Goal: Task Accomplishment & Management: Complete application form

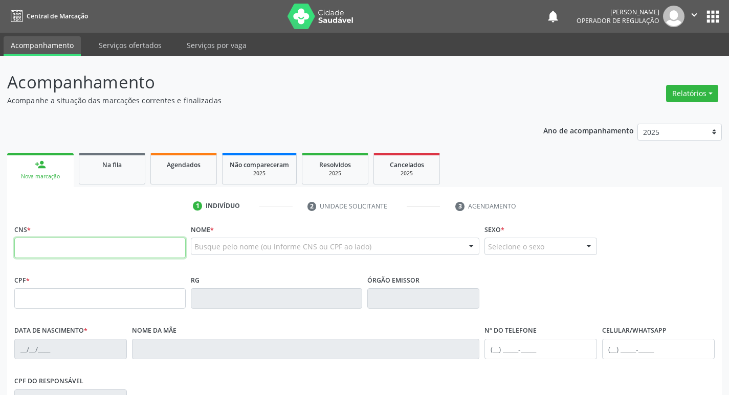
click at [113, 255] on input "text" at bounding box center [99, 248] width 171 height 20
type input "708 2086 0088 9748"
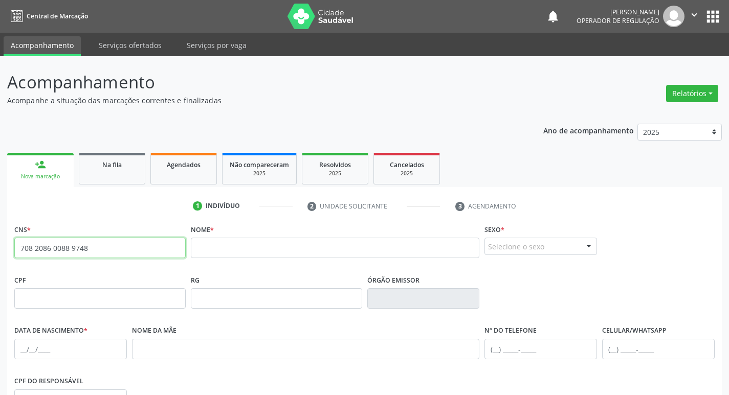
drag, startPoint x: 111, startPoint y: 240, endPoint x: 0, endPoint y: 253, distance: 111.7
click at [0, 253] on div "Acompanhamento Acompanhe a situação das marcações correntes e finalizadas Relat…" at bounding box center [364, 305] width 729 height 498
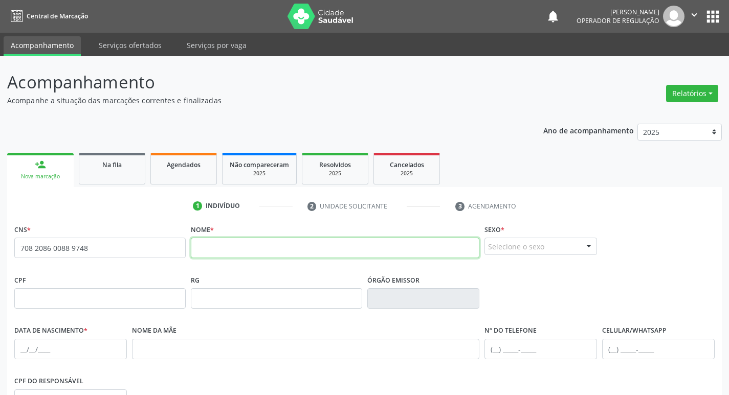
click at [206, 249] on input "text" at bounding box center [335, 248] width 289 height 20
type input "[PERSON_NAME]"
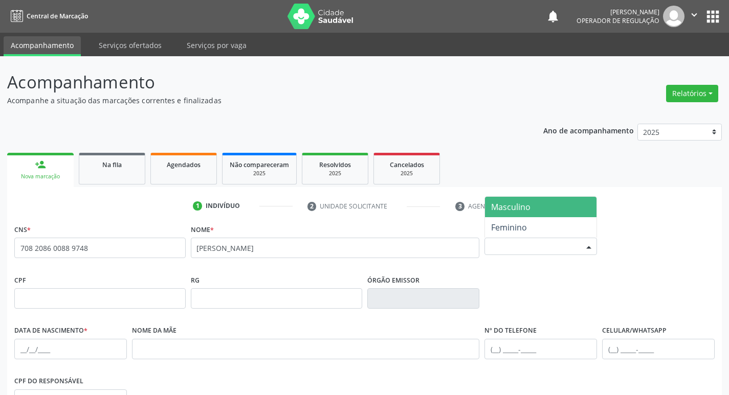
click at [594, 247] on div at bounding box center [588, 246] width 15 height 17
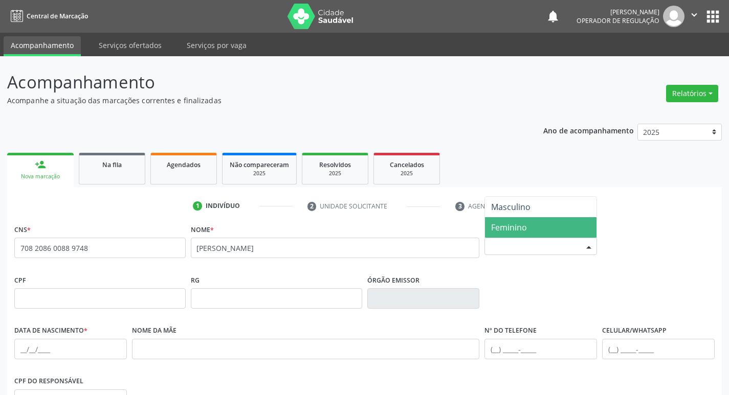
click at [545, 222] on span "Feminino" at bounding box center [541, 227] width 112 height 20
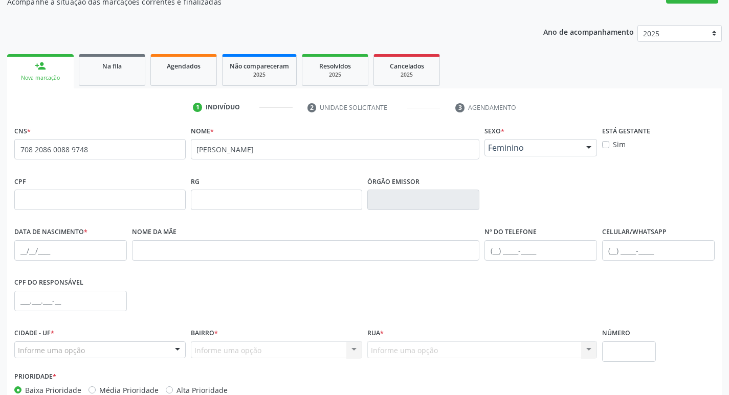
scroll to position [121, 0]
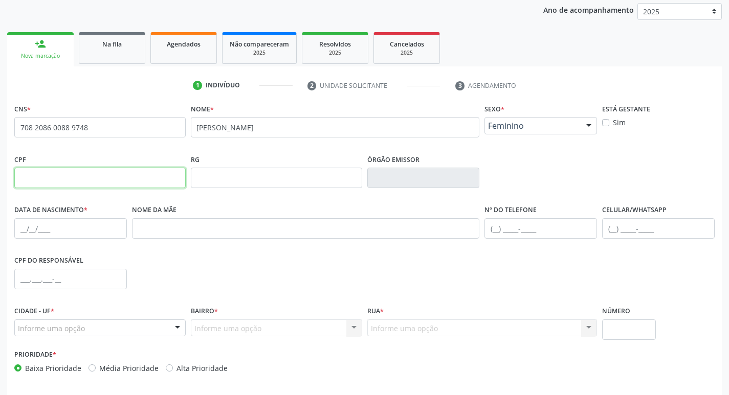
click at [44, 184] on input "text" at bounding box center [99, 178] width 171 height 20
type input "030.161.804-64"
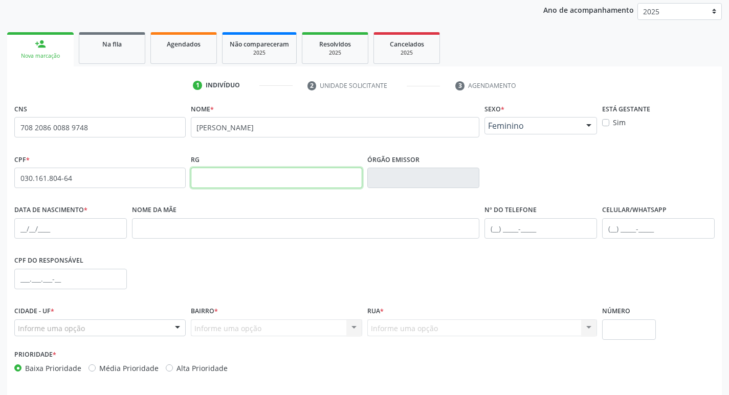
click at [278, 176] on input "text" at bounding box center [276, 178] width 171 height 20
type input "2230089"
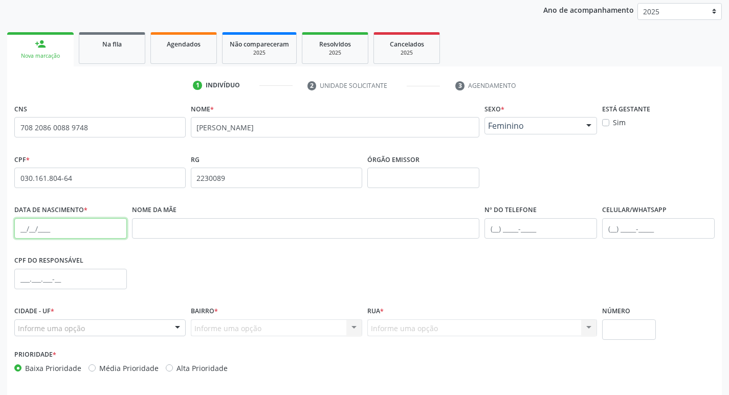
click at [20, 225] on input "text" at bounding box center [70, 228] width 113 height 20
type input "[DATE]"
click at [177, 330] on div at bounding box center [177, 328] width 15 height 17
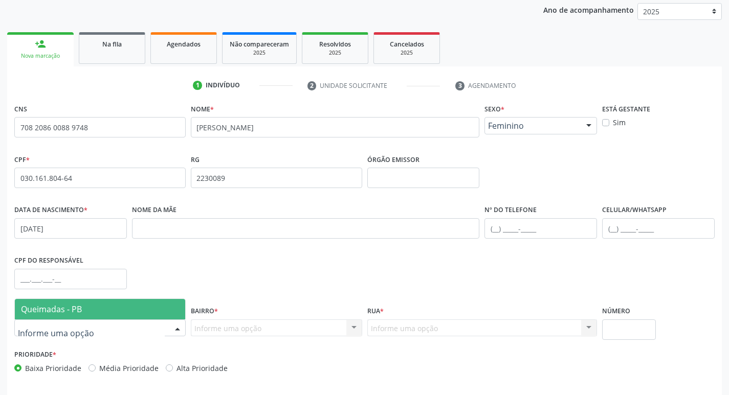
click at [151, 306] on span "Queimadas - PB" at bounding box center [100, 309] width 170 height 20
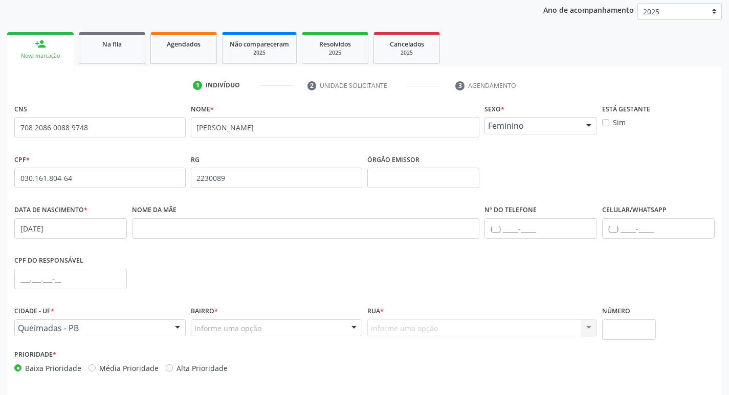
click at [260, 330] on div "Informe uma opção" at bounding box center [276, 328] width 171 height 17
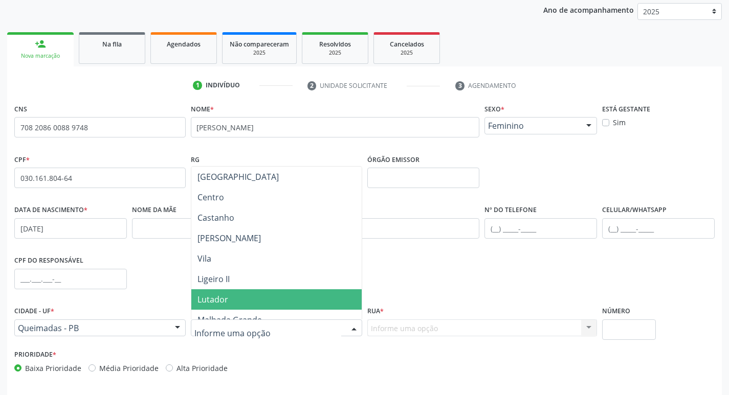
click at [460, 275] on div "CPF do responsável" at bounding box center [364, 278] width 705 height 51
click at [353, 325] on div at bounding box center [353, 328] width 15 height 17
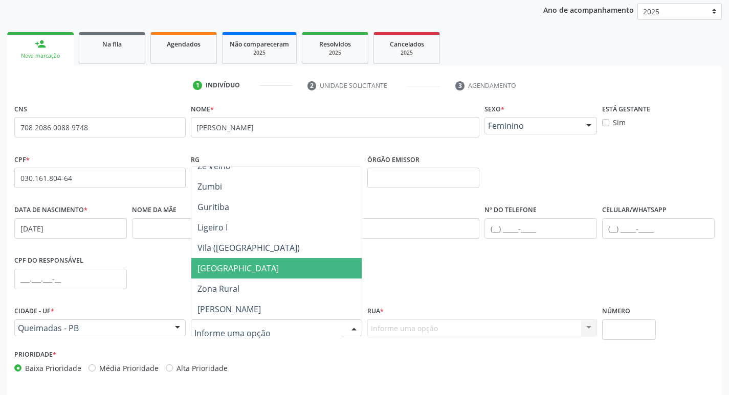
scroll to position [278, 0]
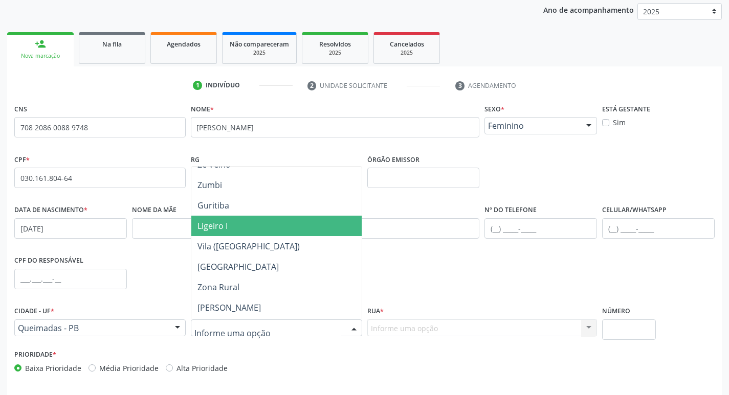
click at [271, 229] on span "Ligeiro I" at bounding box center [276, 226] width 170 height 20
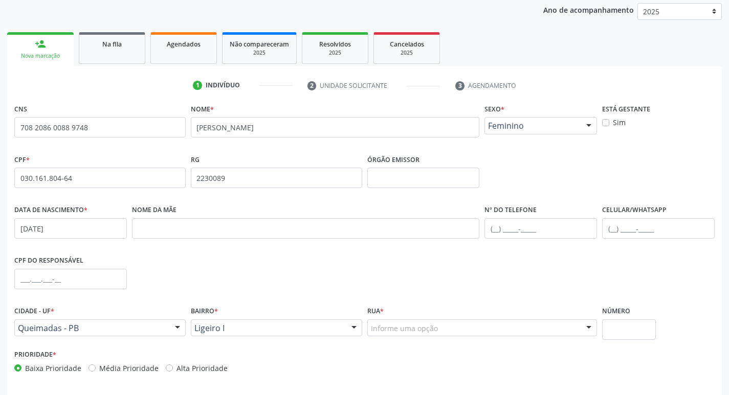
click at [418, 322] on div "Informe uma opção" at bounding box center [482, 328] width 230 height 17
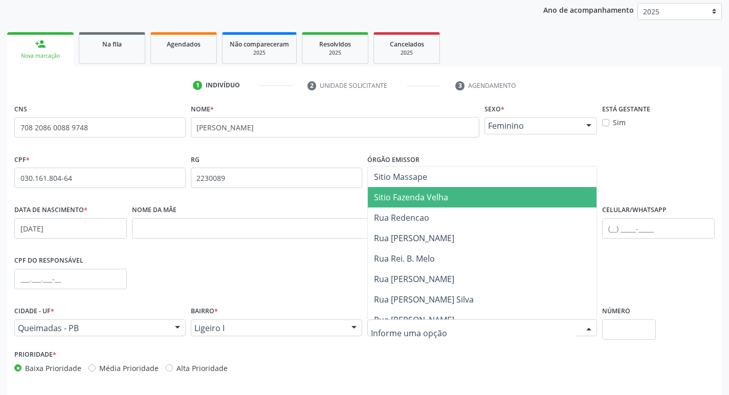
click at [412, 200] on span "Sitio Fazenda Velha" at bounding box center [411, 197] width 74 height 11
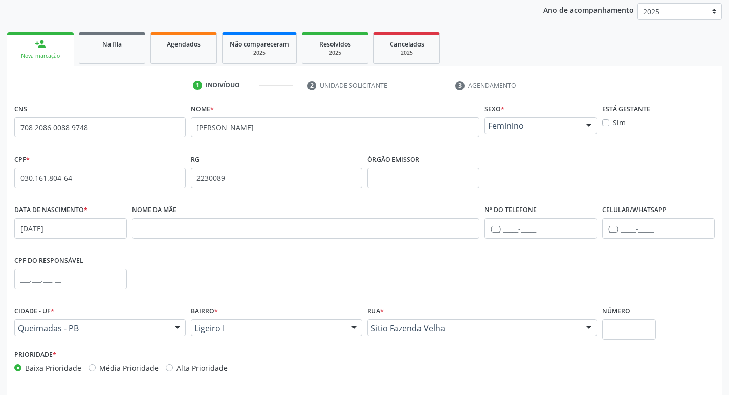
click at [611, 359] on div "Prioridade * Baixa Prioridade Média Prioridade Alta Prioridade" at bounding box center [364, 364] width 705 height 34
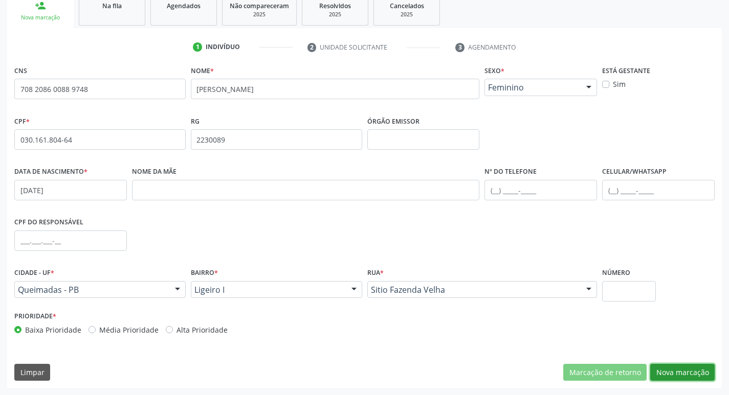
click at [664, 370] on button "Nova marcação" at bounding box center [682, 372] width 64 height 17
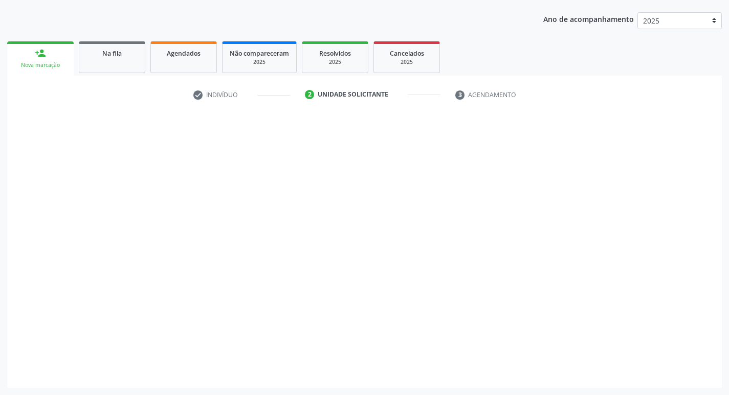
scroll to position [112, 0]
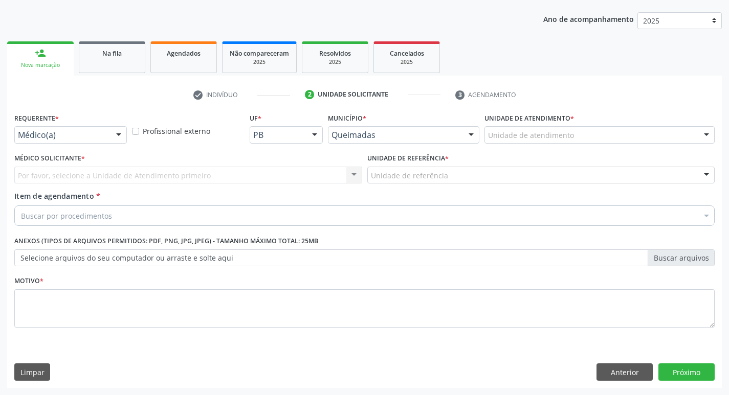
click at [115, 136] on div at bounding box center [118, 135] width 15 height 17
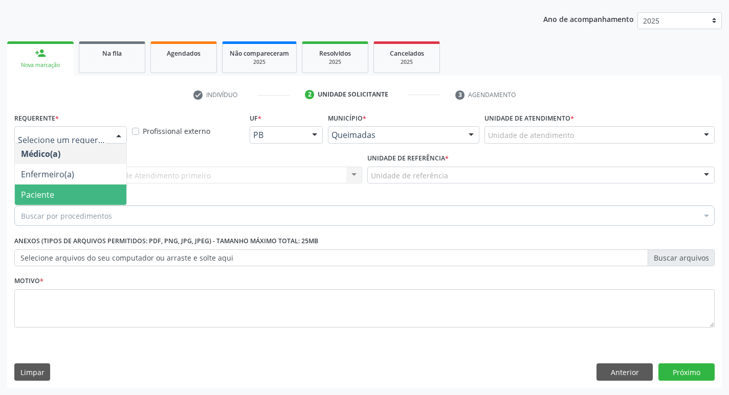
click at [91, 187] on span "Paciente" at bounding box center [71, 195] width 112 height 20
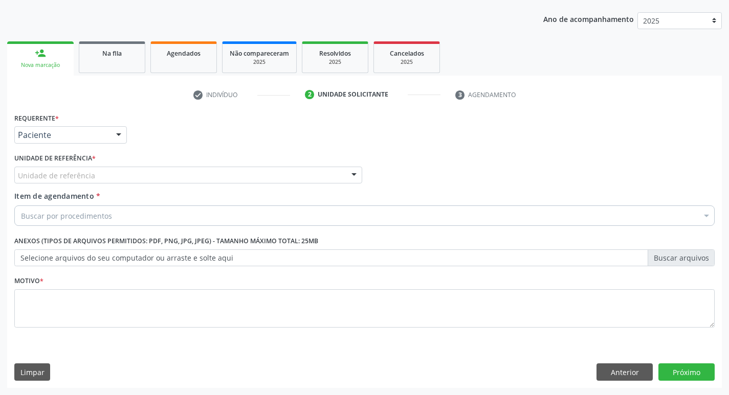
click at [99, 169] on div "Unidade de referência" at bounding box center [188, 175] width 348 height 17
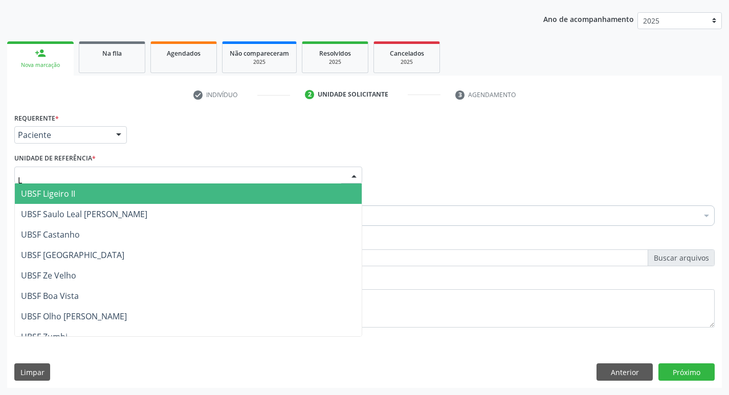
type input "LI"
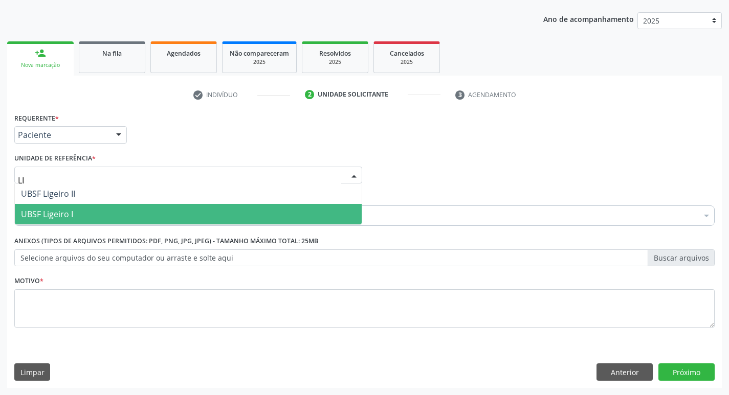
click at [79, 214] on span "UBSF Ligeiro I" at bounding box center [188, 214] width 347 height 20
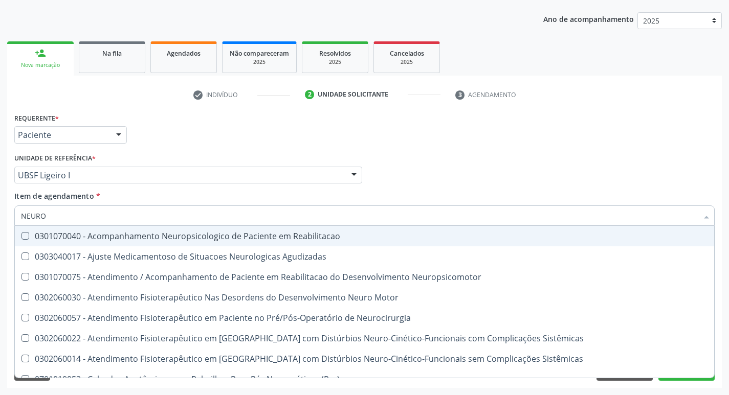
type input "NEUROC"
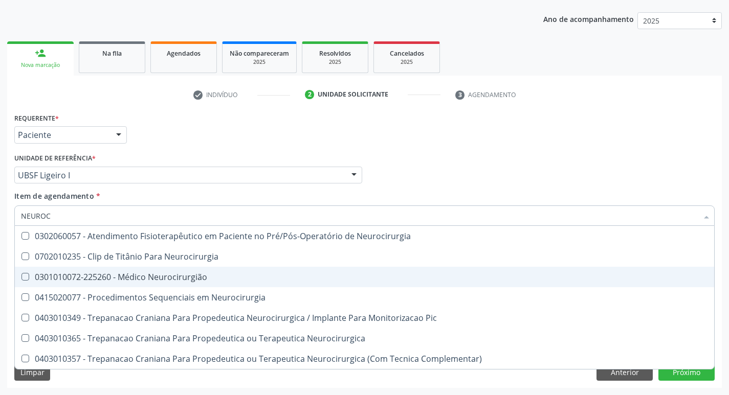
click at [228, 275] on div "0301010072-225260 - Médico Neurocirurgião" at bounding box center [364, 277] width 687 height 8
checkbox Neurocirurgião "true"
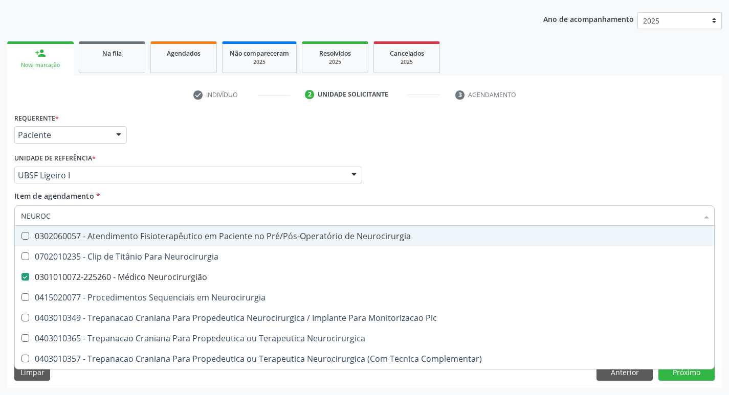
click at [448, 168] on div "Médico Solicitante Por favor, selecione a Unidade de Atendimento primeiro Nenhu…" at bounding box center [364, 171] width 705 height 40
checkbox Neurocirurgia "true"
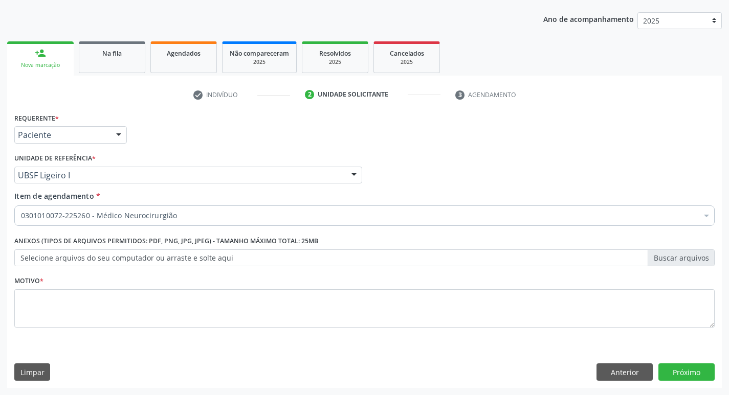
click at [286, 288] on div "Motivo *" at bounding box center [364, 301] width 700 height 54
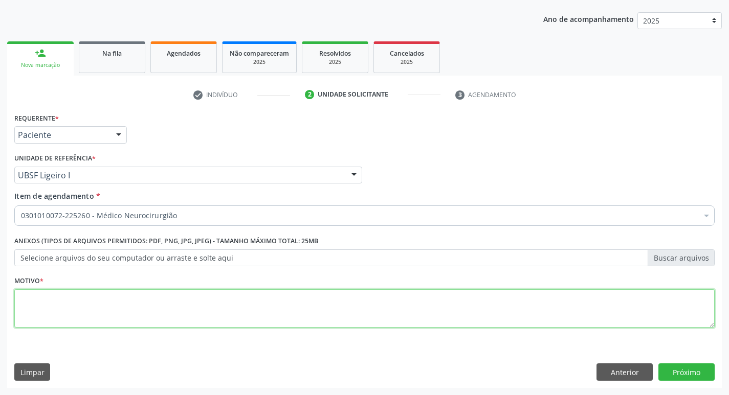
click at [288, 299] on textarea at bounding box center [364, 308] width 700 height 39
type textarea "AVALIAÇÃO"
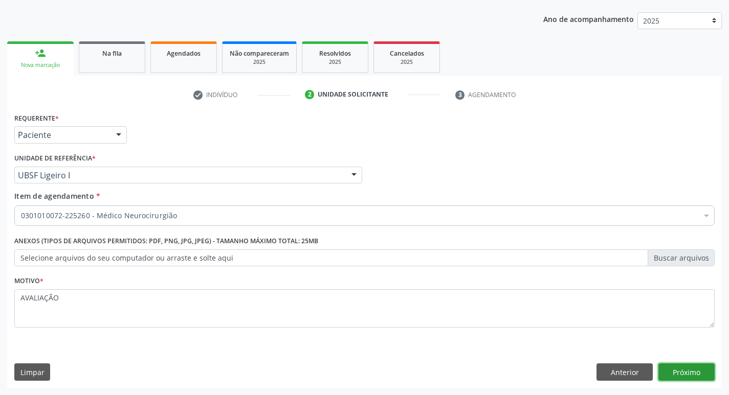
click at [698, 372] on button "Próximo" at bounding box center [686, 372] width 56 height 17
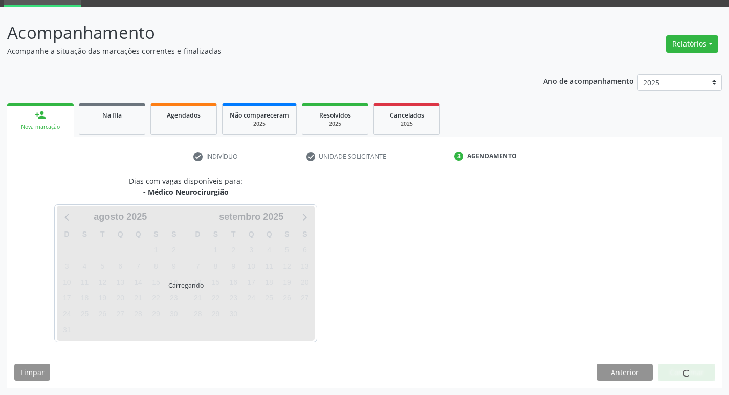
scroll to position [50, 0]
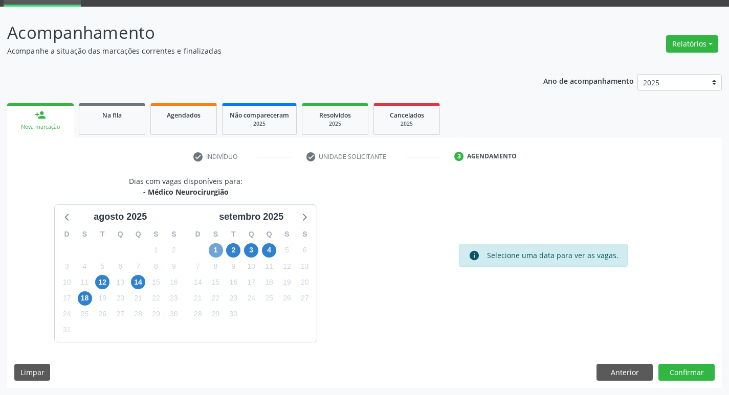
click at [214, 247] on span "1" at bounding box center [216, 250] width 14 height 14
click at [622, 370] on button "Anterior" at bounding box center [624, 372] width 56 height 17
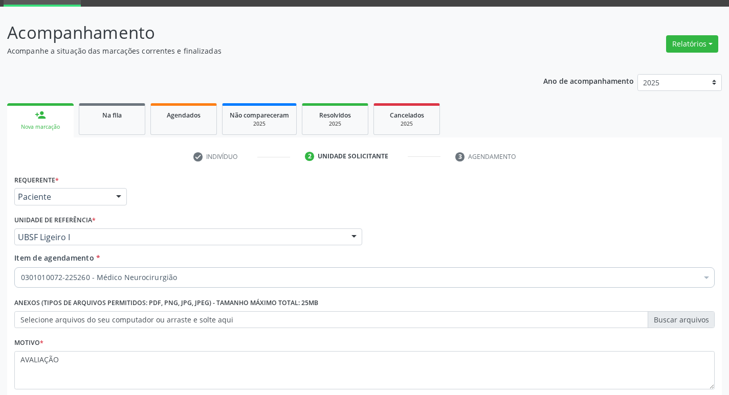
scroll to position [112, 0]
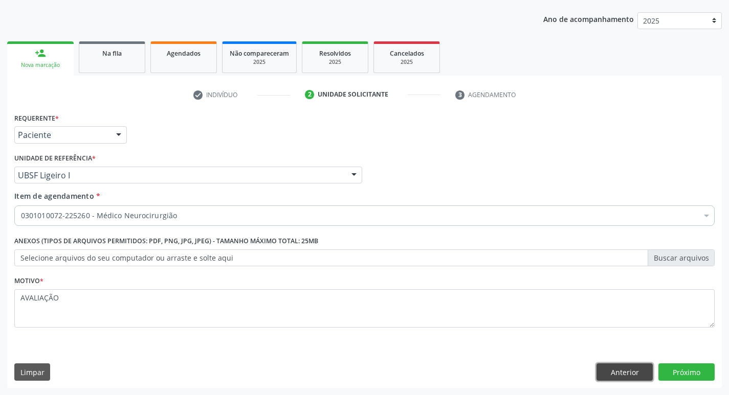
click at [638, 365] on button "Anterior" at bounding box center [624, 372] width 56 height 17
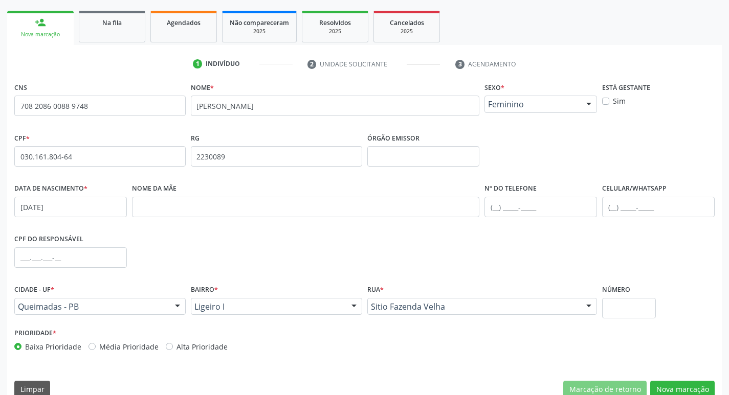
scroll to position [159, 0]
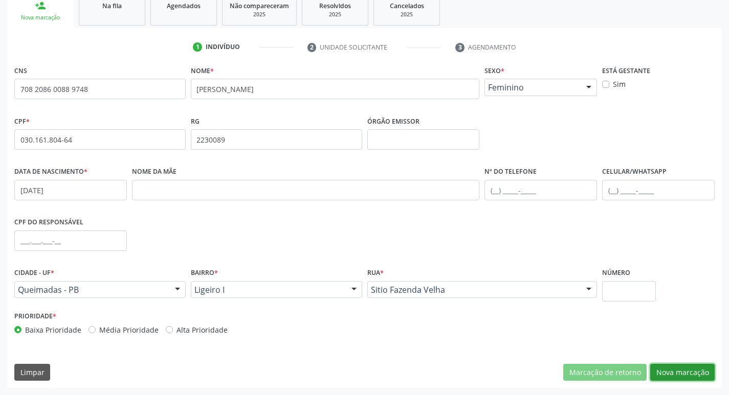
click at [678, 378] on button "Nova marcação" at bounding box center [682, 372] width 64 height 17
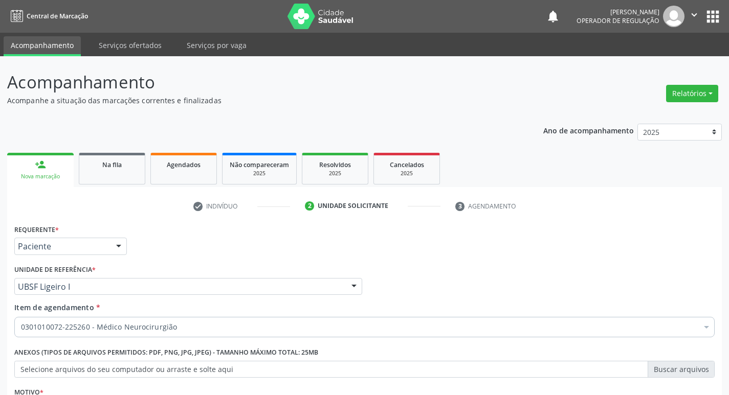
scroll to position [112, 0]
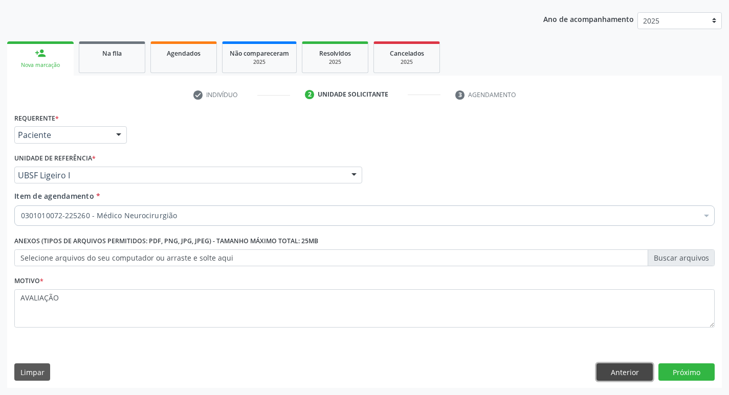
click at [622, 376] on button "Anterior" at bounding box center [624, 372] width 56 height 17
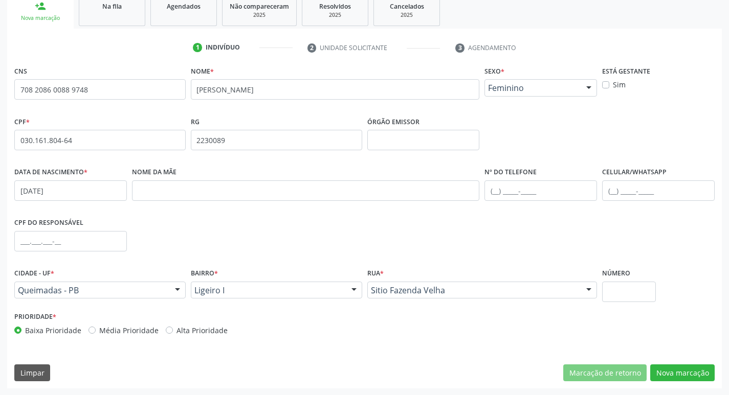
scroll to position [159, 0]
click at [680, 366] on button "Nova marcação" at bounding box center [682, 372] width 64 height 17
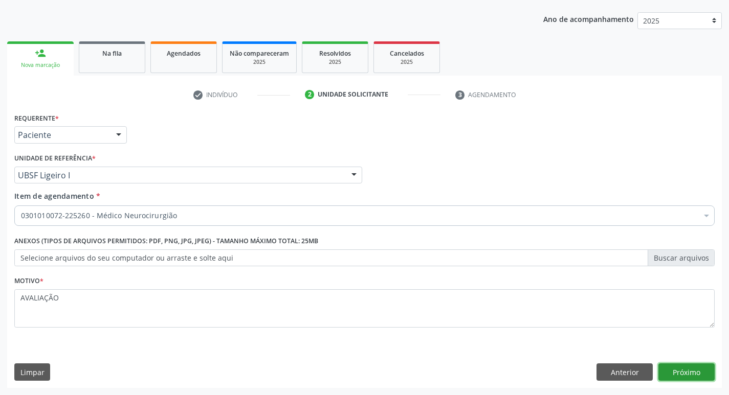
click at [680, 366] on button "Próximo" at bounding box center [686, 372] width 56 height 17
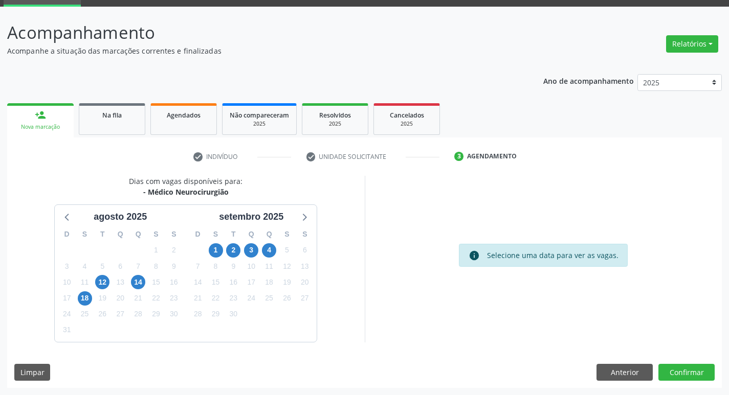
scroll to position [50, 0]
click at [216, 250] on span "1" at bounding box center [216, 250] width 14 height 14
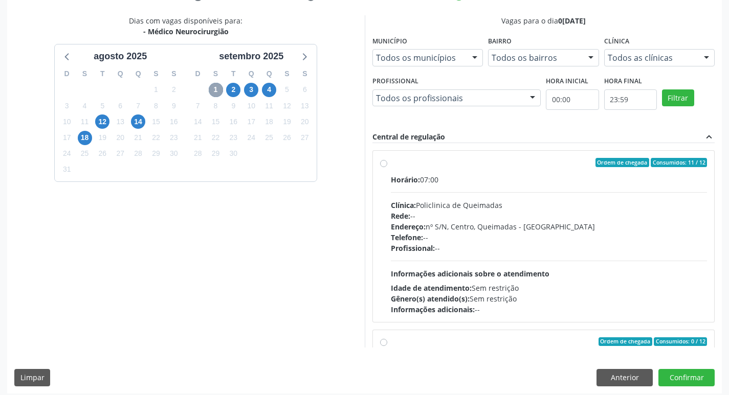
scroll to position [216, 0]
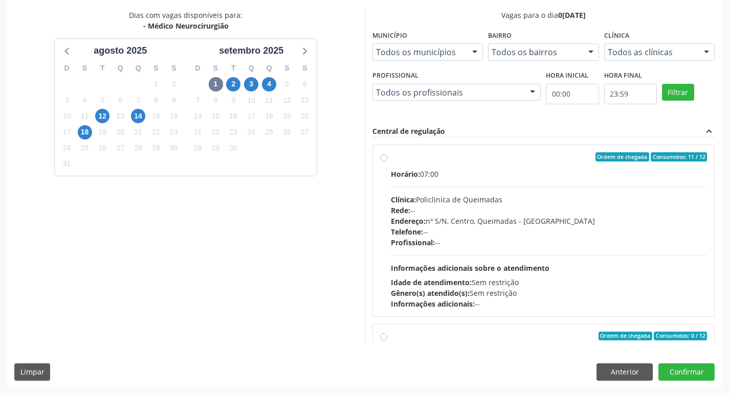
click at [400, 155] on div "Ordem de chegada Consumidos: 11 / 12" at bounding box center [549, 156] width 317 height 9
click at [387, 155] on input "Ordem de chegada Consumidos: 11 / 12 Horário: 07:00 Clínica: Policlinica de Que…" at bounding box center [383, 156] width 7 height 9
radio input "true"
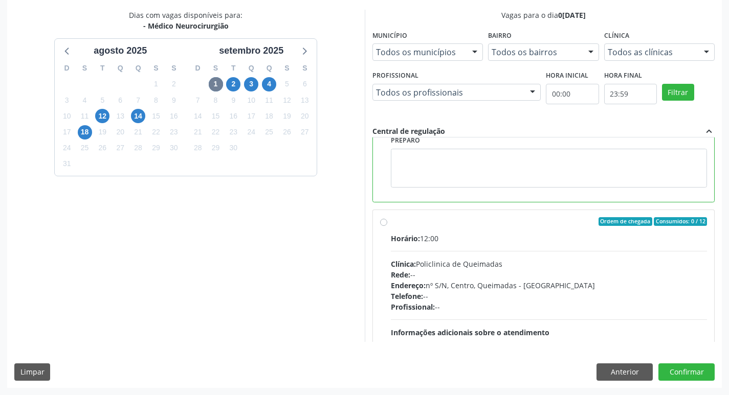
scroll to position [205, 0]
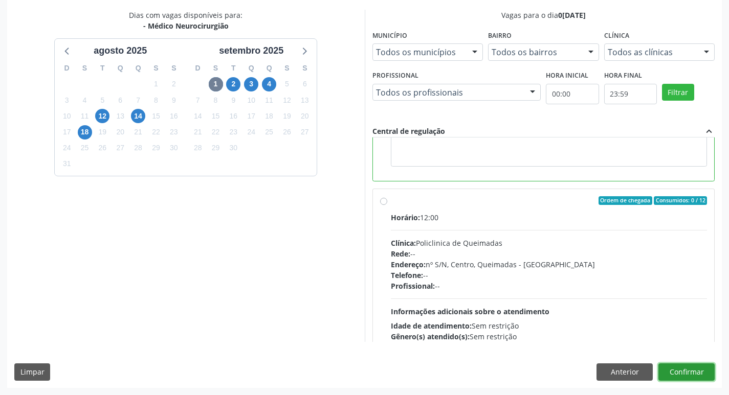
click at [679, 367] on button "Confirmar" at bounding box center [686, 372] width 56 height 17
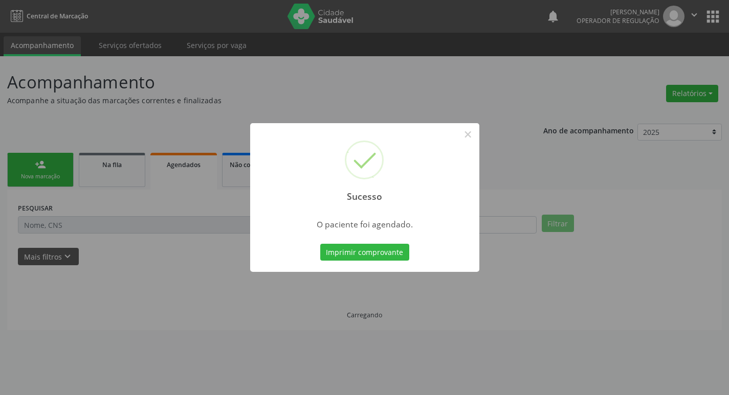
scroll to position [0, 0]
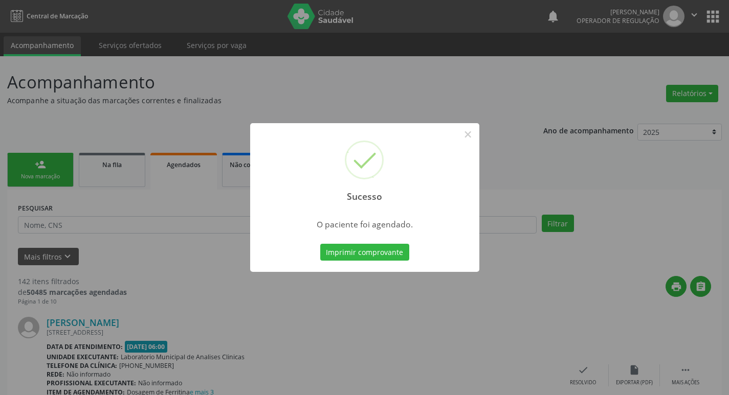
click at [406, 81] on div "Sucesso × O paciente foi agendado. Imprimir comprovante Cancel" at bounding box center [364, 197] width 729 height 395
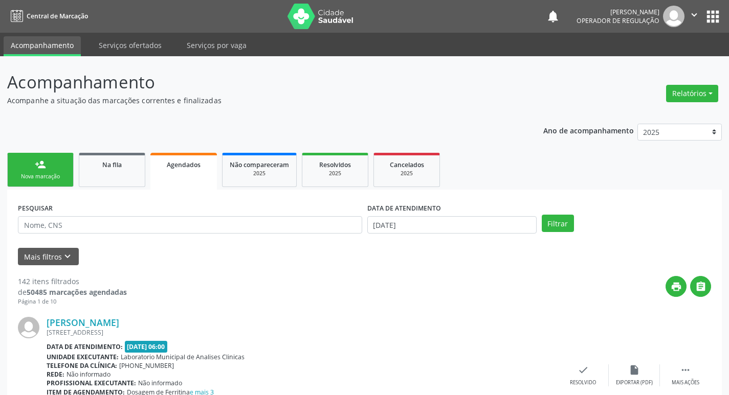
click at [53, 169] on link "person_add Nova marcação" at bounding box center [40, 170] width 66 height 34
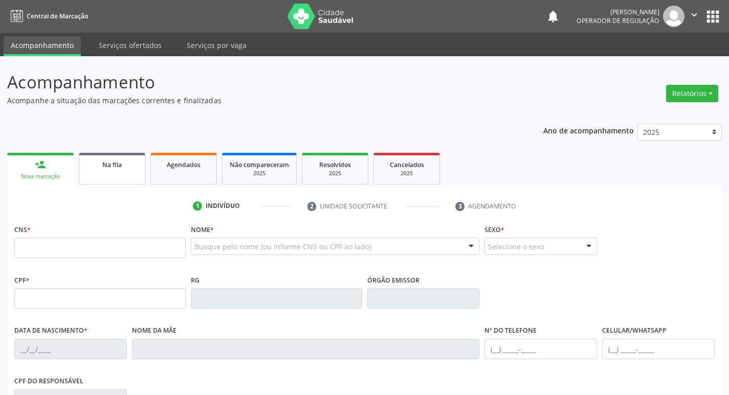
click at [124, 163] on div "Na fila" at bounding box center [111, 164] width 51 height 11
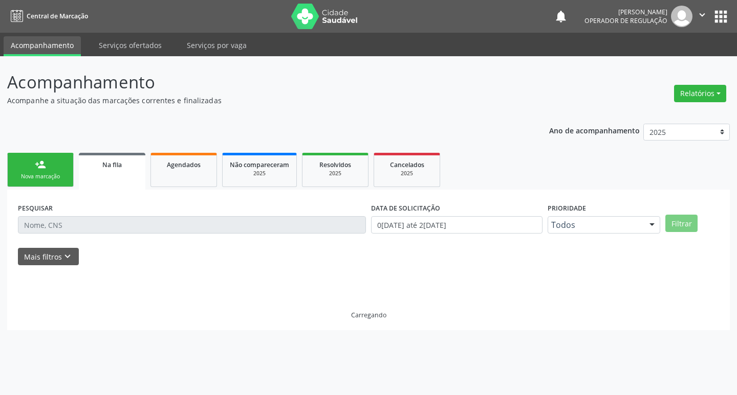
click at [240, 215] on div "PESQUISAR" at bounding box center [191, 220] width 353 height 40
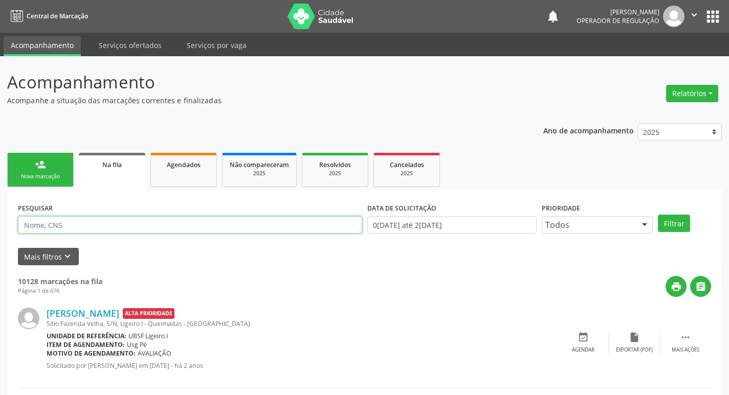
click at [147, 221] on input "text" at bounding box center [190, 224] width 344 height 17
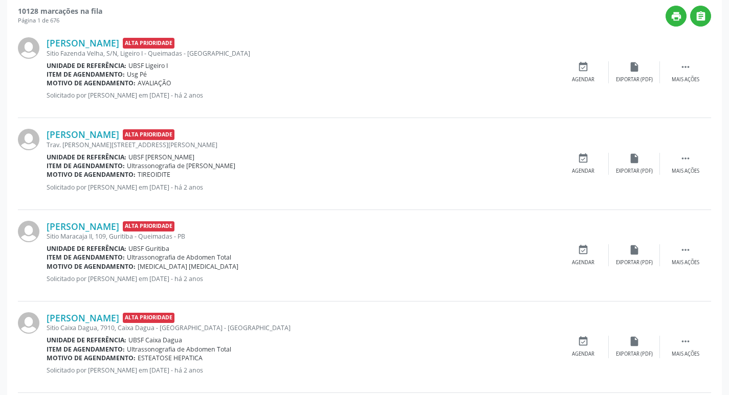
scroll to position [102, 0]
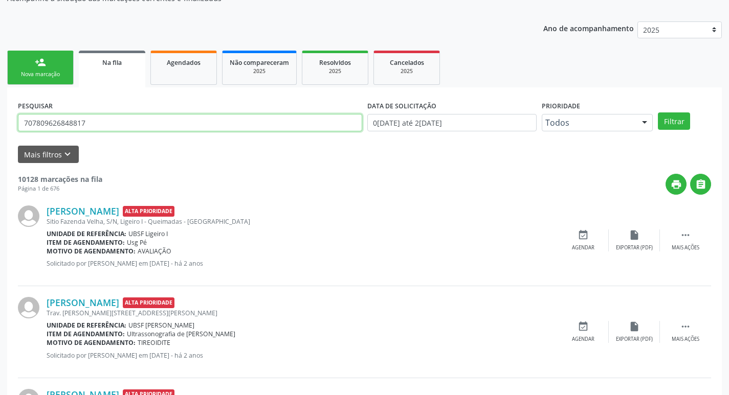
type input "707809626848817"
click at [658, 113] on button "Filtrar" at bounding box center [674, 121] width 32 height 17
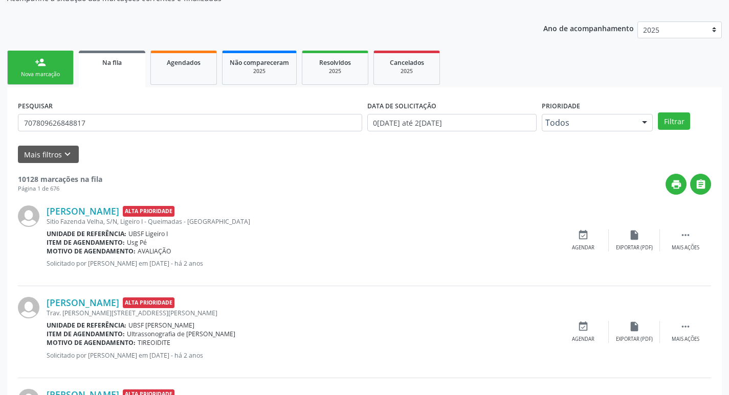
scroll to position [0, 0]
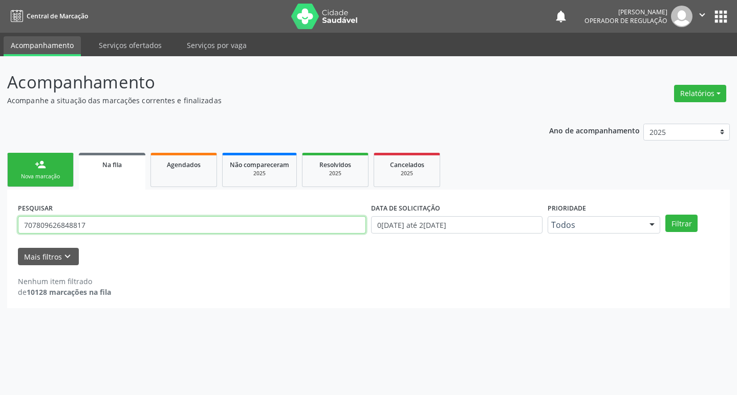
drag, startPoint x: 109, startPoint y: 219, endPoint x: 0, endPoint y: 237, distance: 110.4
click at [0, 237] on div "Acompanhamento Acompanhe a situação das marcações correntes e finalizadas Relat…" at bounding box center [368, 225] width 737 height 339
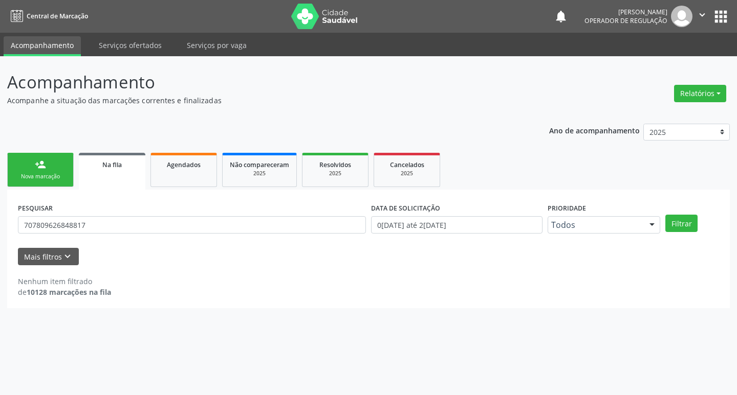
click at [56, 150] on div "Ano de acompanhamento 2025 2024 2023 2022 2021 person_add Nova marcação Na fila…" at bounding box center [368, 213] width 722 height 192
click at [50, 159] on link "person_add Nova marcação" at bounding box center [40, 170] width 66 height 34
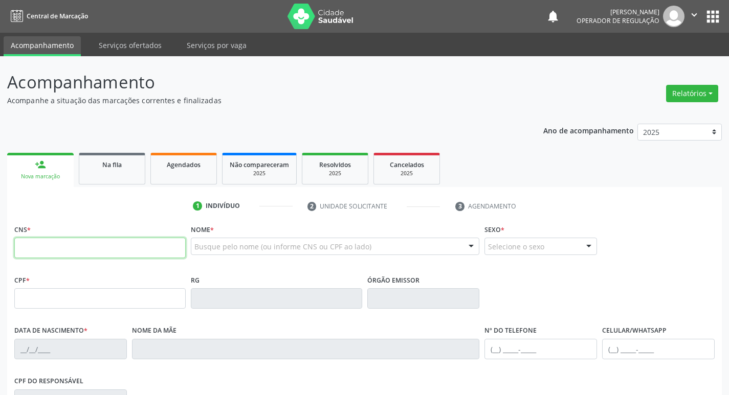
click at [54, 243] on input "text" at bounding box center [99, 248] width 171 height 20
type input "707 8096 2684 8817"
type input "[DATE]"
type input "[PERSON_NAME]"
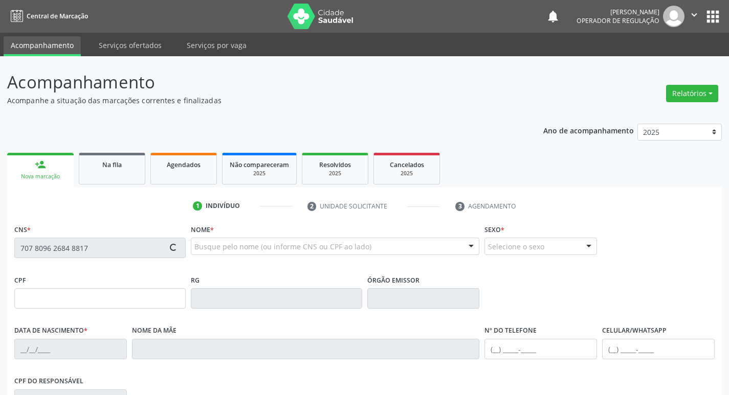
type input "[PHONE_NUMBER]"
type input "734"
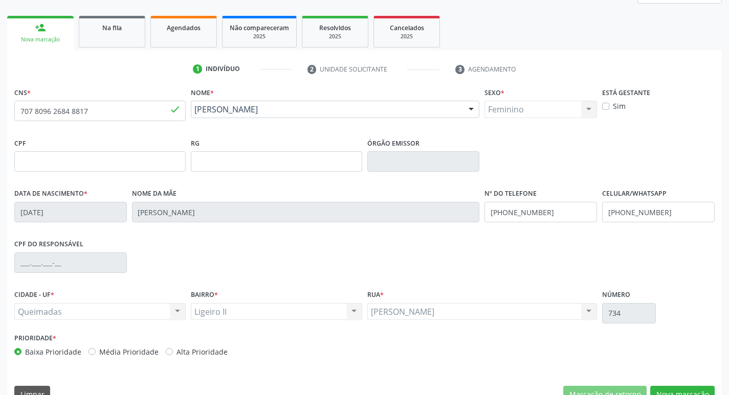
scroll to position [159, 0]
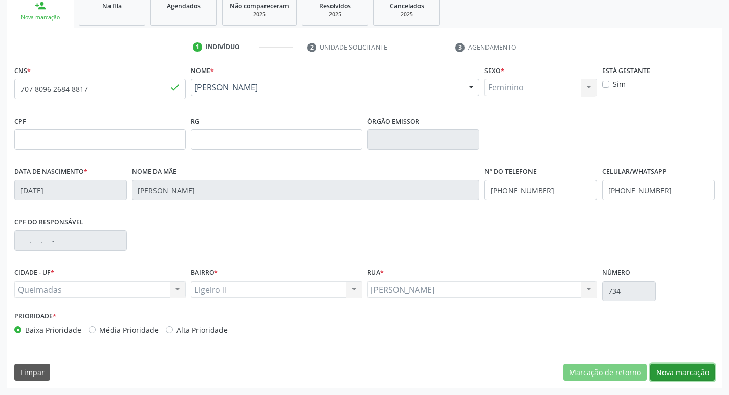
click at [684, 368] on button "Nova marcação" at bounding box center [682, 372] width 64 height 17
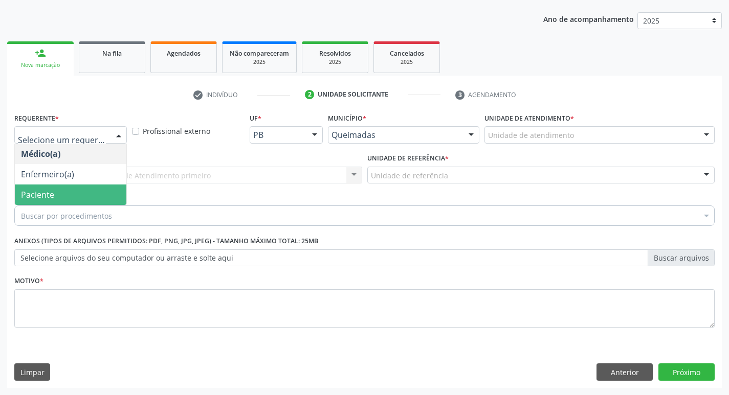
click at [59, 195] on span "Paciente" at bounding box center [71, 195] width 112 height 20
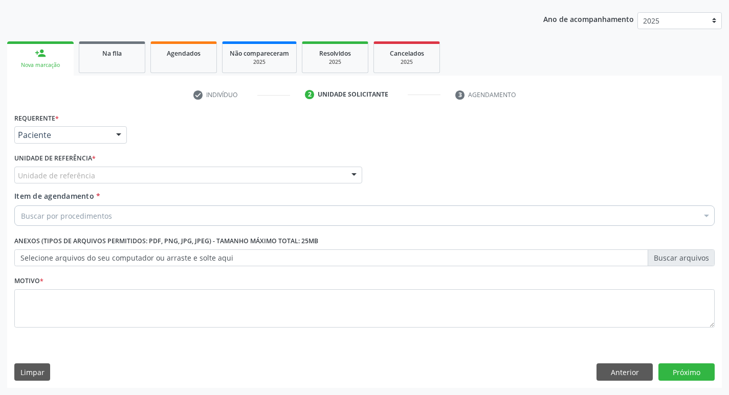
click at [100, 173] on div "Unidade de referência" at bounding box center [188, 175] width 348 height 17
click at [130, 206] on div "Buscar por procedimentos" at bounding box center [364, 216] width 700 height 20
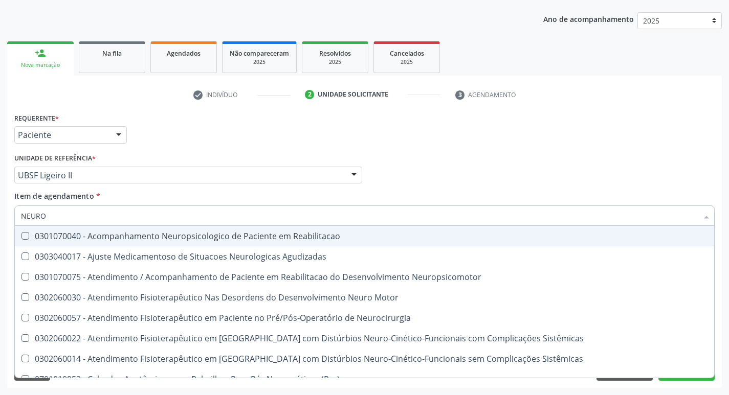
type input "NEUROC"
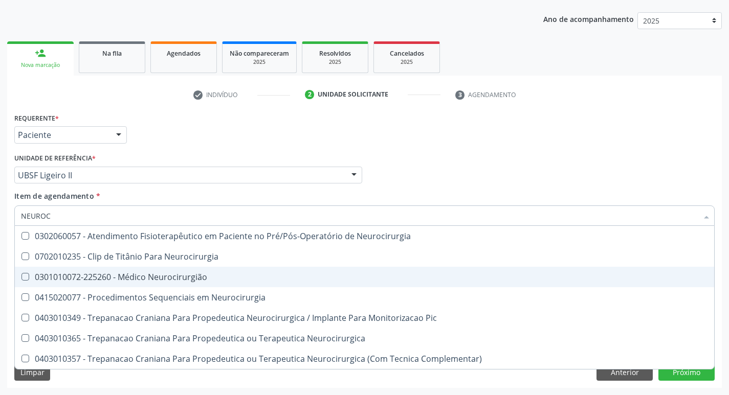
click at [129, 273] on div "0301010072-225260 - Médico Neurocirurgião" at bounding box center [364, 277] width 687 height 8
checkbox Neurocirurgião "true"
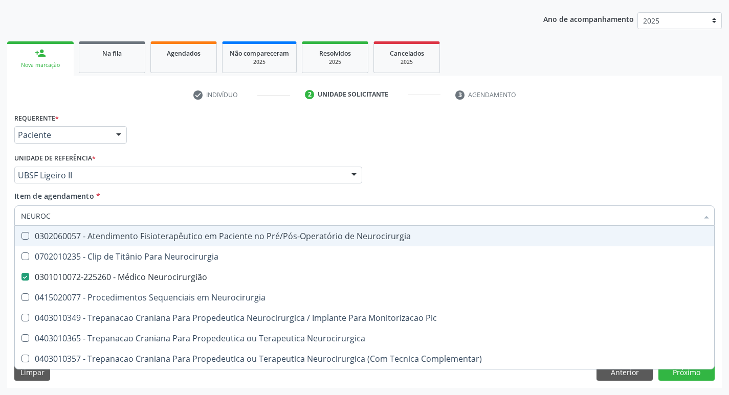
click at [345, 128] on div "Requerente * Paciente Médico(a) Enfermeiro(a) Paciente Nenhum resultado encontr…" at bounding box center [364, 130] width 705 height 40
checkbox Neurocirurgia "true"
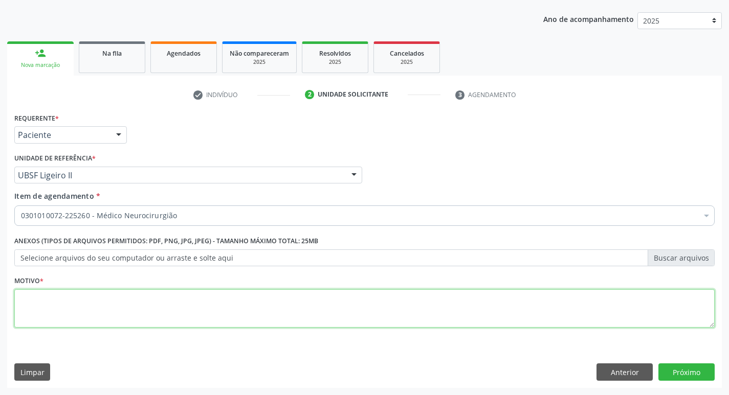
click at [153, 304] on textarea at bounding box center [364, 308] width 700 height 39
type textarea "ENXAQUECA"
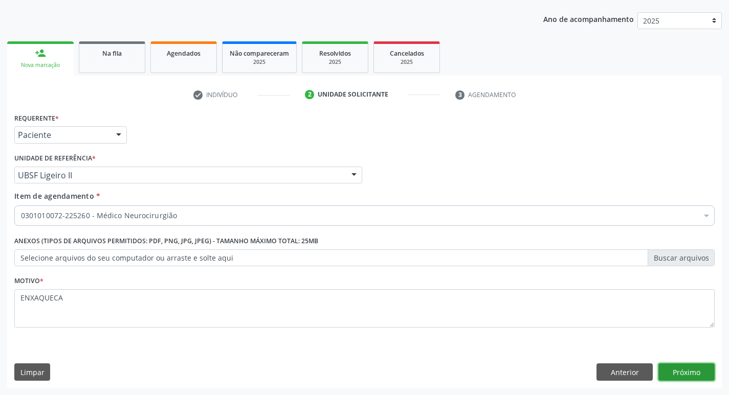
click at [701, 368] on button "Próximo" at bounding box center [686, 372] width 56 height 17
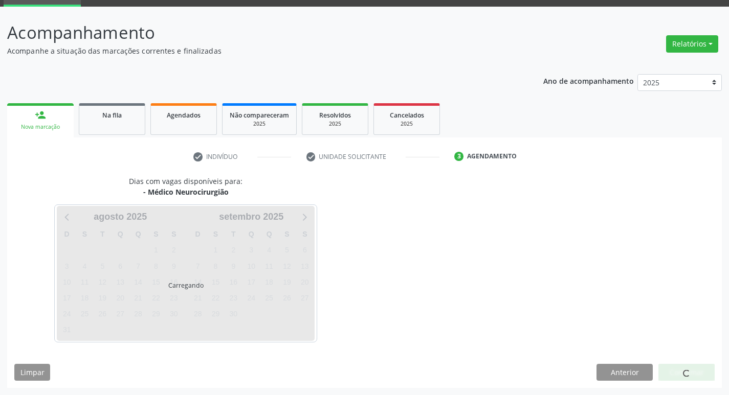
scroll to position [50, 0]
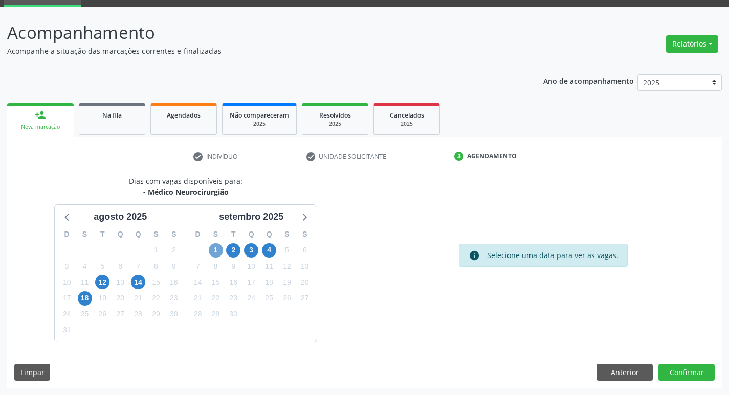
click at [216, 246] on span "1" at bounding box center [216, 250] width 14 height 14
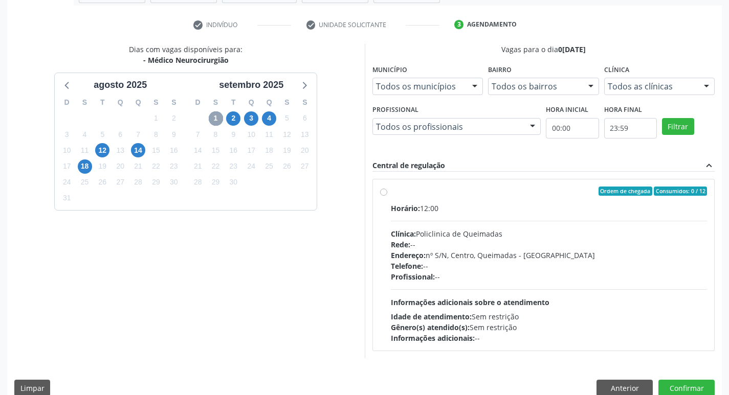
scroll to position [197, 0]
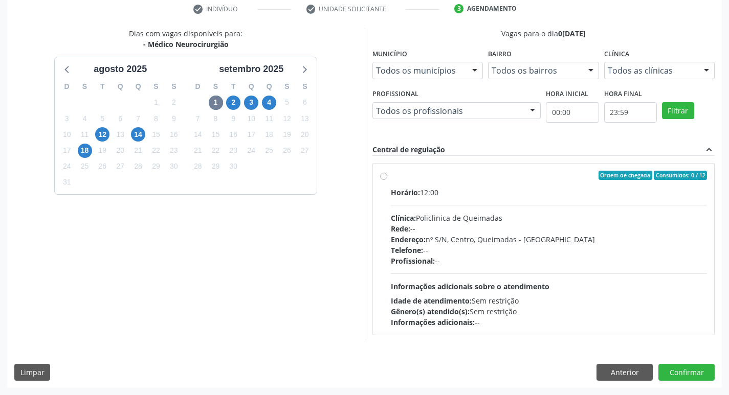
click at [391, 173] on label "Ordem de chegada Consumidos: 0 / 12 Horário: 12:00 Clínica: Policlinica de Quei…" at bounding box center [549, 249] width 317 height 157
click at [384, 173] on input "Ordem de chegada Consumidos: 0 / 12 Horário: 12:00 Clínica: Policlinica de Quei…" at bounding box center [383, 175] width 7 height 9
radio input "true"
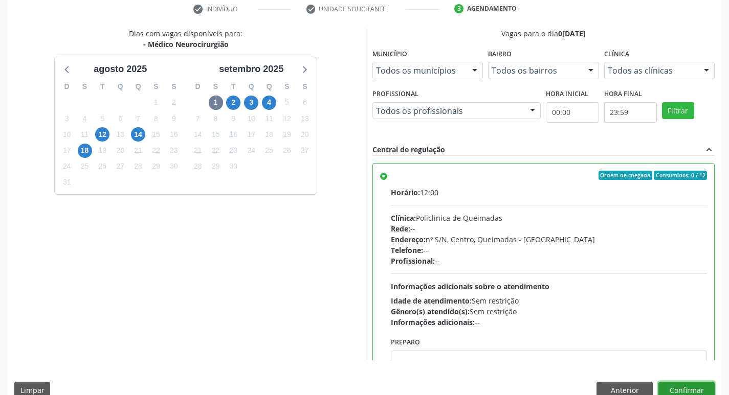
click at [670, 387] on button "Confirmar" at bounding box center [686, 390] width 56 height 17
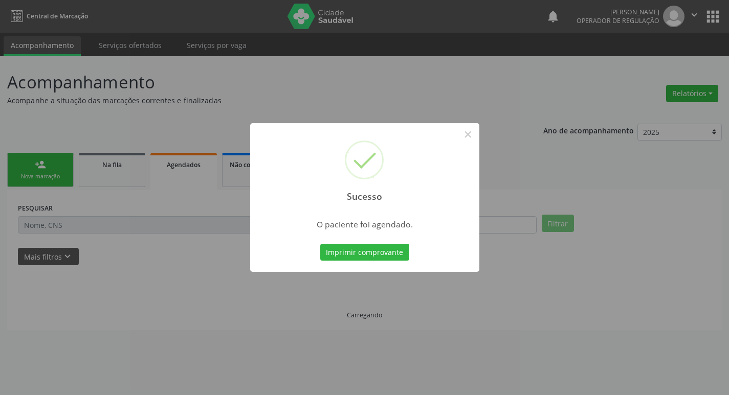
scroll to position [0, 0]
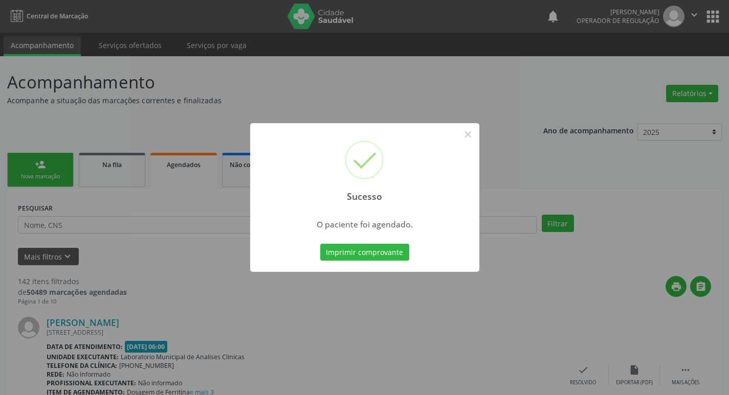
click at [117, 121] on div "Sucesso × O paciente foi agendado. Imprimir comprovante Cancel" at bounding box center [364, 197] width 729 height 395
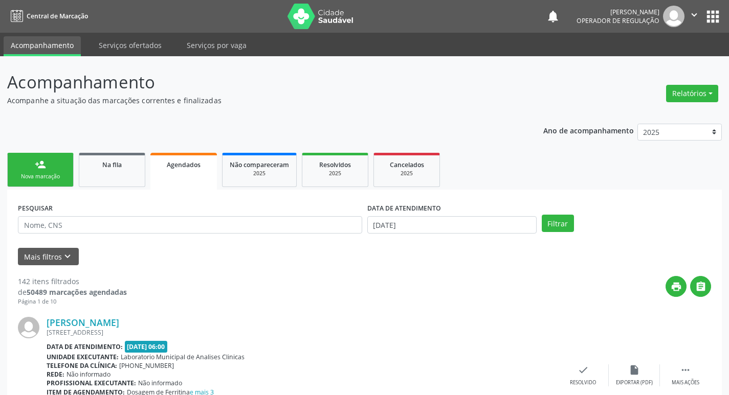
click at [43, 182] on link "person_add Nova marcação" at bounding box center [40, 170] width 66 height 34
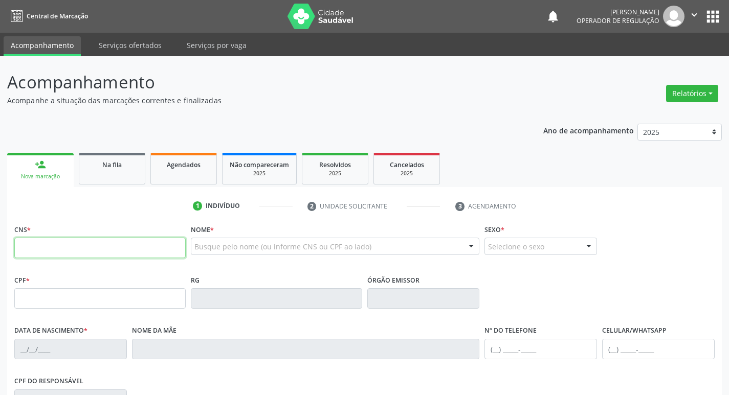
click at [59, 247] on input "text" at bounding box center [99, 248] width 171 height 20
type input "708 0073 6710 3520"
type input "085.676.104-43"
type input "[DATE]"
type input "[PERSON_NAME]"
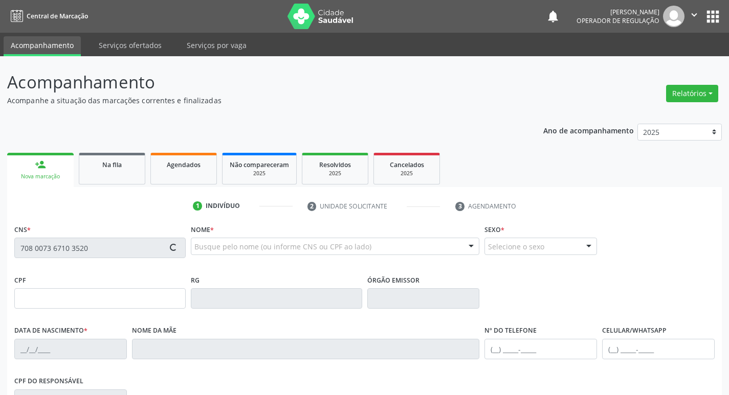
type input "[PHONE_NUMBER]"
type input "112"
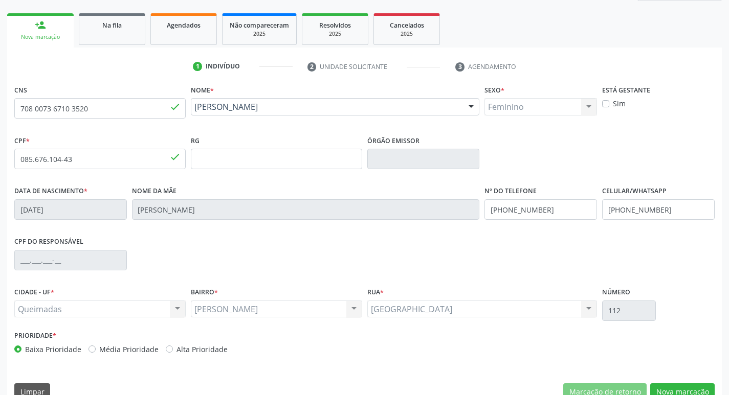
scroll to position [159, 0]
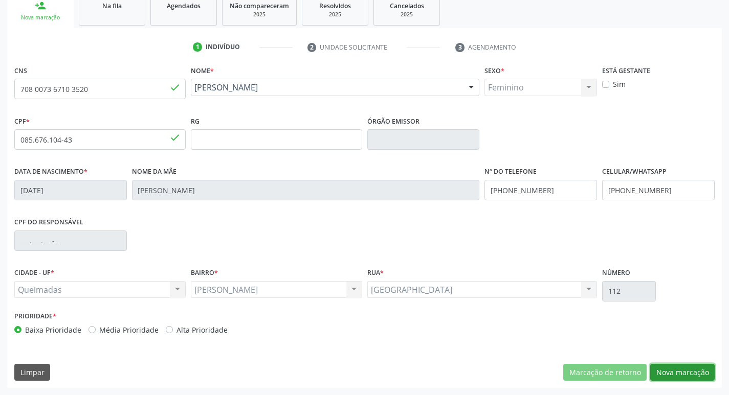
click at [681, 373] on button "Nova marcação" at bounding box center [682, 372] width 64 height 17
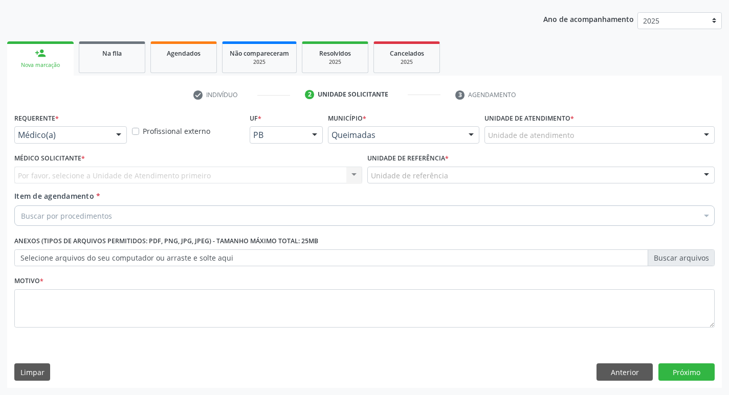
click at [103, 128] on div "Médico(a)" at bounding box center [70, 134] width 113 height 17
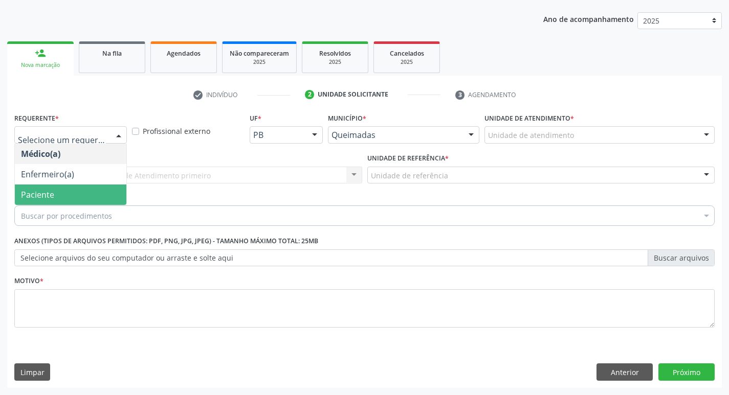
click at [61, 190] on span "Paciente" at bounding box center [71, 195] width 112 height 20
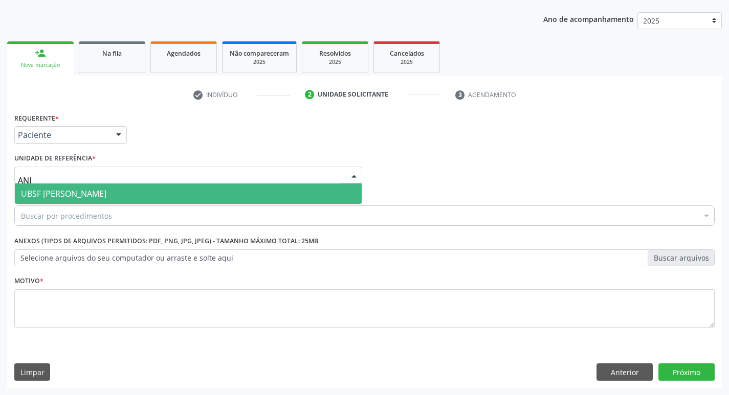
type input "ANIB"
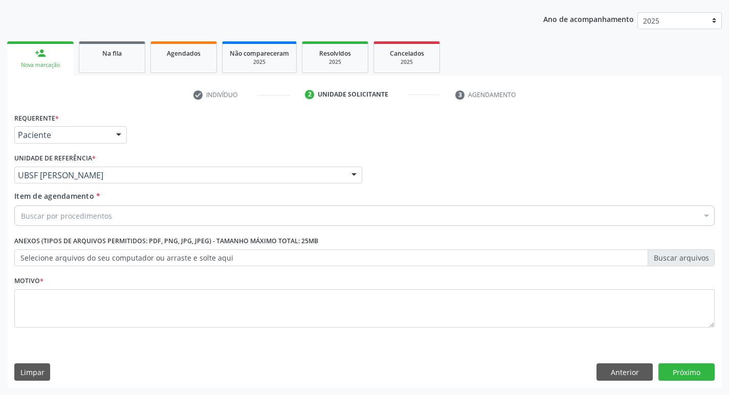
click at [124, 212] on div "Buscar por procedimentos" at bounding box center [364, 216] width 700 height 20
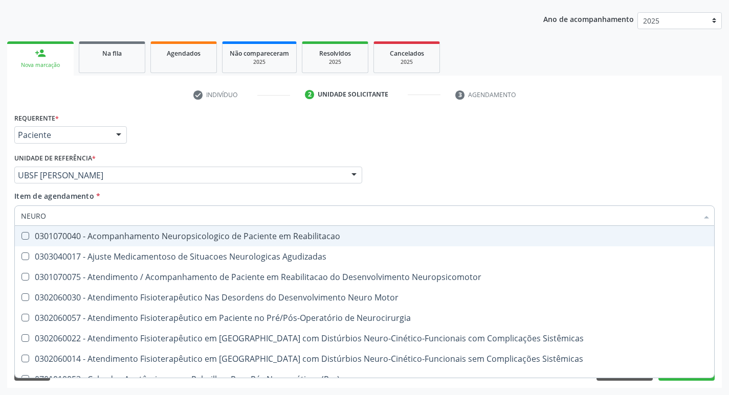
type input "NEUROC"
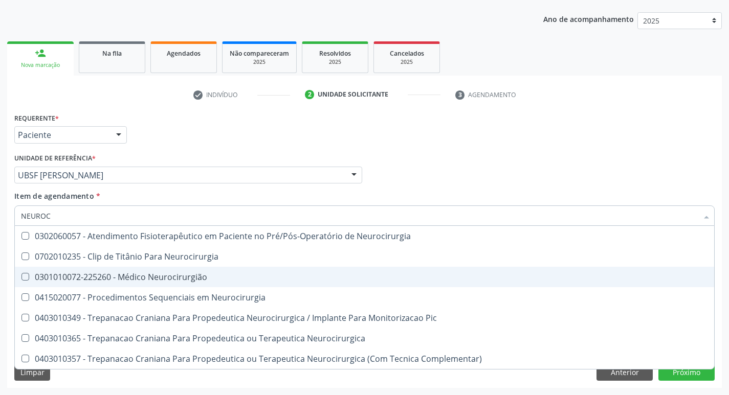
click at [116, 277] on div "0301010072-225260 - Médico Neurocirurgião" at bounding box center [364, 277] width 687 height 8
checkbox Neurocirurgião "true"
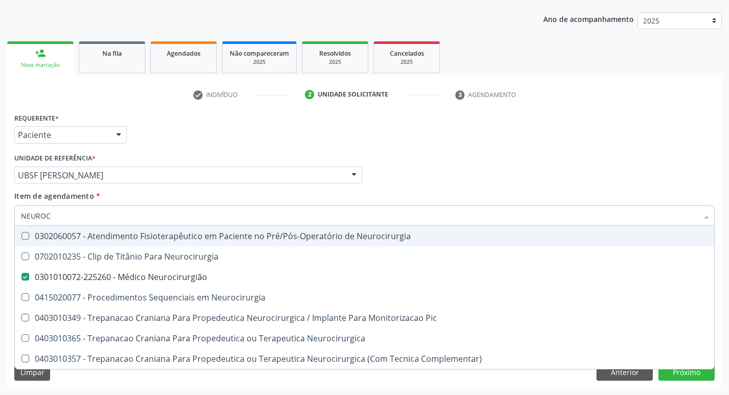
click at [494, 129] on div "Requerente * Paciente Médico(a) Enfermeiro(a) Paciente Nenhum resultado encontr…" at bounding box center [364, 130] width 705 height 40
checkbox Neurocirurgia "true"
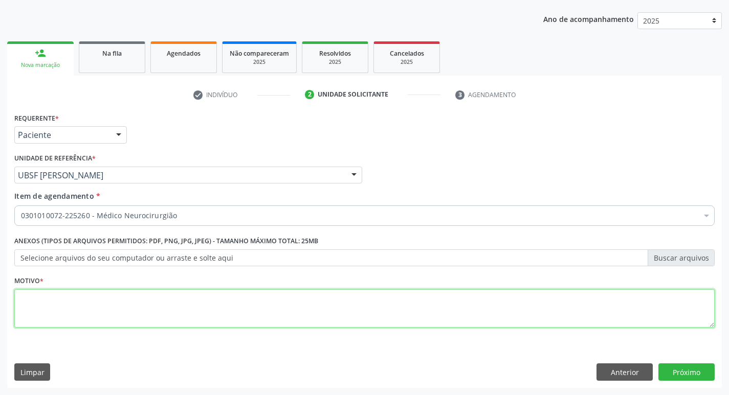
click at [158, 303] on textarea at bounding box center [364, 308] width 700 height 39
type textarea "ENXAQUECA"
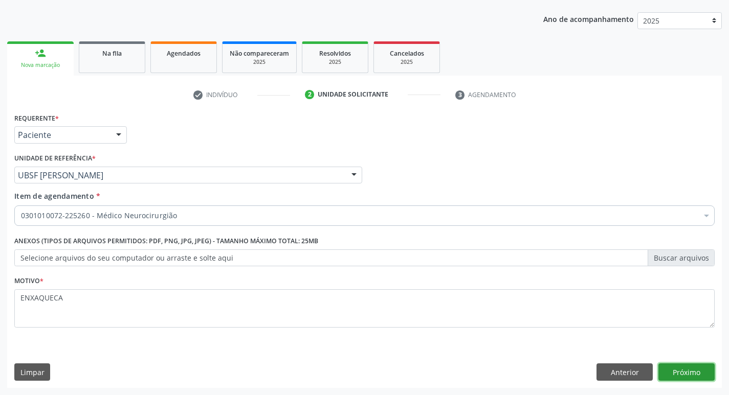
click at [670, 385] on div "Requerente * Paciente Médico(a) Enfermeiro(a) Paciente Nenhum resultado encontr…" at bounding box center [364, 249] width 715 height 278
click at [677, 362] on div "Requerente * Paciente Médico(a) Enfermeiro(a) Paciente Nenhum resultado encontr…" at bounding box center [364, 249] width 715 height 278
click at [674, 372] on button "Próximo" at bounding box center [686, 372] width 56 height 17
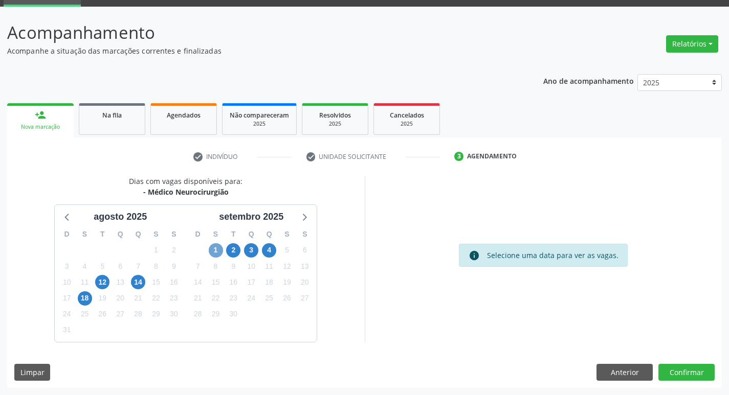
click at [212, 252] on span "1" at bounding box center [216, 250] width 14 height 14
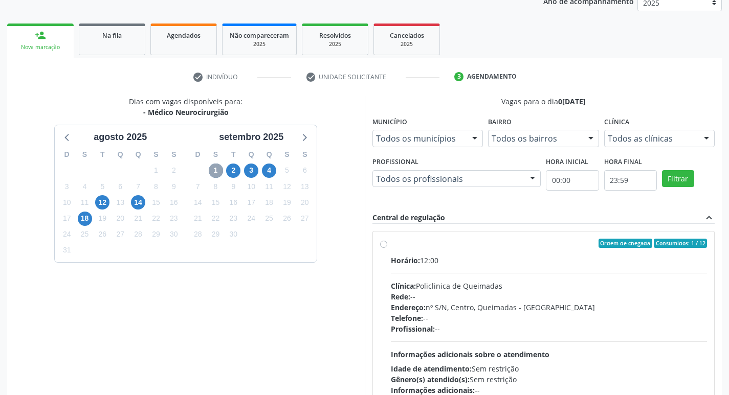
scroll to position [197, 0]
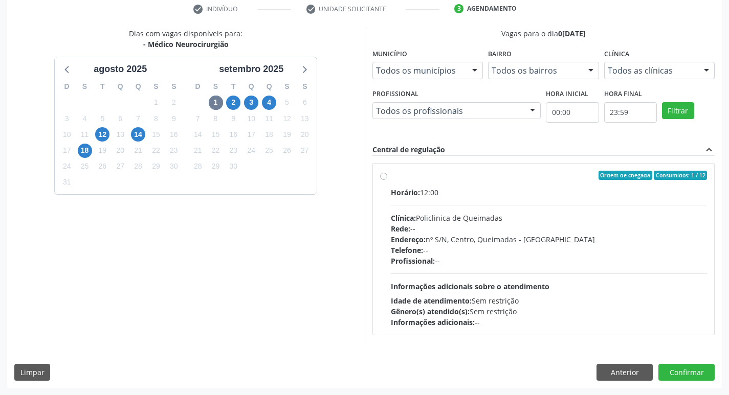
click at [470, 181] on label "Ordem de chegada Consumidos: 1 / 12 Horário: 12:00 Clínica: Policlinica de Quei…" at bounding box center [549, 249] width 317 height 157
click at [387, 180] on input "Ordem de chegada Consumidos: 1 / 12 Horário: 12:00 Clínica: Policlinica de Quei…" at bounding box center [383, 175] width 7 height 9
radio input "true"
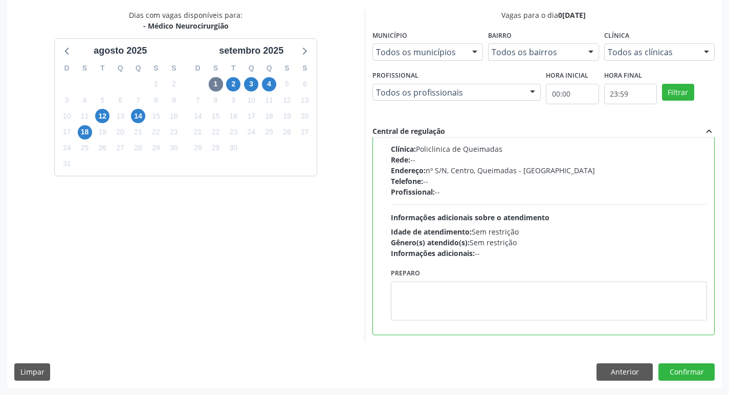
scroll to position [0, 0]
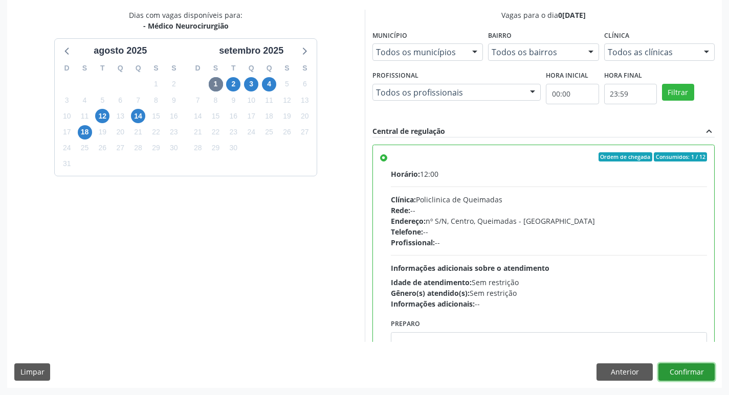
click at [696, 367] on button "Confirmar" at bounding box center [686, 372] width 56 height 17
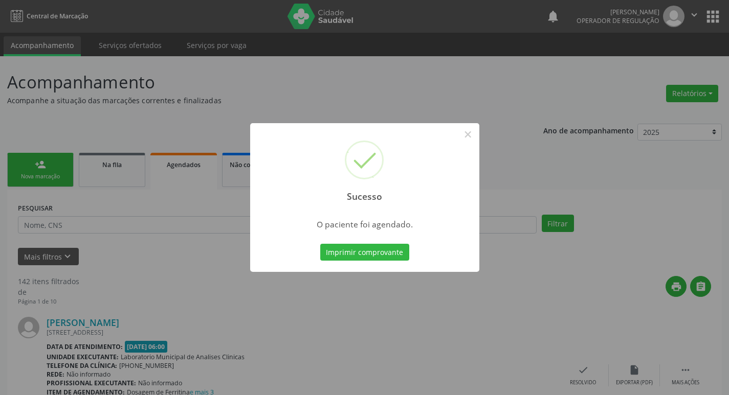
click at [312, 29] on div "Sucesso × O paciente foi agendado. Imprimir comprovante Cancel" at bounding box center [364, 197] width 729 height 395
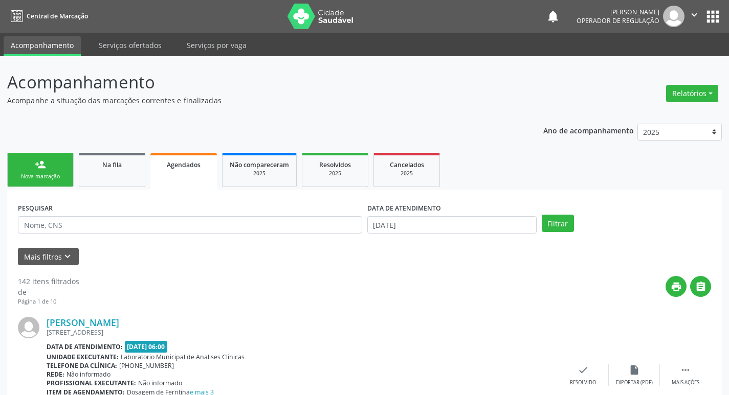
click at [190, 171] on link "Agendados" at bounding box center [183, 171] width 66 height 37
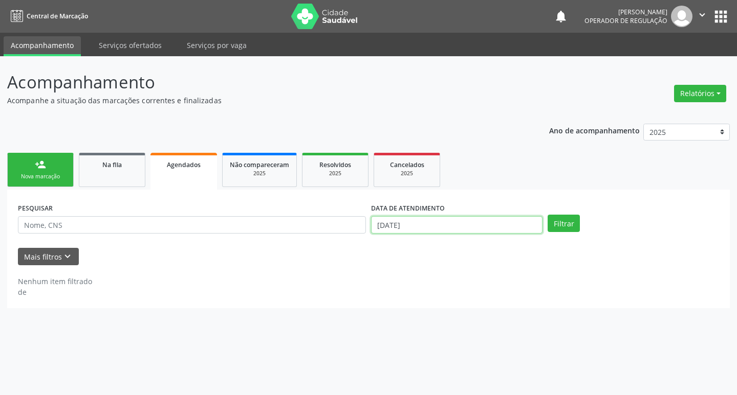
click at [449, 222] on input "[DATE]" at bounding box center [456, 224] width 171 height 17
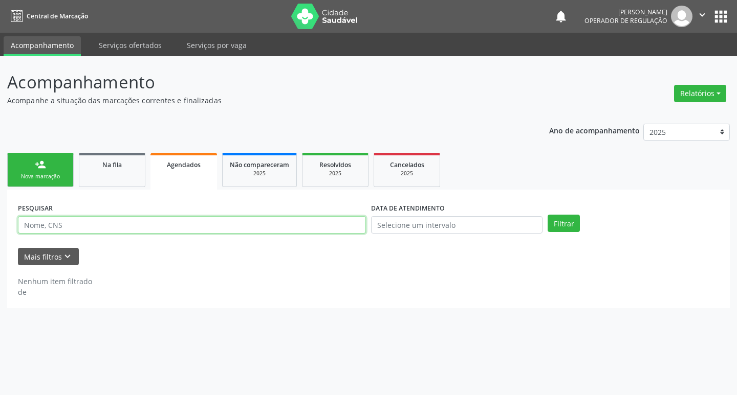
click at [144, 221] on input "text" at bounding box center [192, 224] width 348 height 17
type input "707809626848817"
click at [547, 215] on button "Filtrar" at bounding box center [563, 223] width 32 height 17
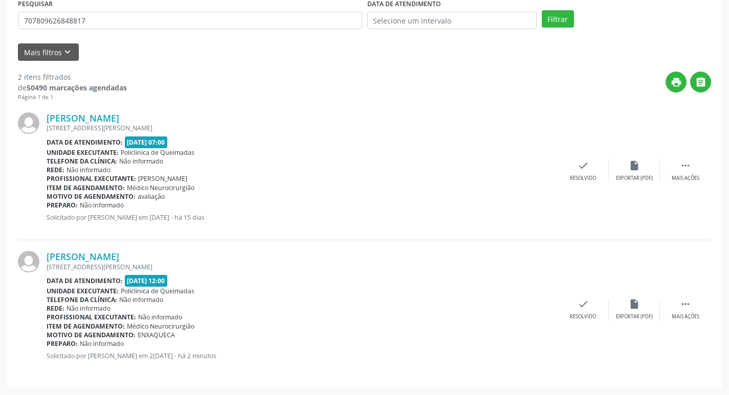
scroll to position [206, 0]
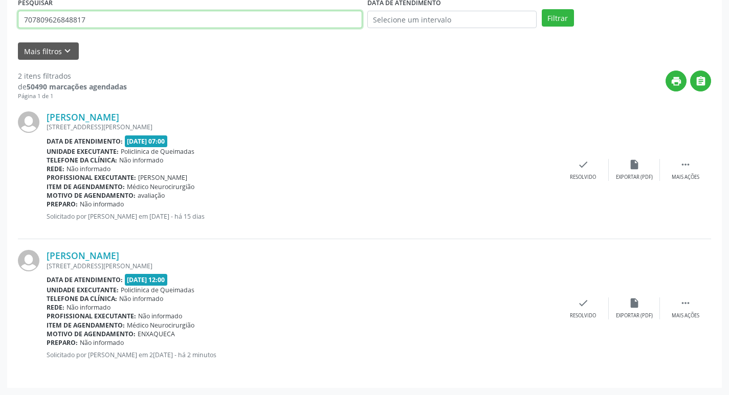
drag, startPoint x: 114, startPoint y: 23, endPoint x: 0, endPoint y: 23, distance: 114.1
click at [0, 23] on div "Acompanhamento Acompanhe a situação das marcações correntes e finalizadas Relat…" at bounding box center [364, 123] width 729 height 545
type input "708007367103520"
click at [542, 9] on button "Filtrar" at bounding box center [558, 17] width 32 height 17
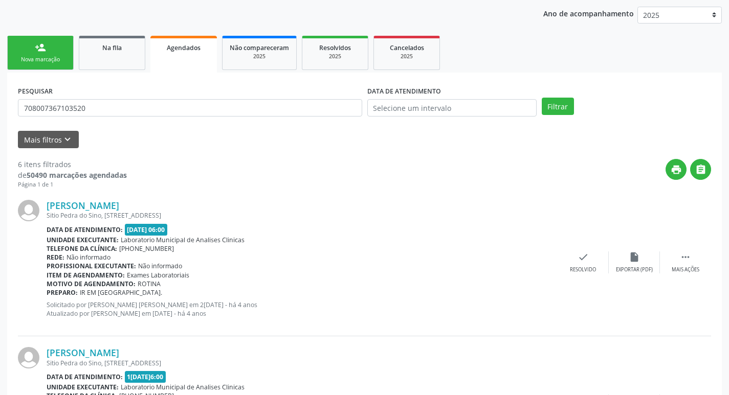
scroll to position [0, 0]
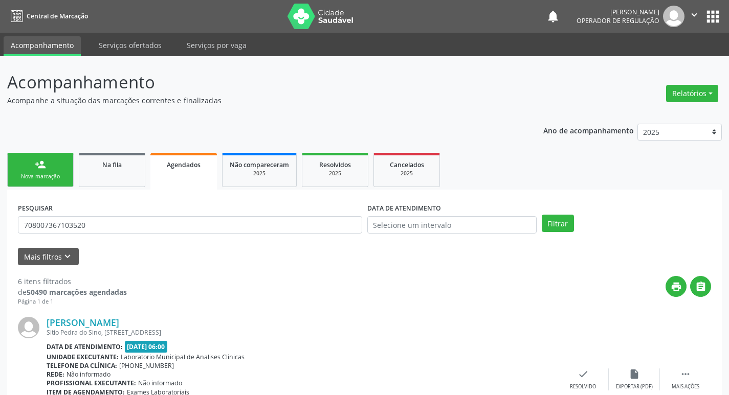
click at [53, 158] on link "person_add Nova marcação" at bounding box center [40, 170] width 66 height 34
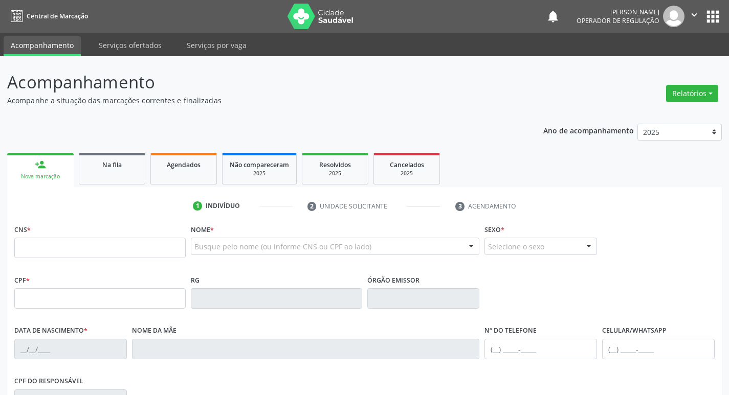
click at [273, 238] on div "Busque pelo nome (ou informe CNS ou CPF ao lado)" at bounding box center [335, 246] width 289 height 17
click at [134, 166] on div "Na fila" at bounding box center [111, 164] width 51 height 11
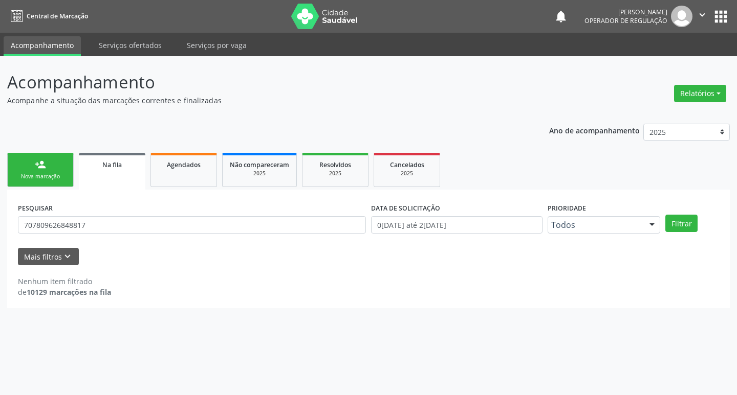
click at [37, 161] on div "person_add" at bounding box center [40, 164] width 11 height 11
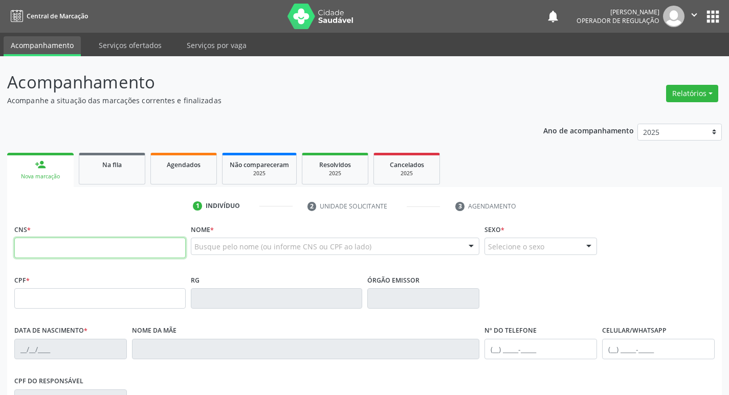
click at [59, 249] on input "text" at bounding box center [99, 248] width 171 height 20
type input "702 6022 7313 5241"
type input "595.410.837-49"
type input "[DATE]"
type input "[PERSON_NAME] da Conceição"
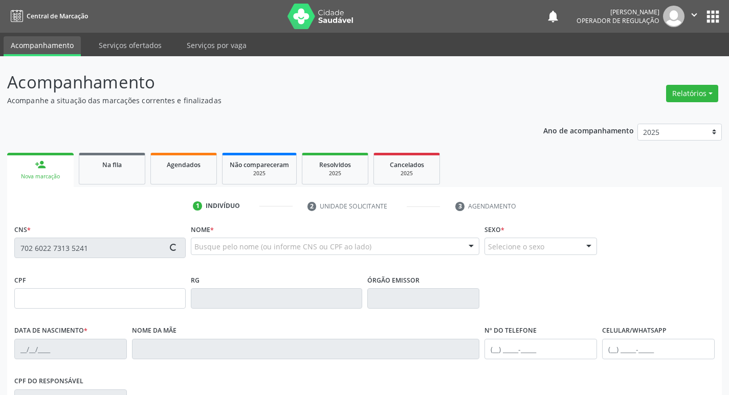
type input "[PHONE_NUMBER]"
type input "051.886.964-44"
type input "75"
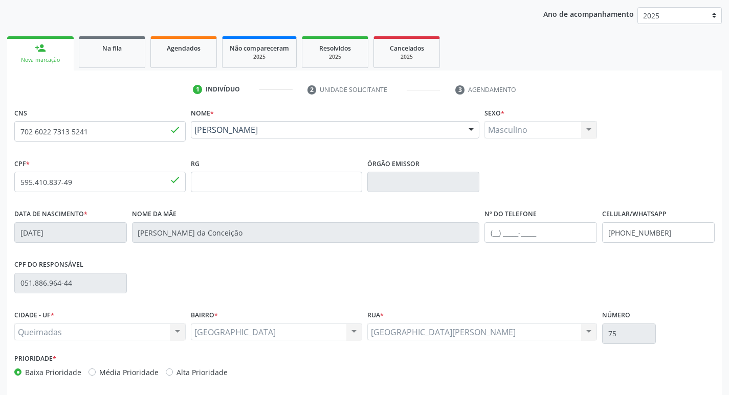
scroll to position [159, 0]
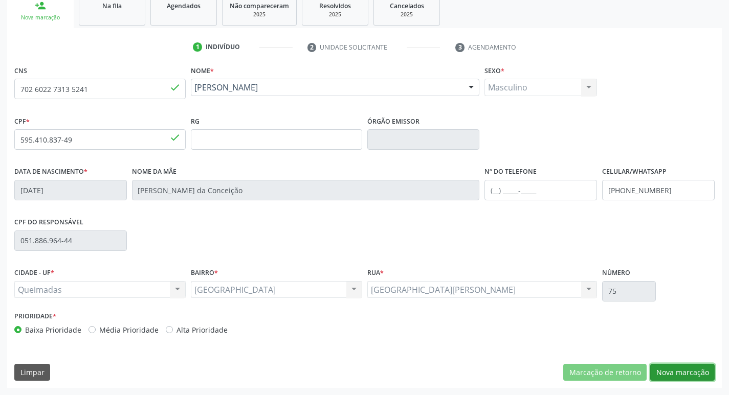
click at [677, 380] on button "Nova marcação" at bounding box center [682, 372] width 64 height 17
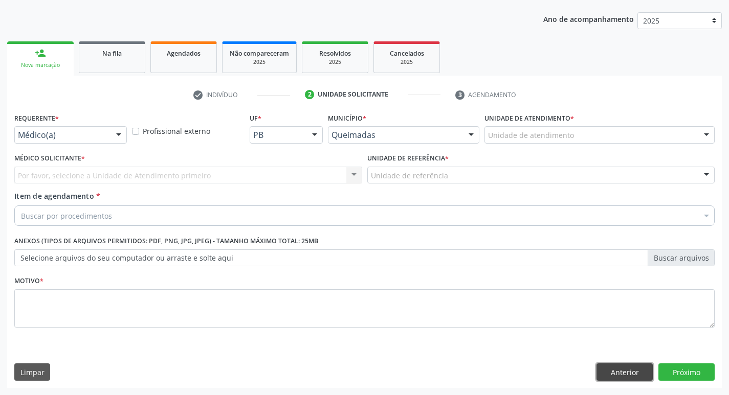
click at [637, 370] on button "Anterior" at bounding box center [624, 372] width 56 height 17
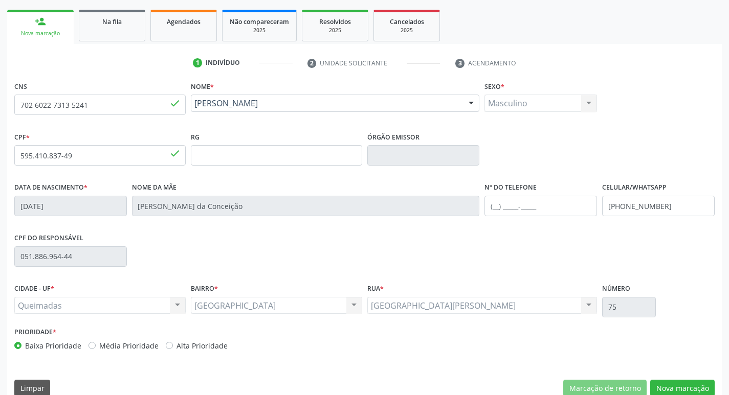
scroll to position [159, 0]
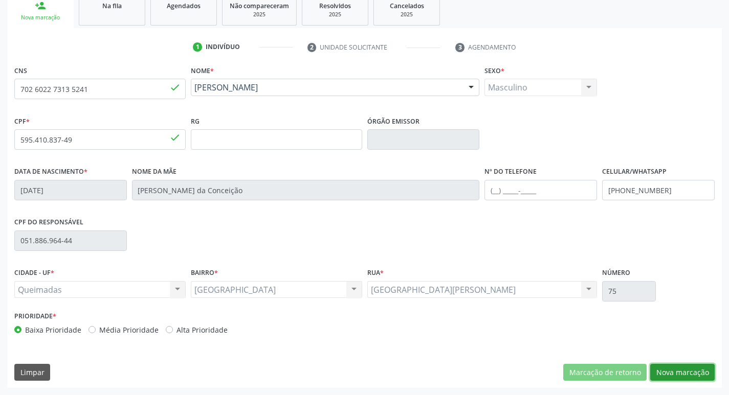
click at [676, 371] on button "Nova marcação" at bounding box center [682, 372] width 64 height 17
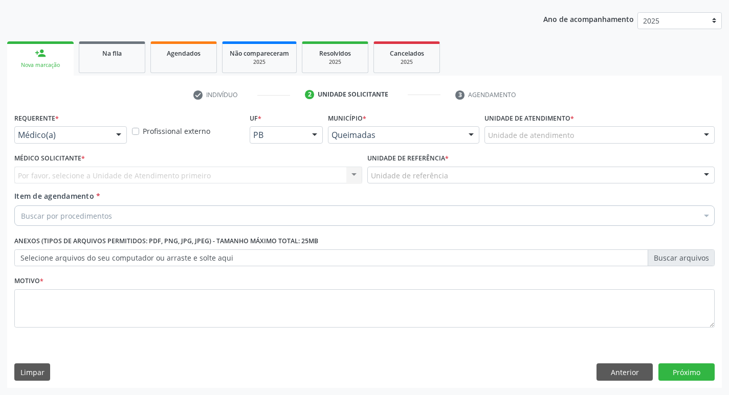
click at [115, 136] on div at bounding box center [118, 135] width 15 height 17
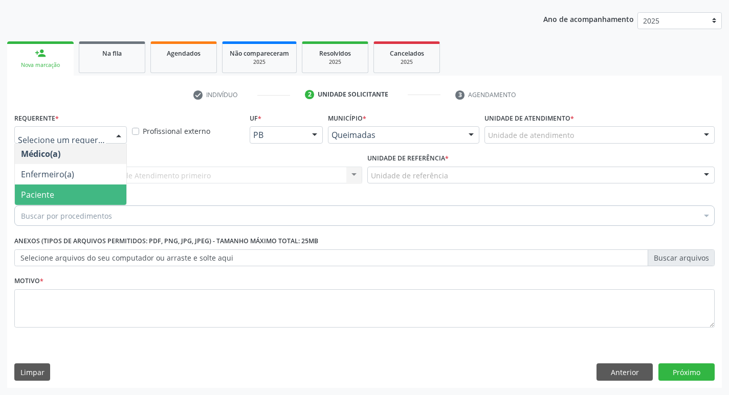
click at [78, 191] on span "Paciente" at bounding box center [71, 195] width 112 height 20
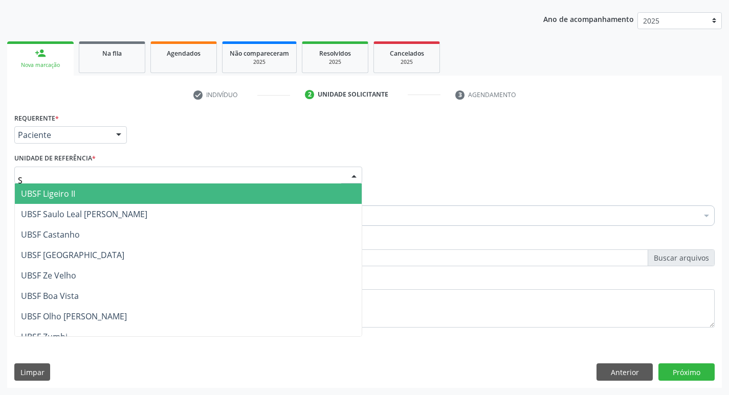
type input "SA"
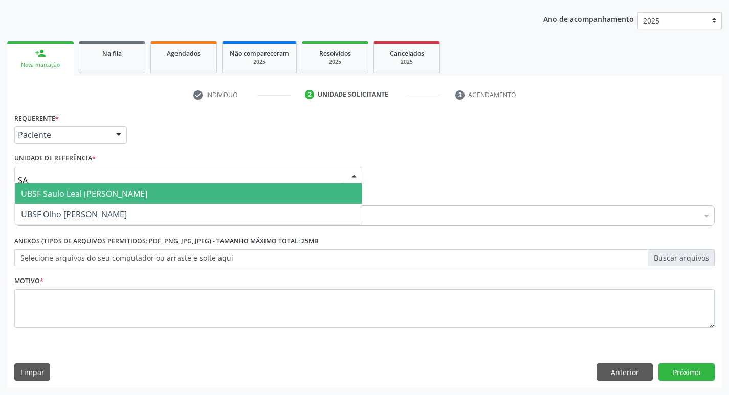
click at [73, 195] on span "UBSF Saulo Leal [PERSON_NAME]" at bounding box center [84, 193] width 126 height 11
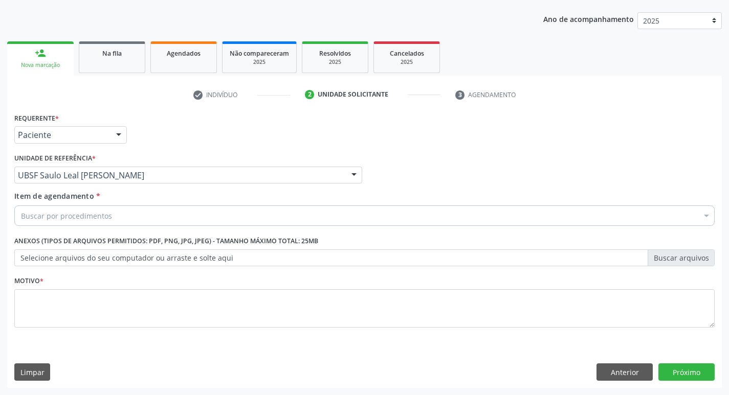
click at [61, 225] on div "Buscar por procedimentos" at bounding box center [364, 216] width 700 height 20
type input "M"
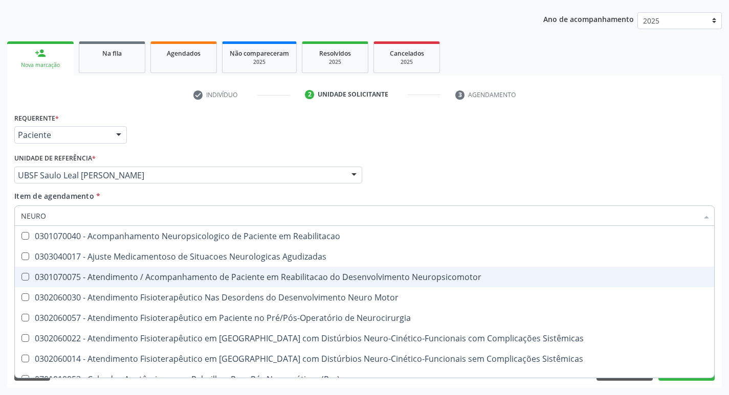
type input "NEUROC"
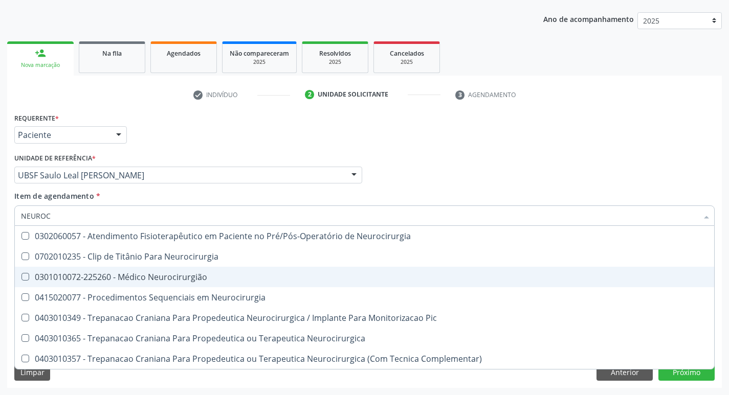
click at [189, 273] on div "0301010072-225260 - Médico Neurocirurgião" at bounding box center [364, 277] width 687 height 8
checkbox Neurocirurgião "true"
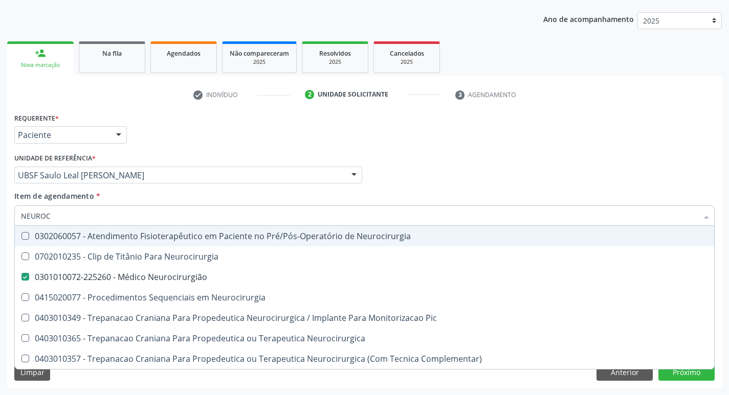
click at [294, 109] on div "check Indivíduo 2 Unidade solicitante 3 Agendamento CNS 702 6022 7313 5241 done…" at bounding box center [364, 237] width 715 height 302
checkbox Neurocirurgia "true"
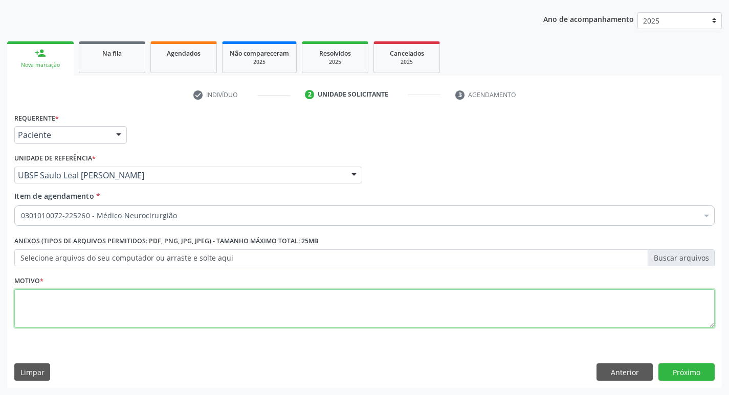
click at [145, 305] on textarea at bounding box center [364, 308] width 700 height 39
type textarea "AVALIAÇÃO"
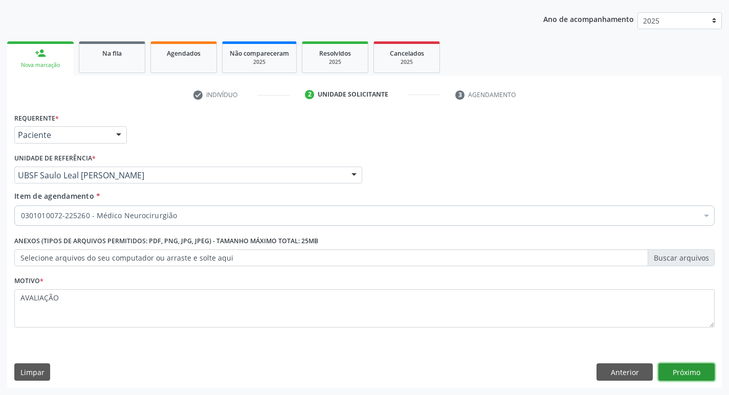
click at [688, 364] on button "Próximo" at bounding box center [686, 372] width 56 height 17
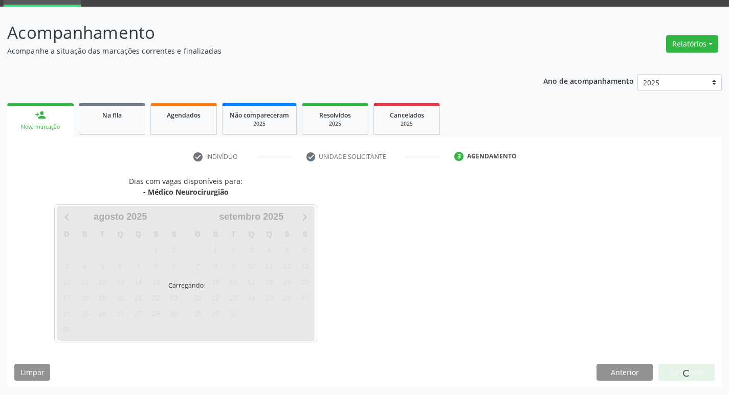
scroll to position [50, 0]
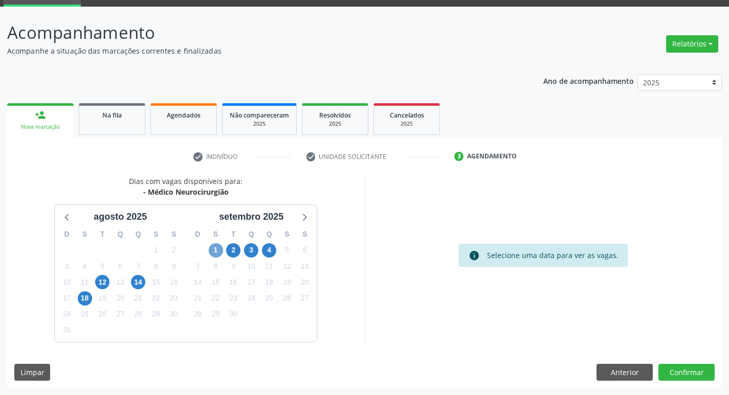
click at [214, 250] on span "1" at bounding box center [216, 250] width 14 height 14
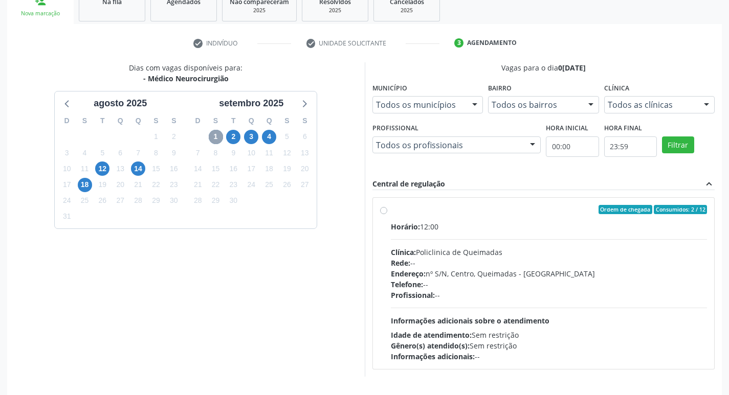
scroll to position [197, 0]
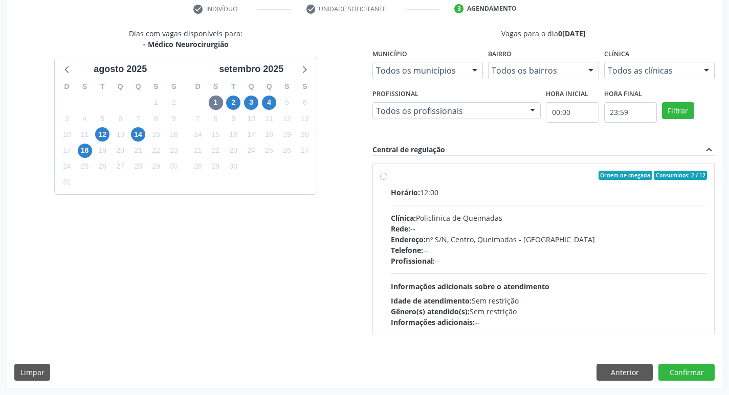
click at [548, 176] on div "Ordem de chegada Consumidos: 2 / 12" at bounding box center [549, 175] width 317 height 9
click at [387, 176] on input "Ordem de chegada Consumidos: 2 / 12 Horário: 12:00 Clínica: Policlinica de Quei…" at bounding box center [383, 175] width 7 height 9
radio input "true"
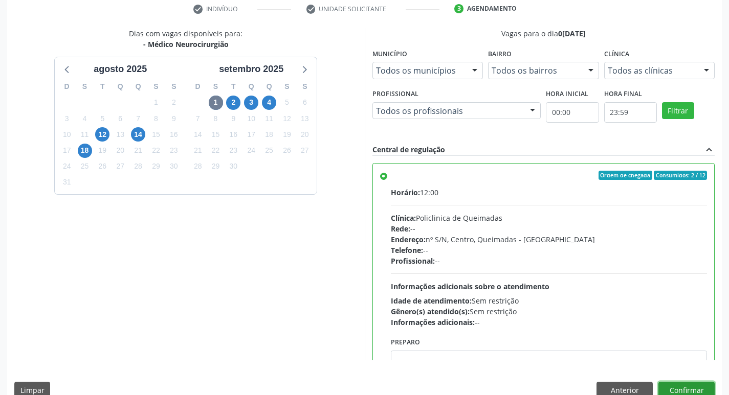
click at [683, 386] on button "Confirmar" at bounding box center [686, 390] width 56 height 17
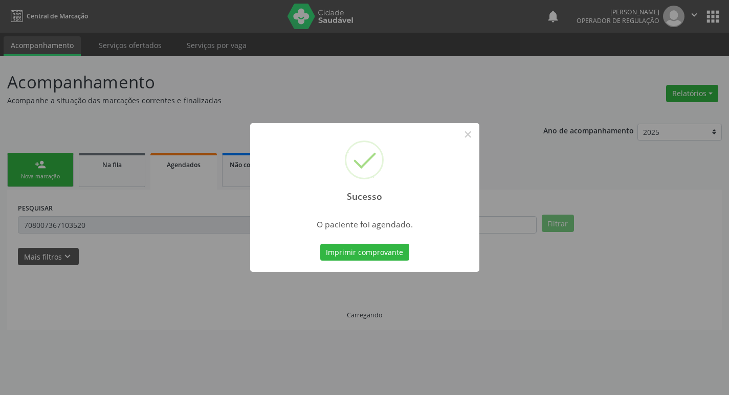
scroll to position [0, 0]
click at [381, 251] on button "Imprimir comprovante" at bounding box center [364, 252] width 89 height 17
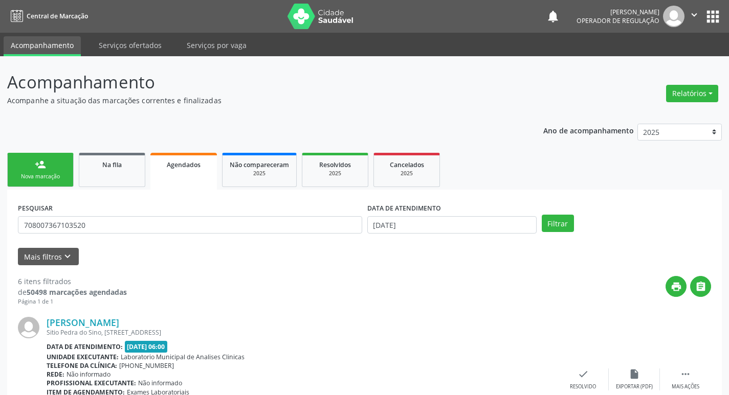
click at [51, 174] on div "Nova marcação" at bounding box center [40, 177] width 51 height 8
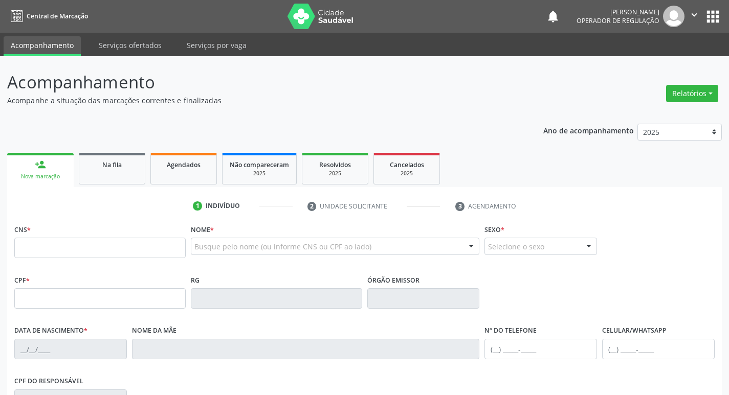
click at [63, 258] on input "text" at bounding box center [99, 248] width 171 height 20
click at [128, 215] on div "1 Indivíduo 2 Unidade solicitante 3 Agendamento CNS * Nome * Busque pelo nome (…" at bounding box center [364, 372] width 715 height 349
click at [97, 260] on fieldset "CNS *" at bounding box center [99, 243] width 171 height 43
type input "706 3077 7412 6571"
type input "929.605.534-20"
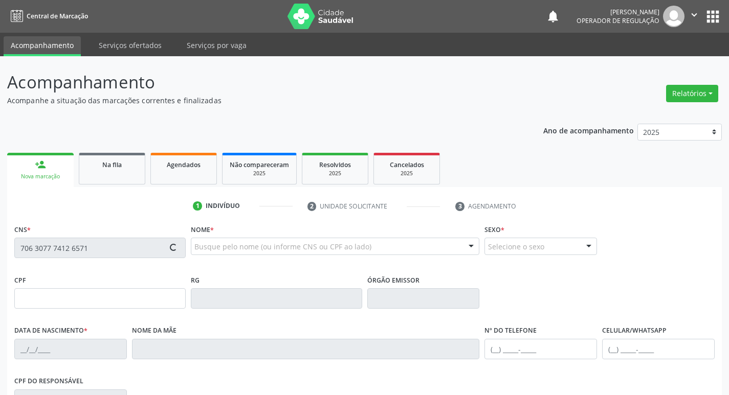
type input "[DATE]"
type input "[PERSON_NAME]"
type input "[PHONE_NUMBER]"
type input "788.539.904-49"
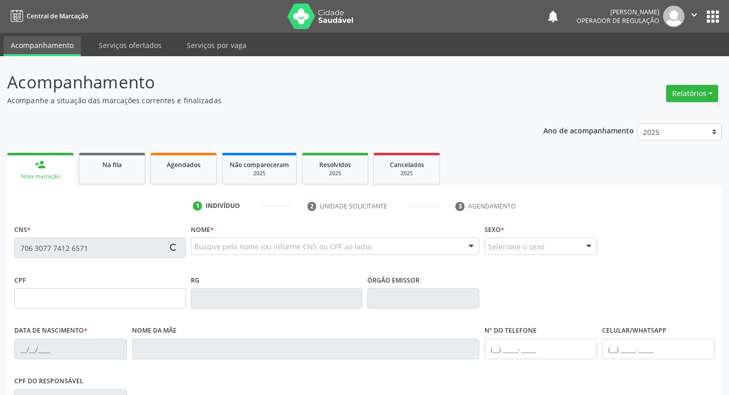
type input "69"
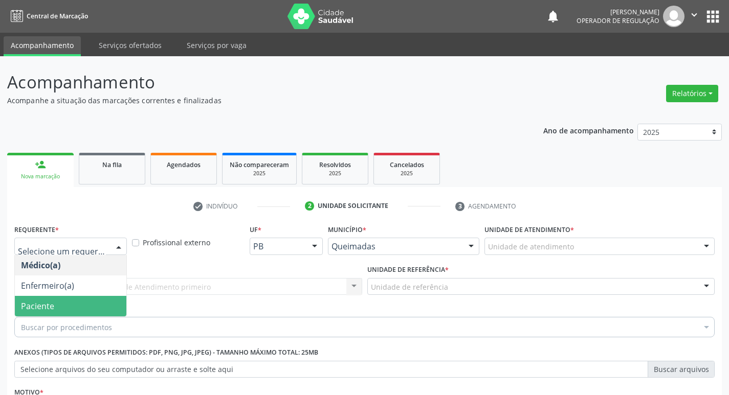
click at [72, 296] on span "Paciente" at bounding box center [71, 306] width 112 height 20
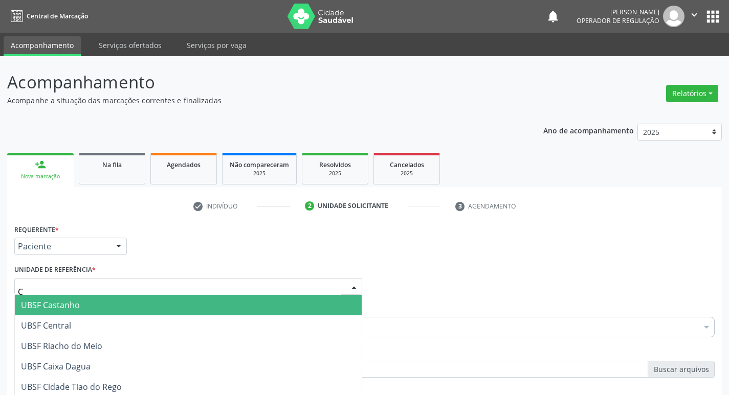
type input "CA"
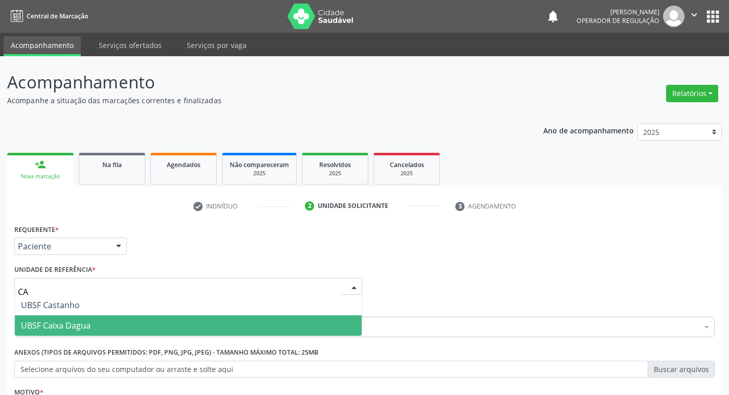
click at [64, 320] on span "UBSF Caixa Dagua" at bounding box center [56, 325] width 70 height 11
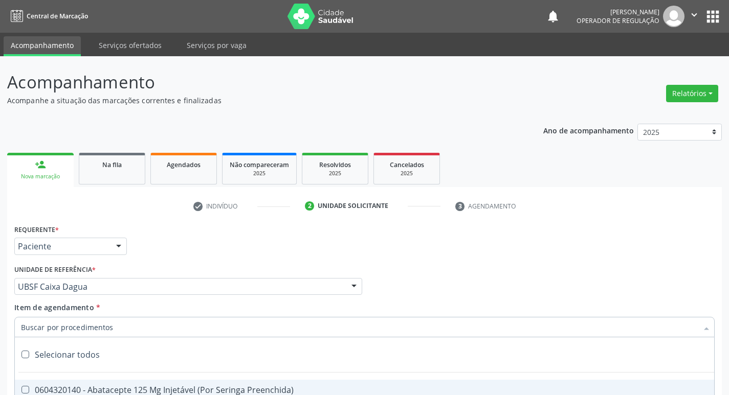
type input "N"
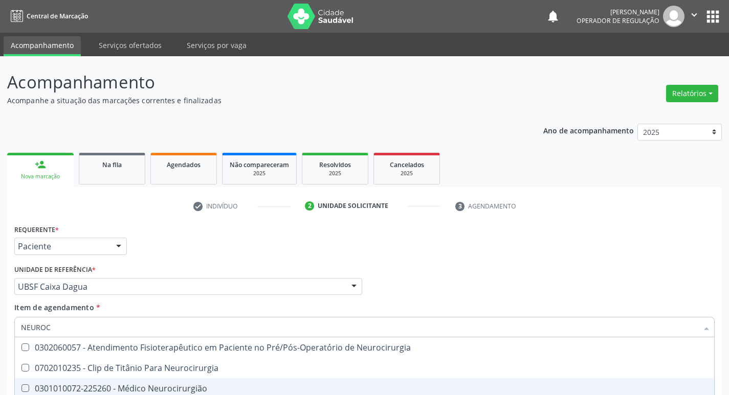
click at [103, 385] on div "0301010072-225260 - Médico Neurocirurgião" at bounding box center [364, 389] width 687 height 8
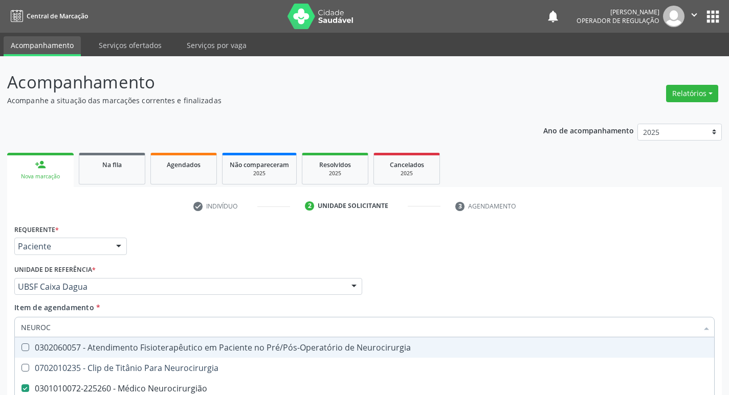
click at [208, 222] on div "Requerente * Paciente Médico(a) Enfermeiro(a) Paciente Nenhum resultado encontr…" at bounding box center [364, 242] width 705 height 40
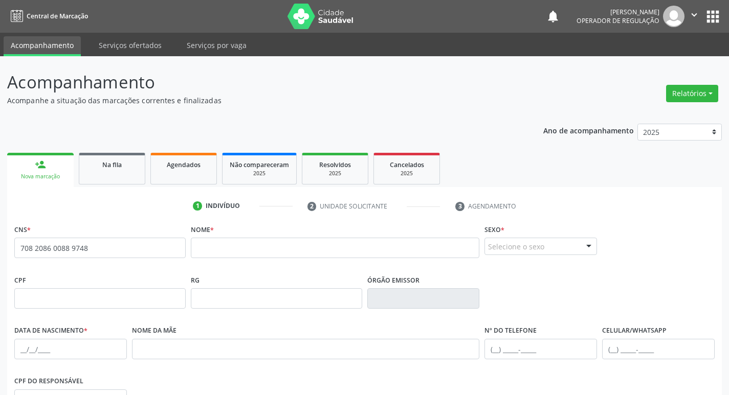
scroll to position [31, 0]
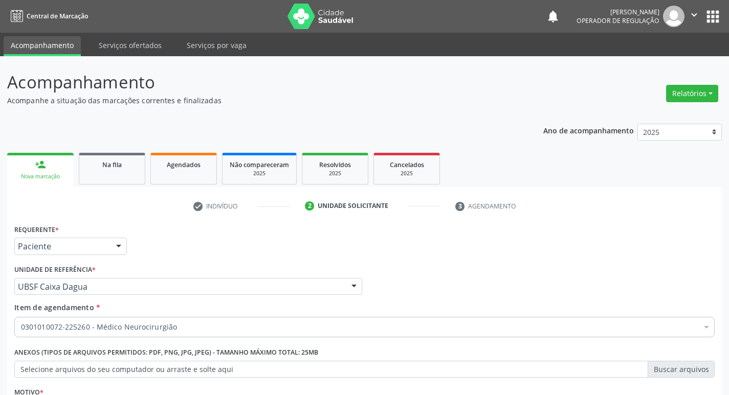
scroll to position [112, 0]
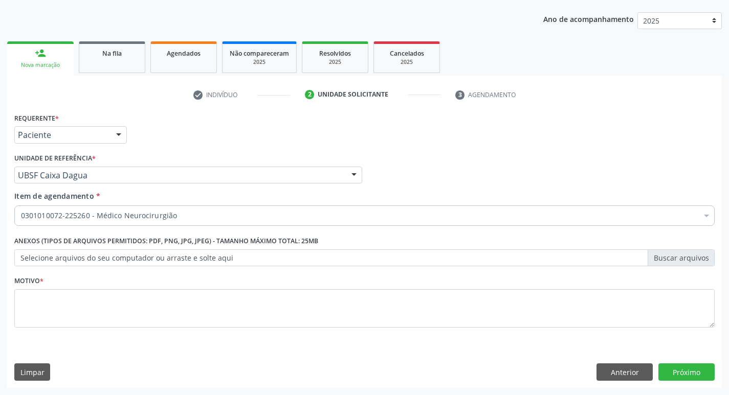
click at [173, 308] on textarea at bounding box center [364, 308] width 700 height 39
type textarea "RETORNO"
click at [671, 377] on button "Próximo" at bounding box center [686, 372] width 56 height 17
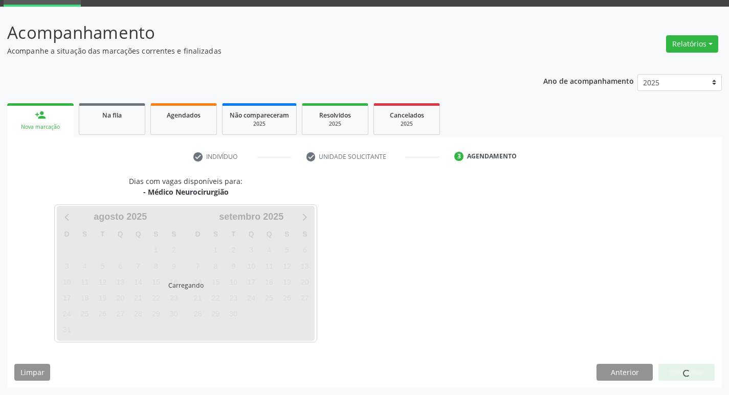
scroll to position [50, 0]
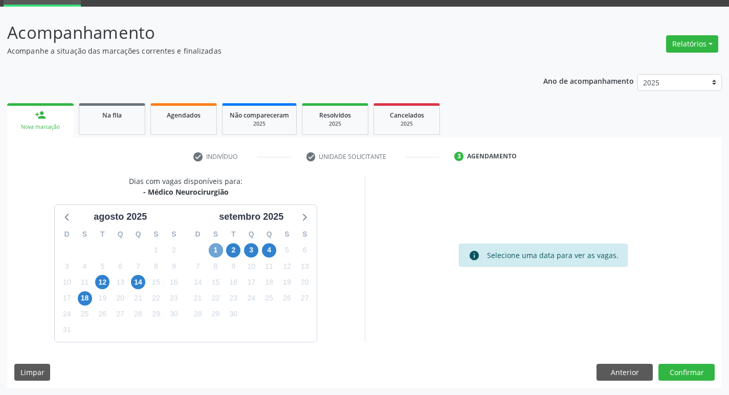
click at [212, 249] on span "1" at bounding box center [216, 250] width 14 height 14
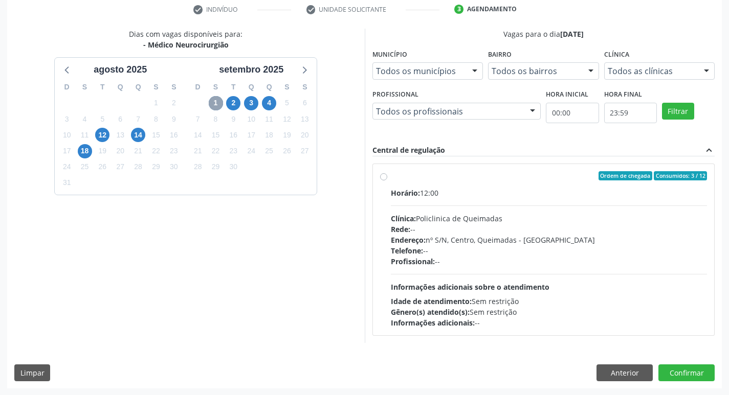
scroll to position [197, 0]
click at [552, 169] on div "Ordem de chegada Consumidos: 3 / 12 Horário: 12:00 Clínica: Policlinica de Quei…" at bounding box center [544, 249] width 342 height 171
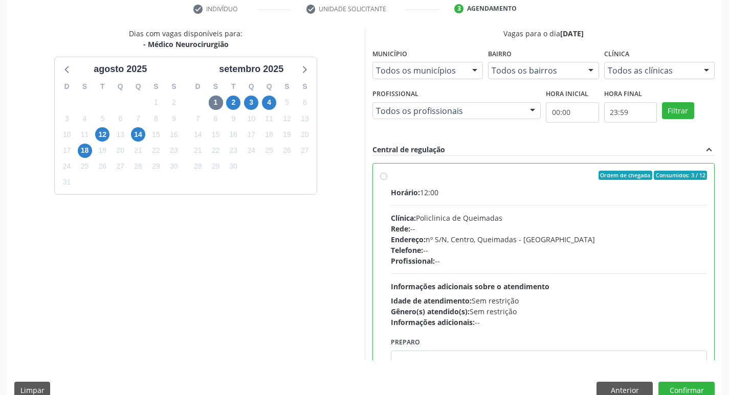
radio input "true"
click at [675, 384] on button "Confirmar" at bounding box center [686, 390] width 56 height 17
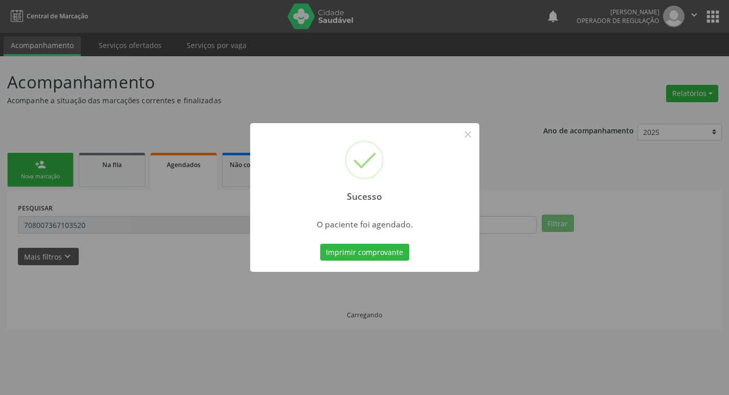
scroll to position [0, 0]
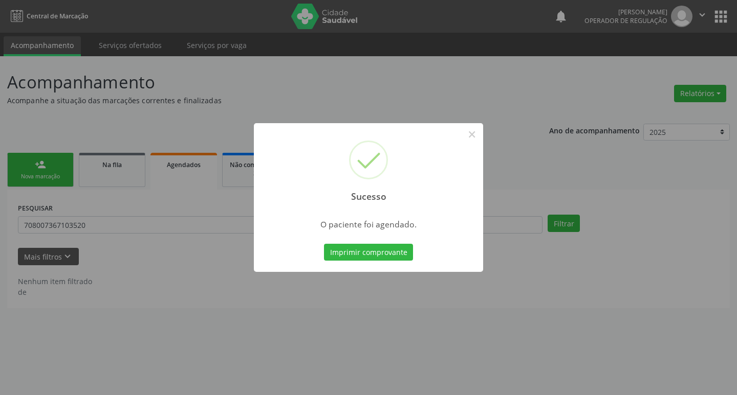
click at [86, 103] on div "Sucesso × O paciente foi agendado. Imprimir comprovante Cancel" at bounding box center [368, 197] width 737 height 395
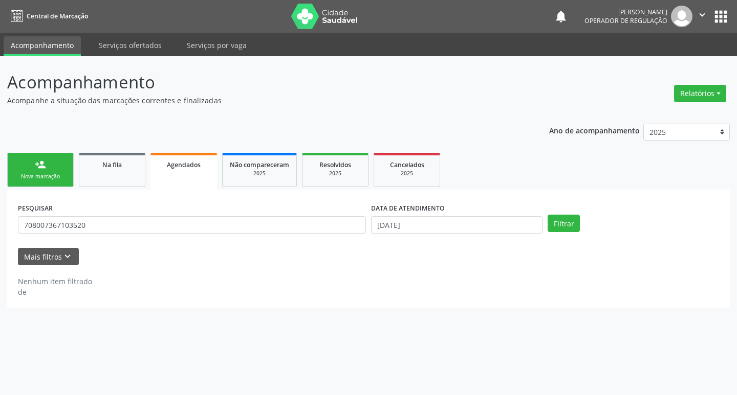
click at [49, 176] on div "Nova marcação" at bounding box center [40, 177] width 51 height 8
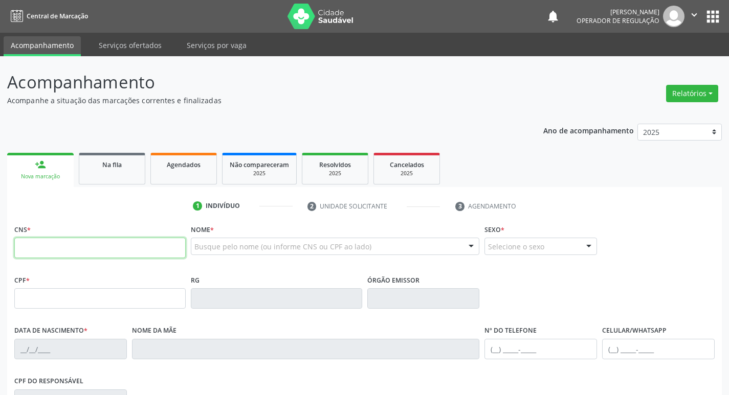
click at [73, 247] on input "text" at bounding box center [99, 248] width 171 height 20
type input "701 0018 3190 6395"
type input "132.188.028-65"
type input "27/09/1962"
type input "Maria Auta da Silva"
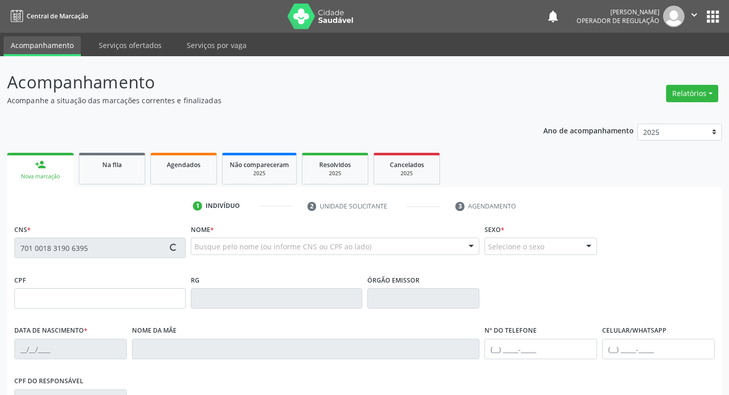
type input "(83) 99351-7508"
type input "54"
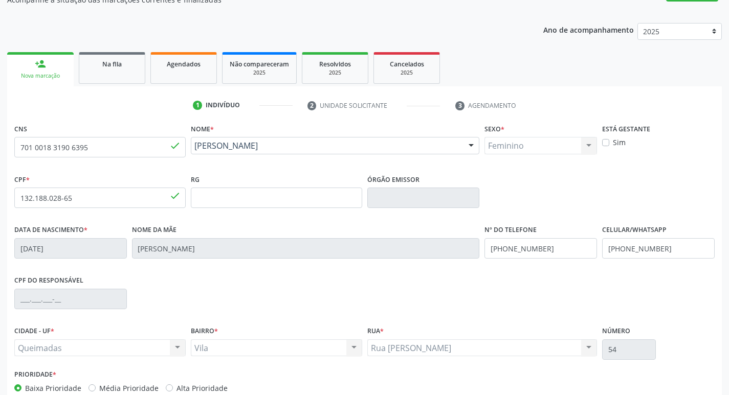
scroll to position [159, 0]
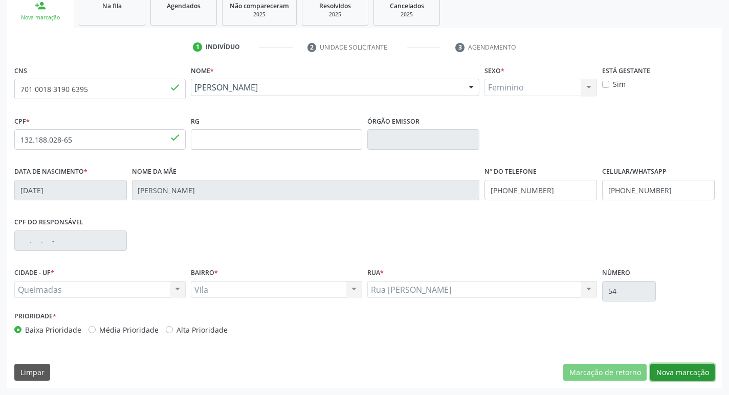
click at [665, 367] on button "Nova marcação" at bounding box center [682, 372] width 64 height 17
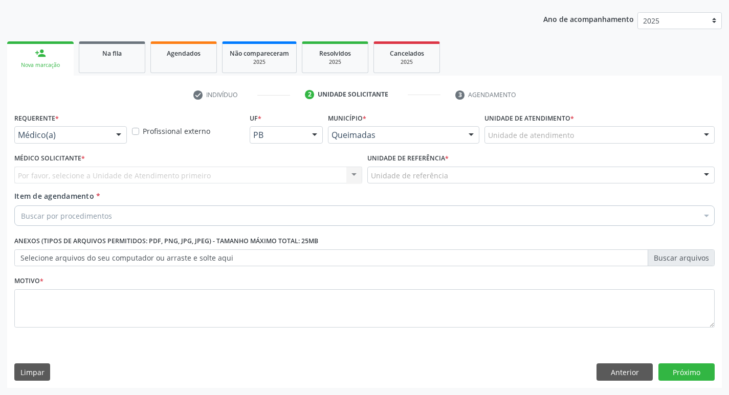
scroll to position [112, 0]
click at [110, 134] on div "Médico(a)" at bounding box center [70, 134] width 113 height 17
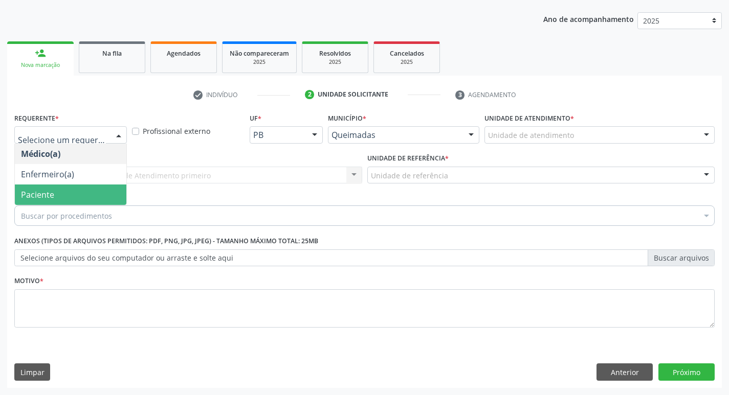
click at [79, 197] on span "Paciente" at bounding box center [71, 195] width 112 height 20
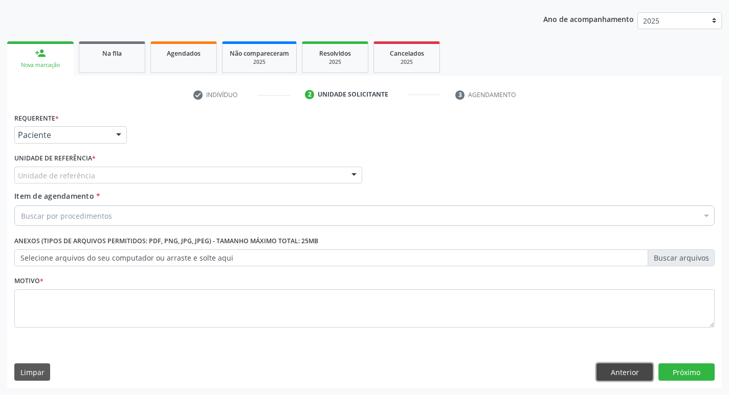
click at [641, 366] on button "Anterior" at bounding box center [624, 372] width 56 height 17
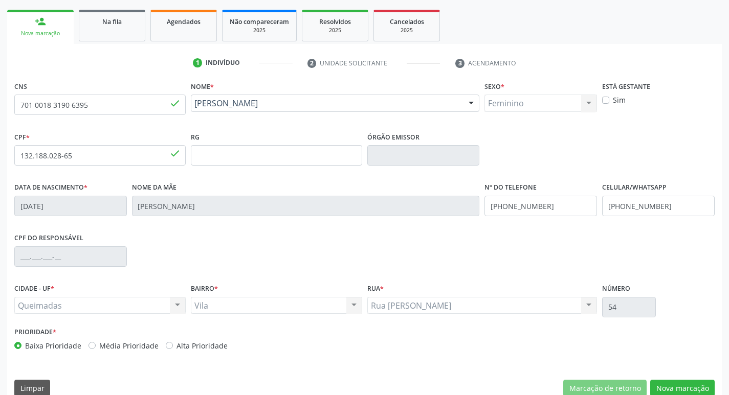
scroll to position [159, 0]
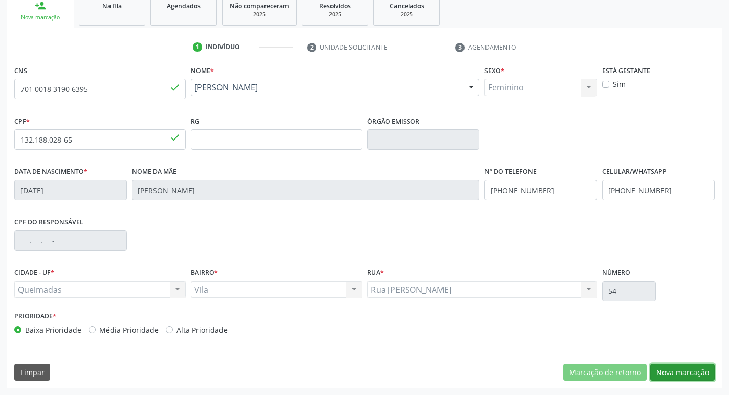
click at [673, 371] on button "Nova marcação" at bounding box center [682, 372] width 64 height 17
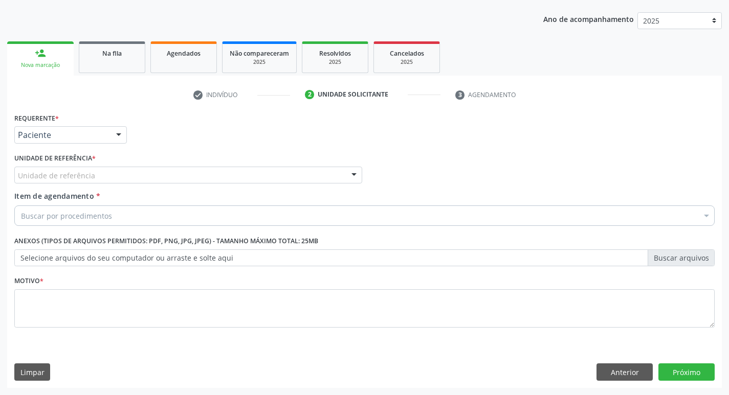
click at [112, 175] on div "Unidade de referência" at bounding box center [188, 175] width 348 height 17
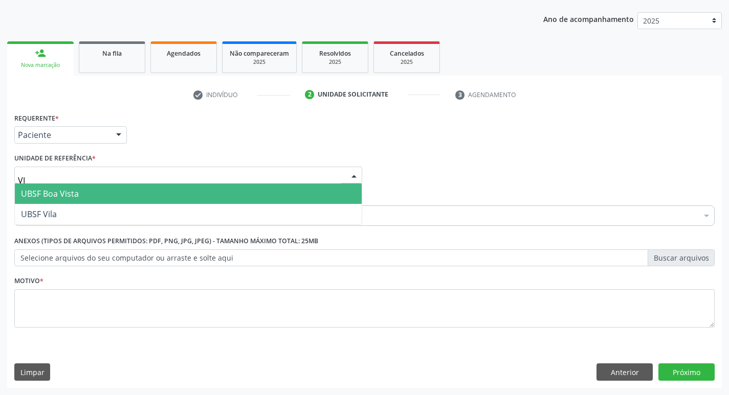
type input "VIL"
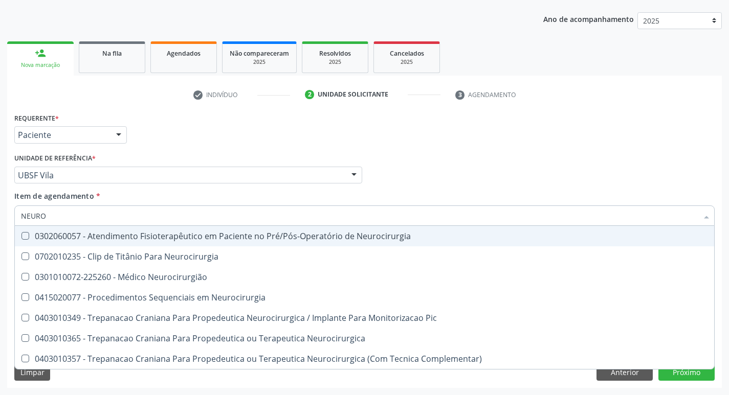
type input "NEUROC"
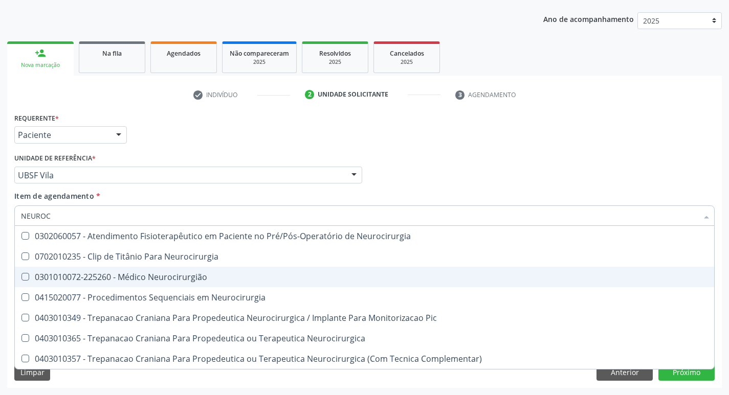
click at [75, 280] on div "0301010072-225260 - Médico Neurocirurgião" at bounding box center [364, 277] width 687 height 8
checkbox Neurocirurgião "true"
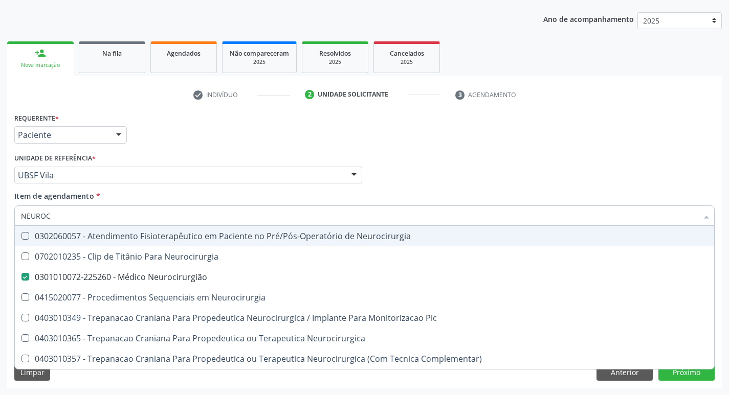
click at [210, 109] on div "check Indivíduo 2 Unidade solicitante 3 Agendamento CNS 701 0018 3190 6395 done…" at bounding box center [364, 237] width 715 height 302
checkbox Neurocirurgia "true"
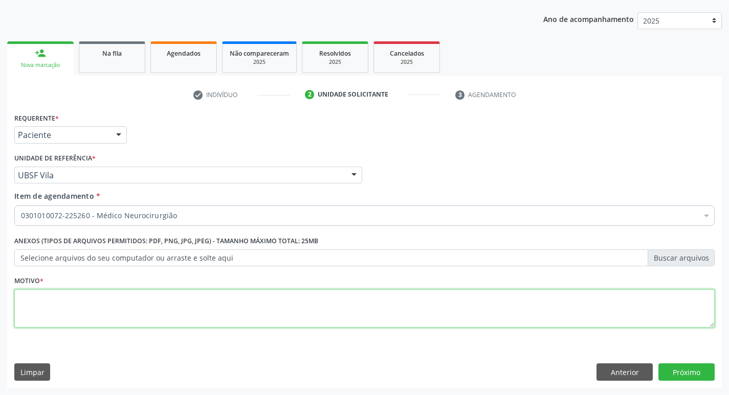
click at [146, 310] on textarea at bounding box center [364, 308] width 700 height 39
type textarea "AVALIAÇÃO"
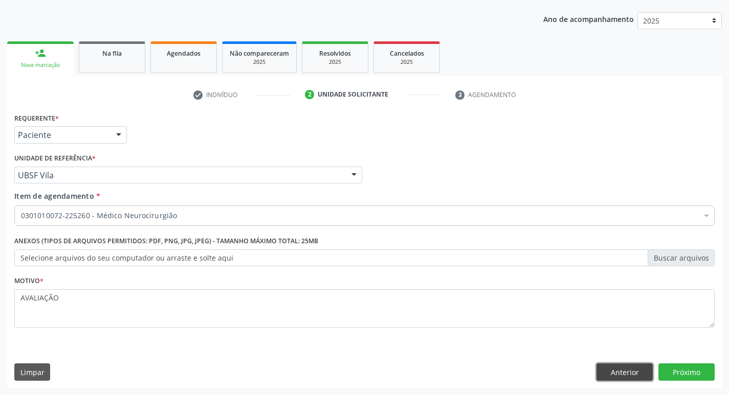
click at [627, 371] on button "Anterior" at bounding box center [624, 372] width 56 height 17
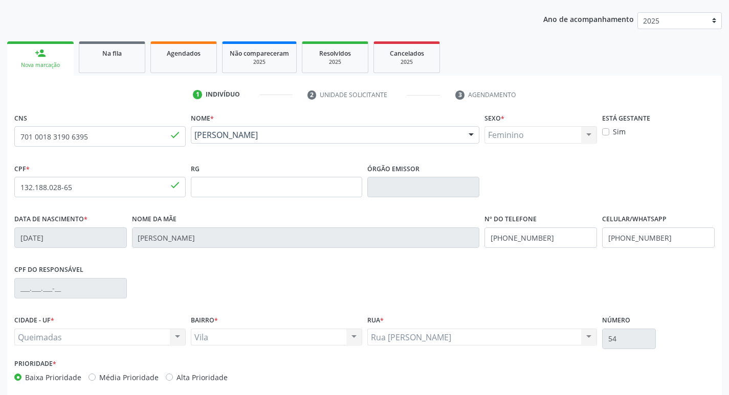
scroll to position [159, 0]
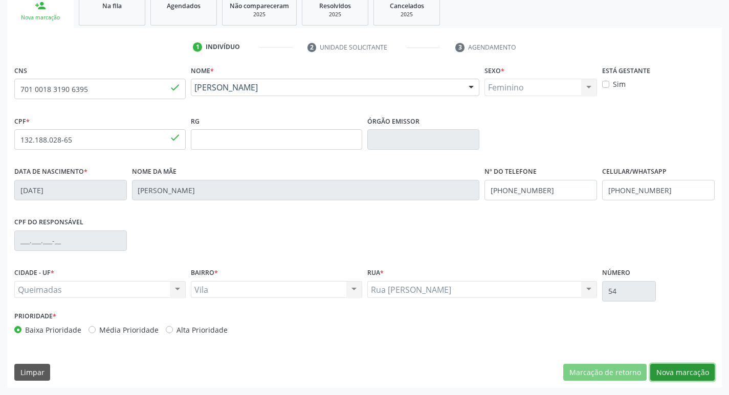
click at [685, 371] on button "Nova marcação" at bounding box center [682, 372] width 64 height 17
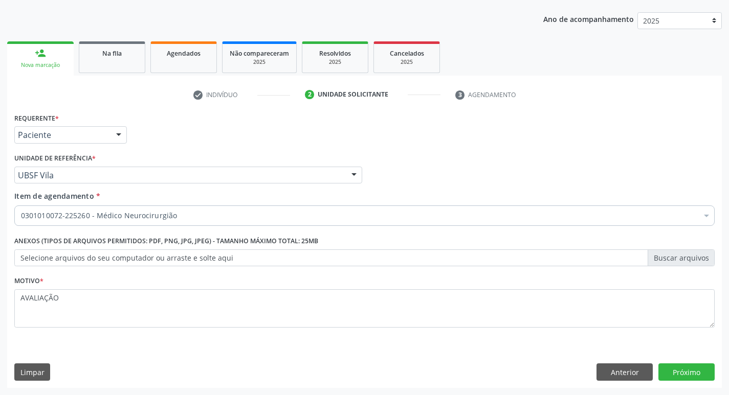
scroll to position [112, 0]
click at [685, 371] on button "Próximo" at bounding box center [686, 372] width 56 height 17
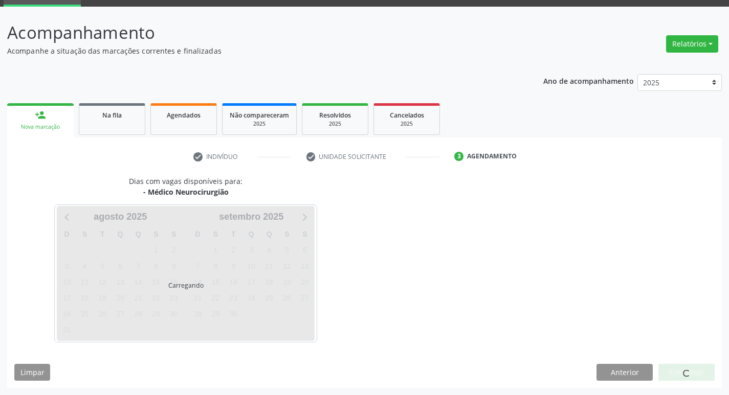
scroll to position [50, 0]
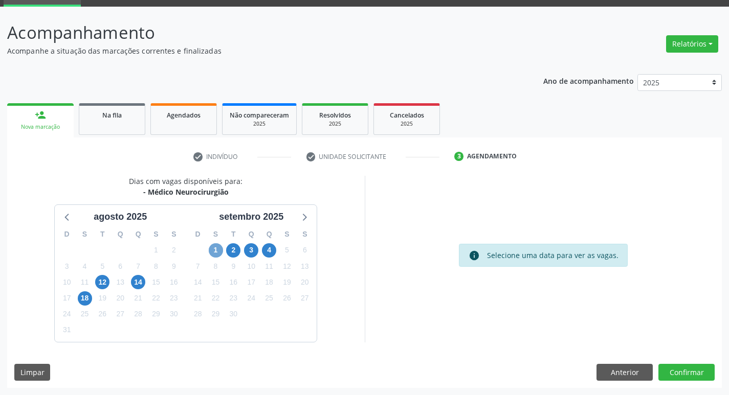
click at [214, 249] on span "1" at bounding box center [216, 250] width 14 height 14
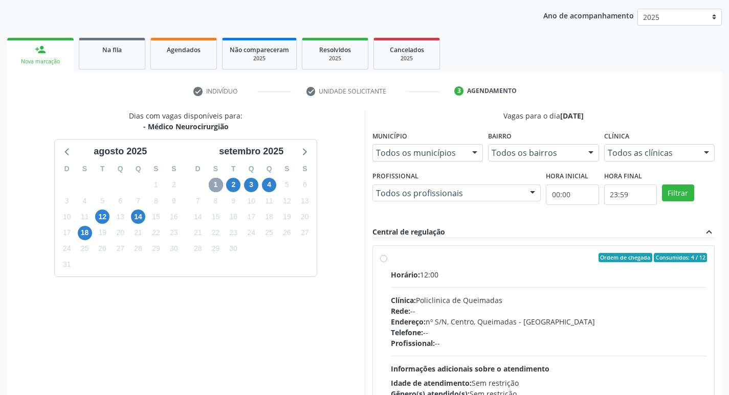
scroll to position [197, 0]
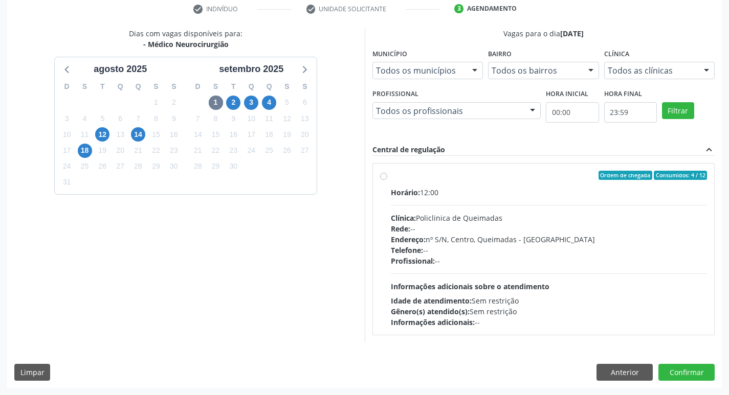
click at [558, 177] on div "Ordem de chegada Consumidos: 4 / 12" at bounding box center [549, 175] width 317 height 9
click at [387, 177] on input "Ordem de chegada Consumidos: 4 / 12 Horário: 12:00 Clínica: Policlinica de Quei…" at bounding box center [383, 175] width 7 height 9
radio input "true"
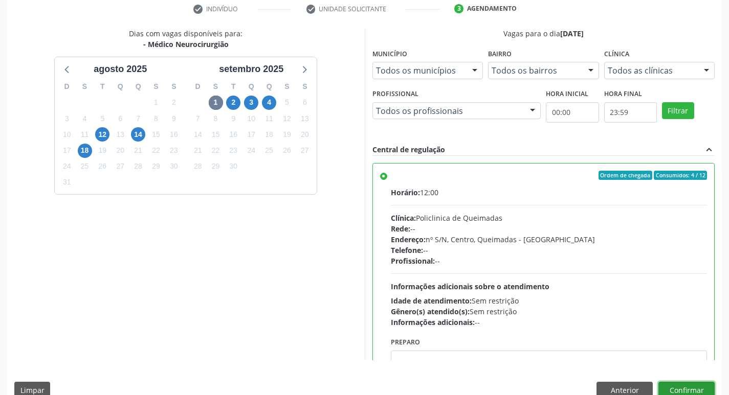
click at [692, 386] on button "Confirmar" at bounding box center [686, 390] width 56 height 17
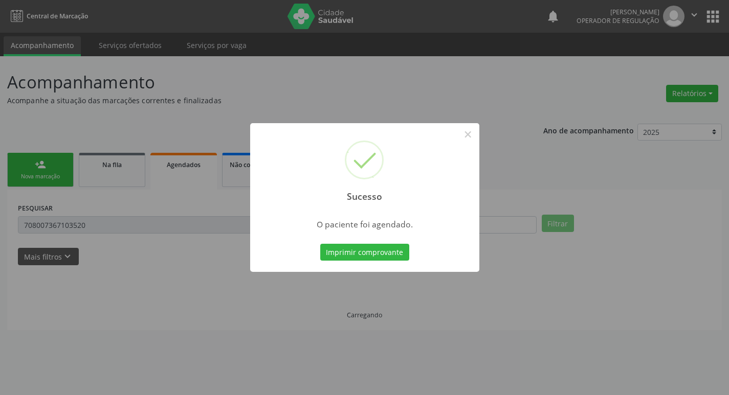
scroll to position [0, 0]
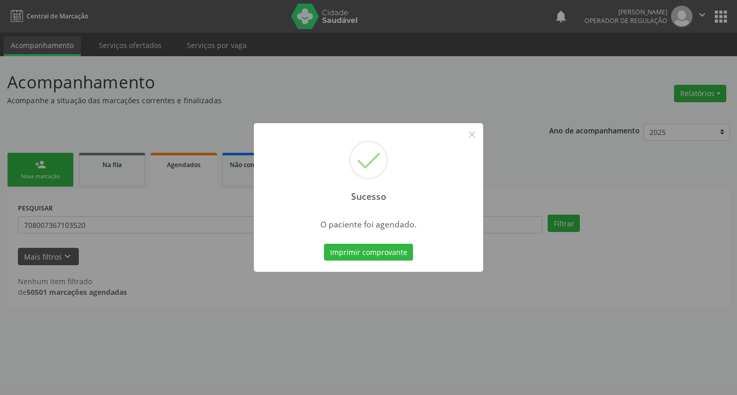
click at [96, 121] on div "Sucesso × O paciente foi agendado. Imprimir comprovante Cancel" at bounding box center [368, 197] width 737 height 395
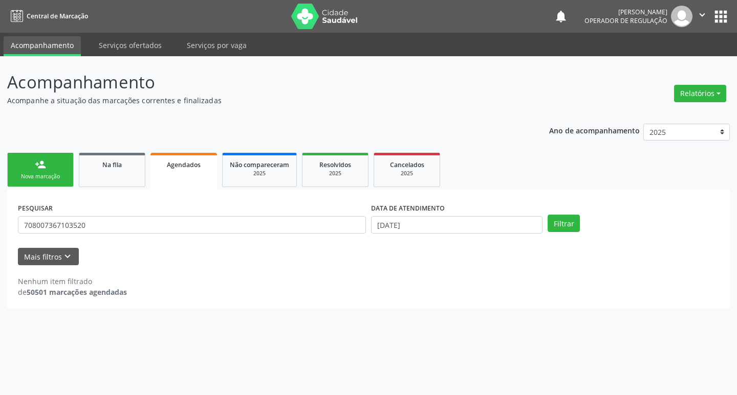
click at [150, 133] on div "Ano de acompanhamento 2025 2024 2023 2022 2021 person_add Nova marcação Na fila…" at bounding box center [368, 213] width 722 height 192
click at [38, 160] on div "person_add" at bounding box center [40, 164] width 11 height 11
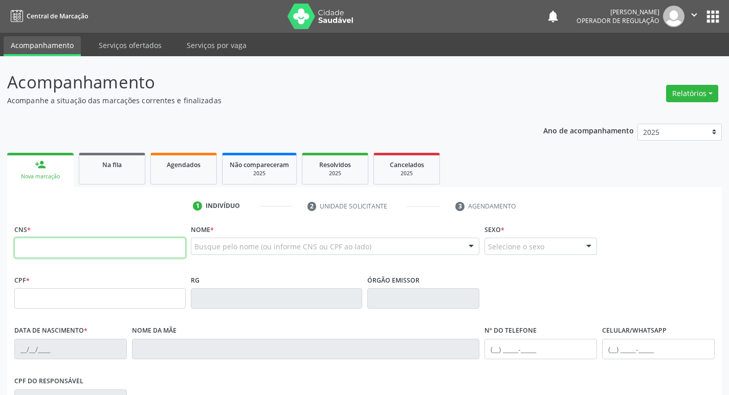
click at [153, 251] on input "text" at bounding box center [99, 248] width 171 height 20
type input "706 8097 9134 8525"
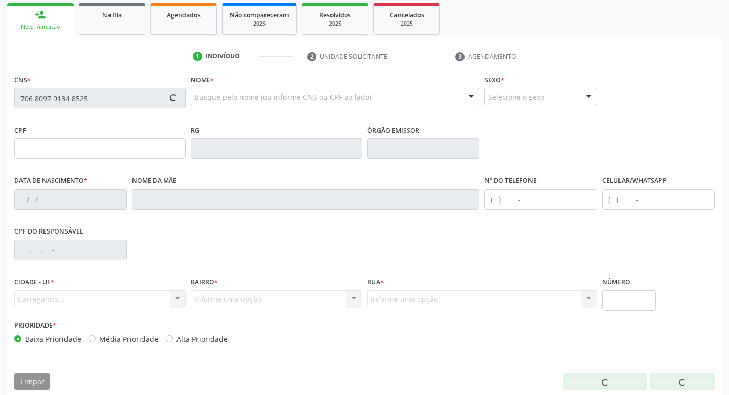
scroll to position [159, 0]
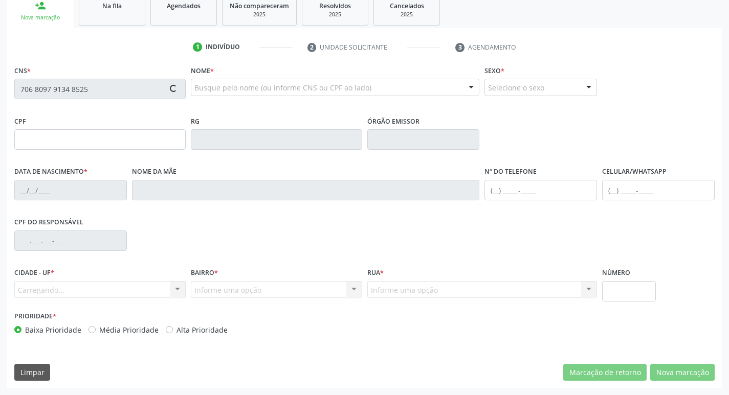
type input "853.453.344-04"
type input "30/12/1971"
type input "Severina Josina Leandro"
type input "(83) 99320-2122"
type input "118"
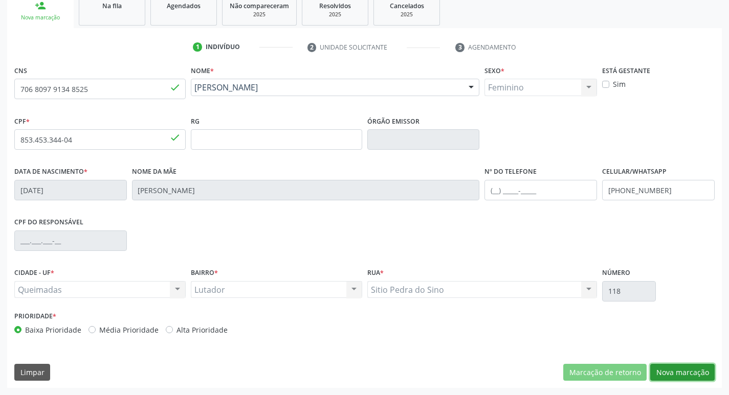
click at [701, 364] on button "Nova marcação" at bounding box center [682, 372] width 64 height 17
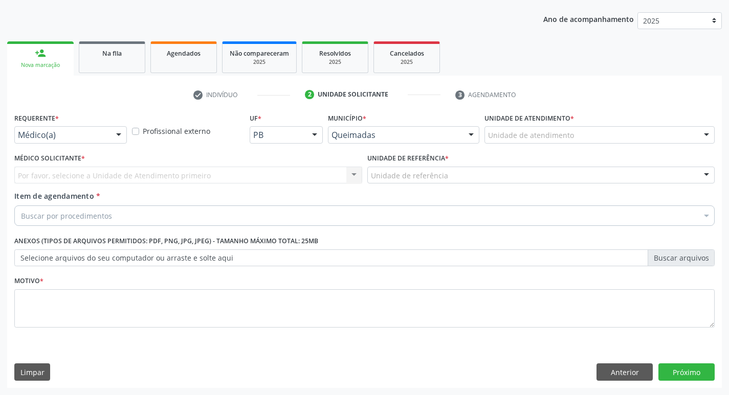
scroll to position [112, 0]
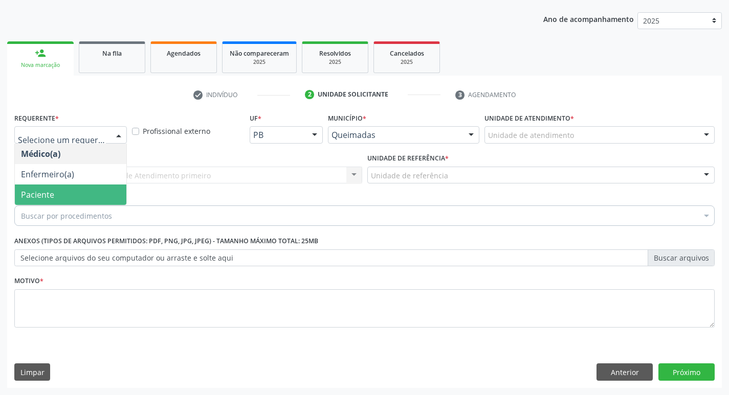
click at [70, 202] on span "Paciente" at bounding box center [71, 195] width 112 height 20
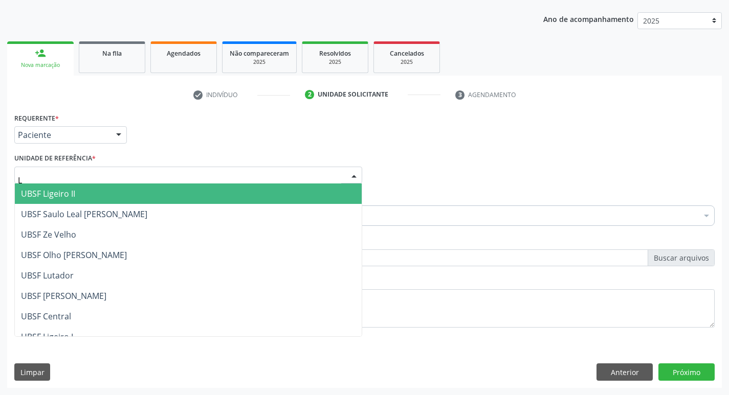
type input "LU"
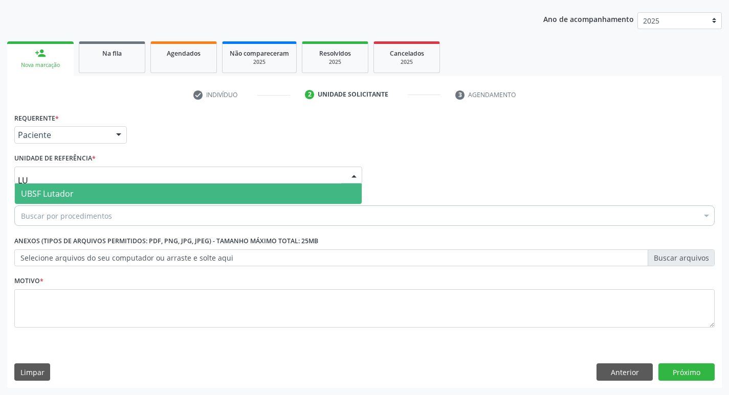
click at [81, 193] on span "UBSF Lutador" at bounding box center [188, 194] width 347 height 20
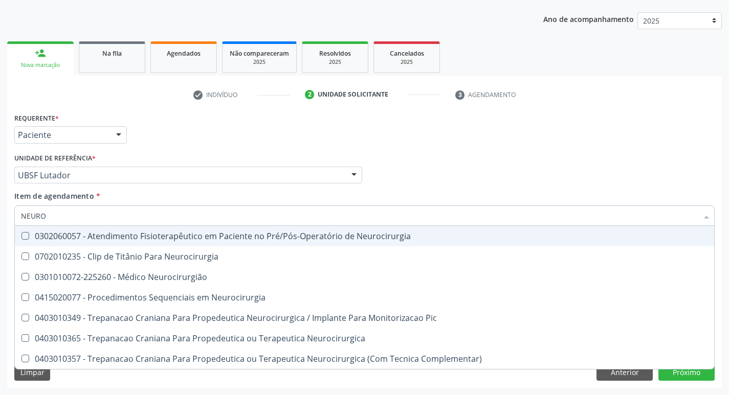
type input "NEUROC"
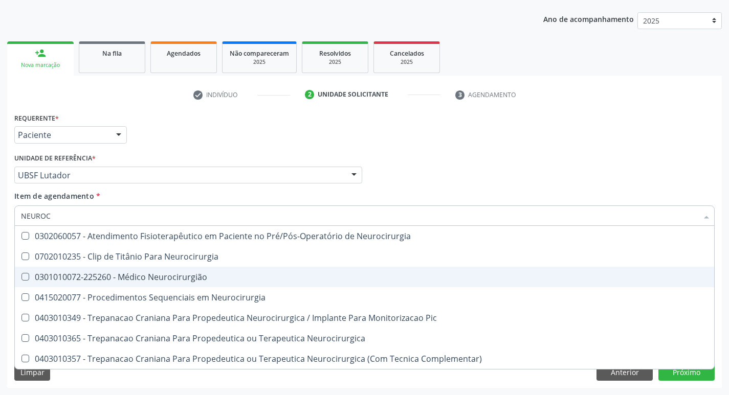
click at [83, 279] on div "0301010072-225260 - Médico Neurocirurgião" at bounding box center [364, 277] width 687 height 8
checkbox Neurocirurgião "true"
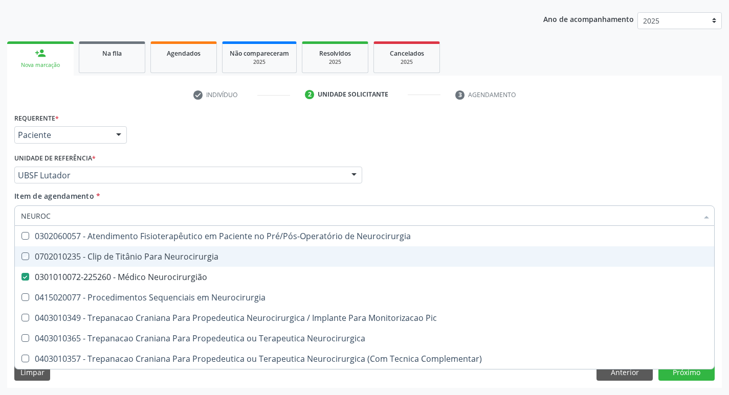
click at [310, 104] on div "check Indivíduo 2 Unidade solicitante 3 Agendamento CNS 706 8097 9134 8525 done…" at bounding box center [364, 237] width 715 height 302
checkbox Neurocirurgia "true"
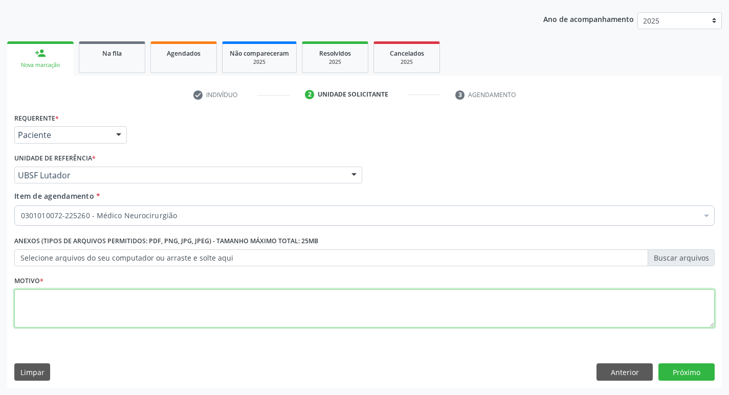
click at [137, 307] on textarea at bounding box center [364, 308] width 700 height 39
type textarea "CEFALEIA INTENSA"
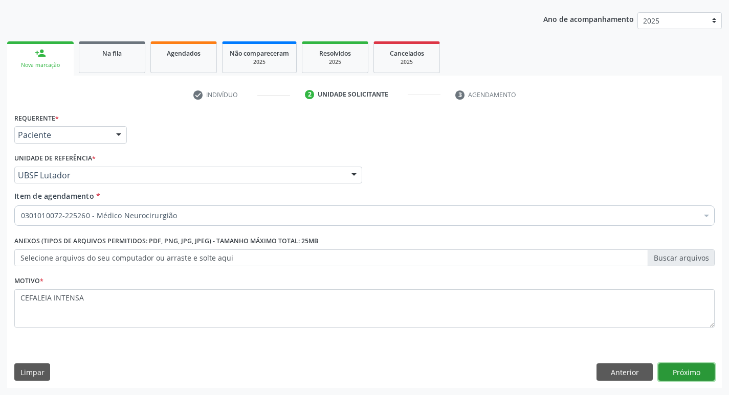
click at [699, 369] on button "Próximo" at bounding box center [686, 372] width 56 height 17
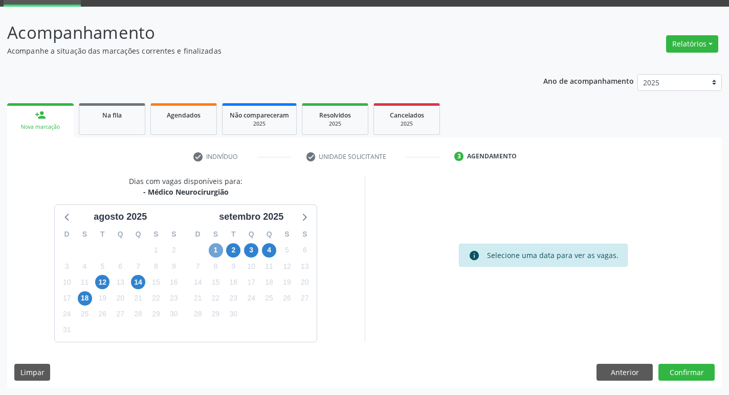
click at [217, 252] on span "1" at bounding box center [216, 250] width 14 height 14
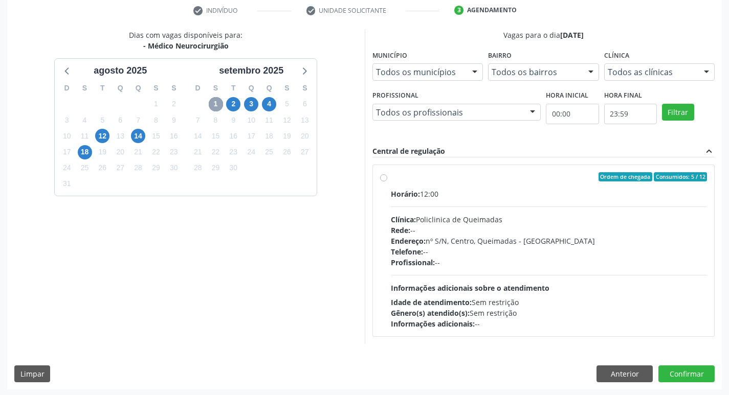
scroll to position [197, 0]
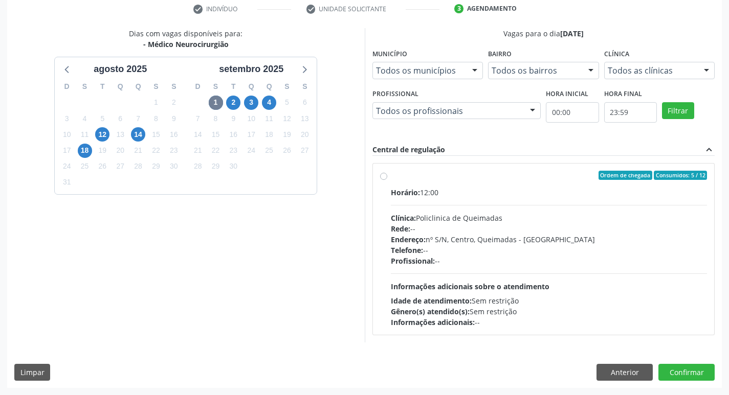
click at [629, 180] on span "Ordem de chegada" at bounding box center [625, 175] width 54 height 9
click at [387, 180] on input "Ordem de chegada Consumidos: 5 / 12 Horário: 12:00 Clínica: Policlinica de Quei…" at bounding box center [383, 175] width 7 height 9
radio input "true"
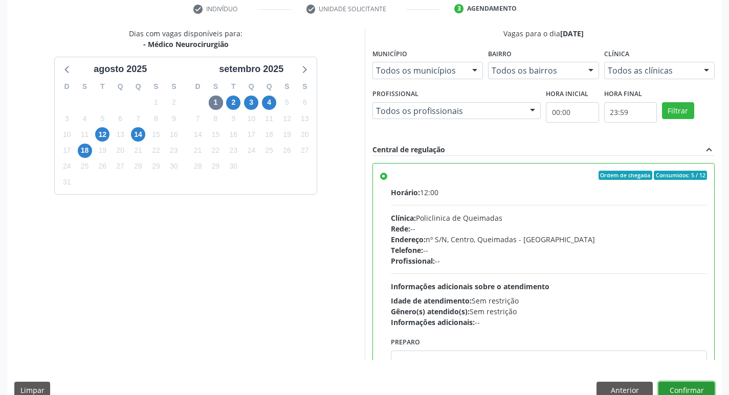
click at [671, 389] on button "Confirmar" at bounding box center [686, 390] width 56 height 17
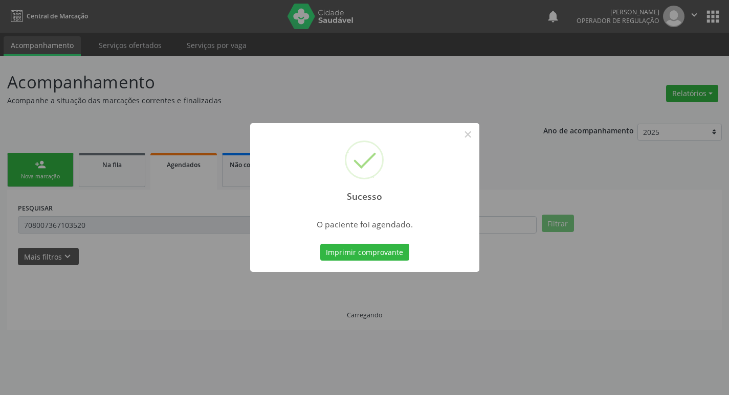
scroll to position [0, 0]
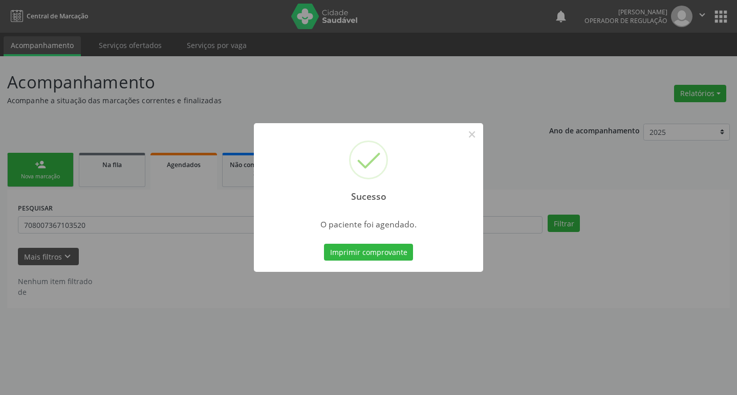
click at [189, 129] on div "Sucesso × O paciente foi agendado. Imprimir comprovante Cancel" at bounding box center [368, 197] width 737 height 395
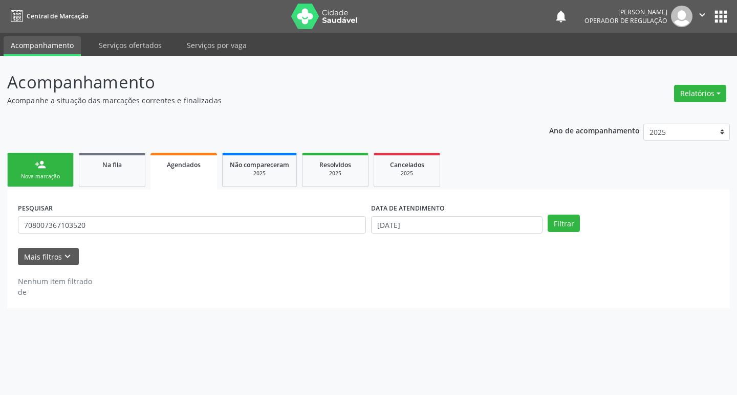
click at [55, 161] on link "person_add Nova marcação" at bounding box center [40, 170] width 66 height 34
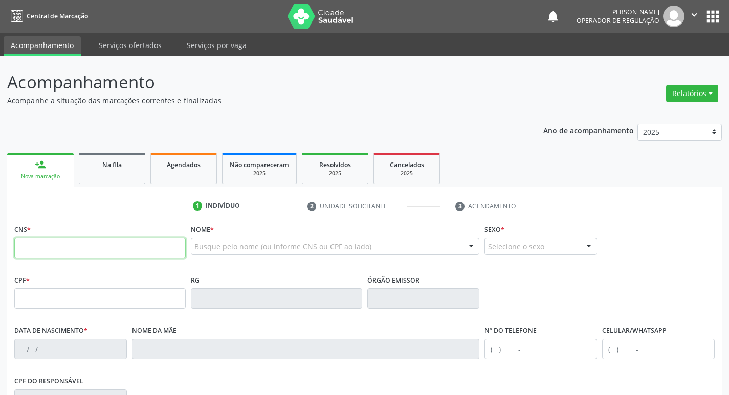
click at [85, 247] on input "text" at bounding box center [99, 248] width 171 height 20
type input "702 8031 0299 5164"
type input "710.927.194-31"
type input "11/12/1960"
type input "Aurea Limeira de Farias"
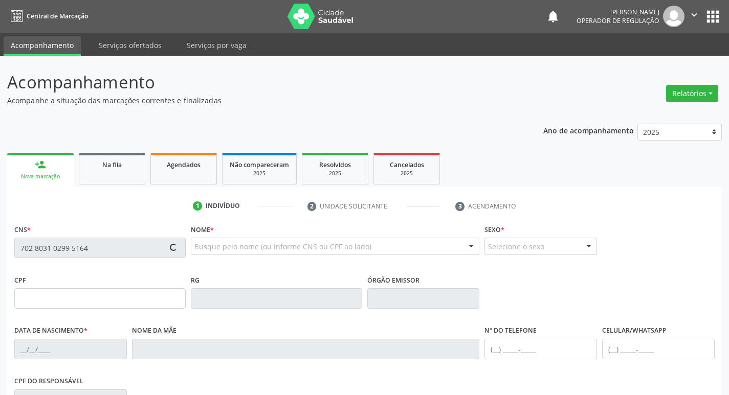
type input "(83) 98651-1318"
type input "059.420.084-93"
type input "79"
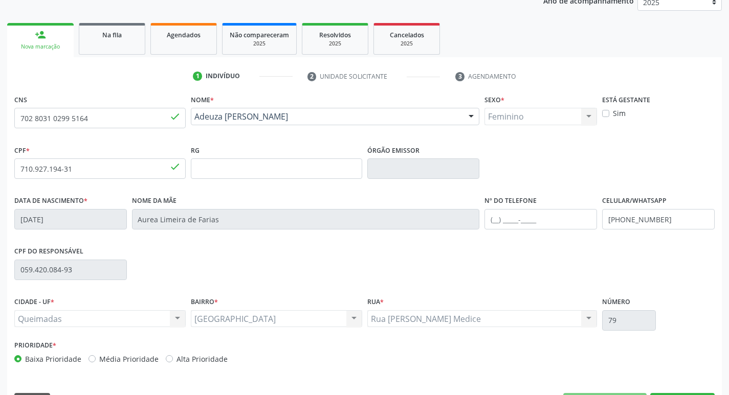
scroll to position [159, 0]
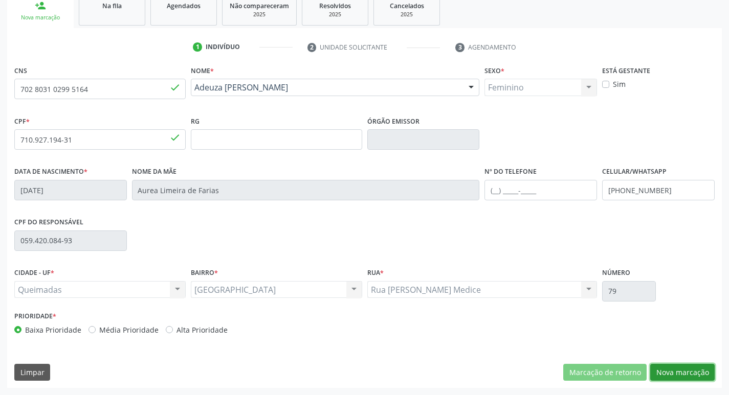
click at [692, 372] on button "Nova marcação" at bounding box center [682, 372] width 64 height 17
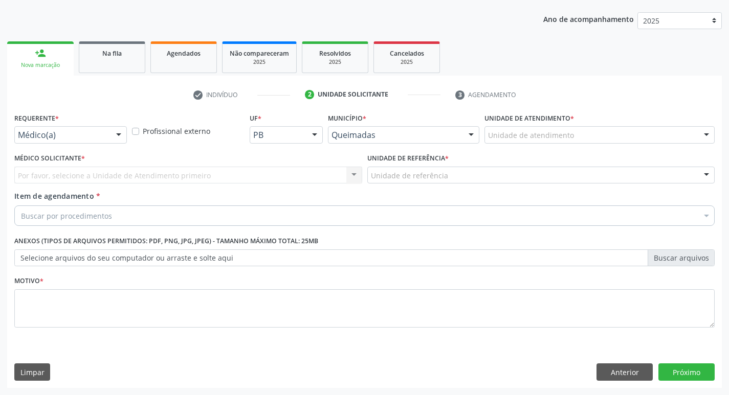
scroll to position [112, 0]
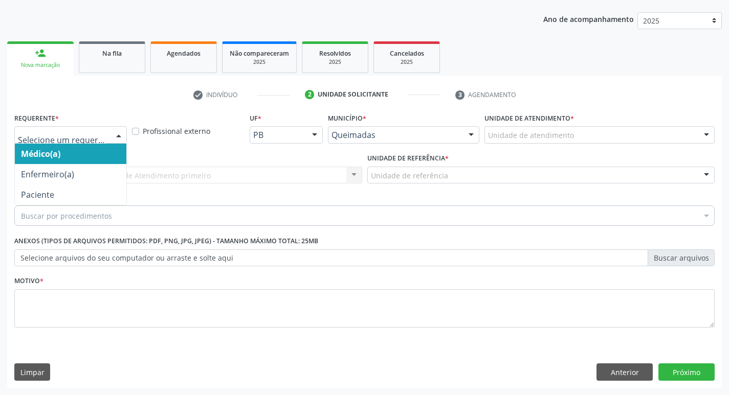
click at [88, 126] on div at bounding box center [70, 134] width 113 height 17
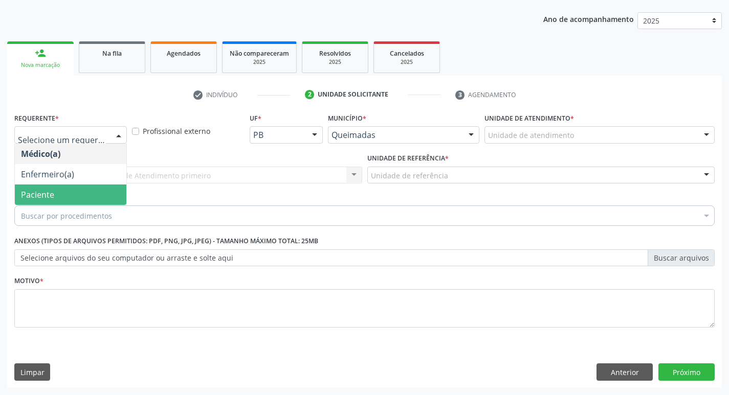
click at [93, 195] on span "Paciente" at bounding box center [71, 195] width 112 height 20
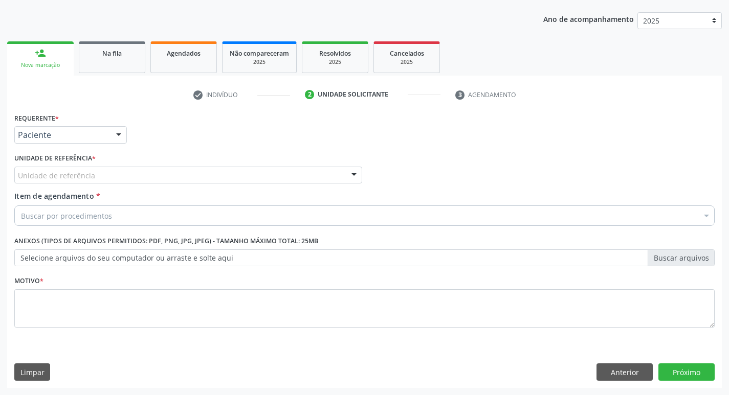
click at [95, 170] on div "Unidade de referência" at bounding box center [188, 175] width 348 height 17
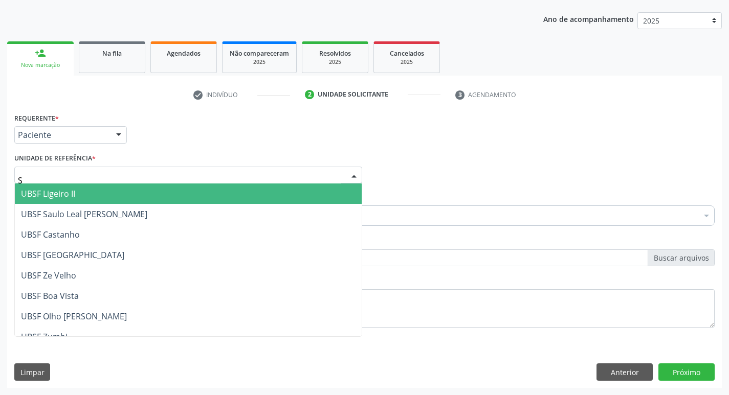
type input "SA"
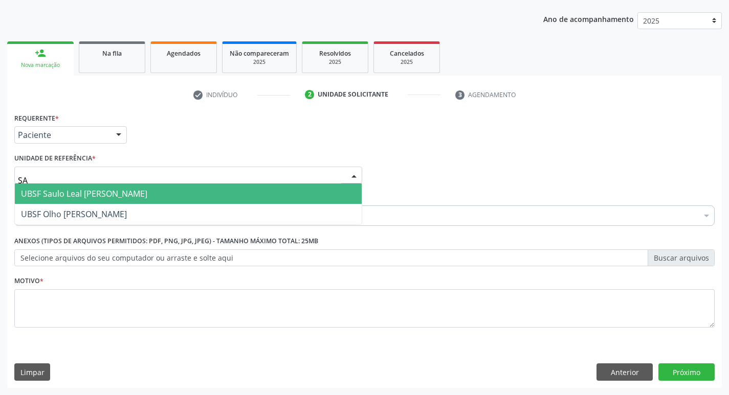
click at [90, 192] on span "UBSF Saulo Leal [PERSON_NAME]" at bounding box center [84, 193] width 126 height 11
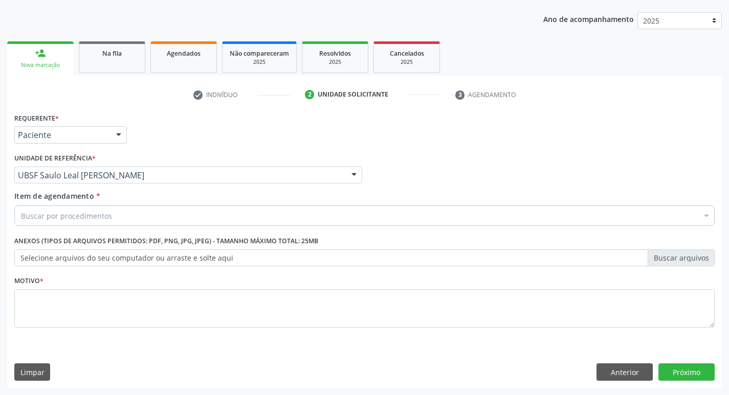
click at [94, 221] on div "Buscar por procedimentos" at bounding box center [364, 216] width 700 height 20
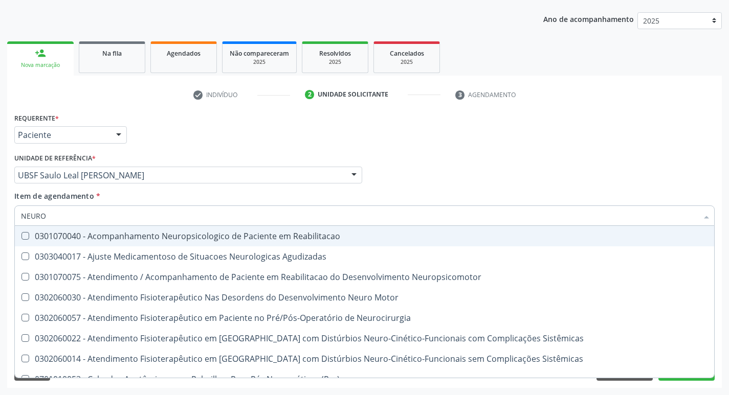
type input "NEUROC"
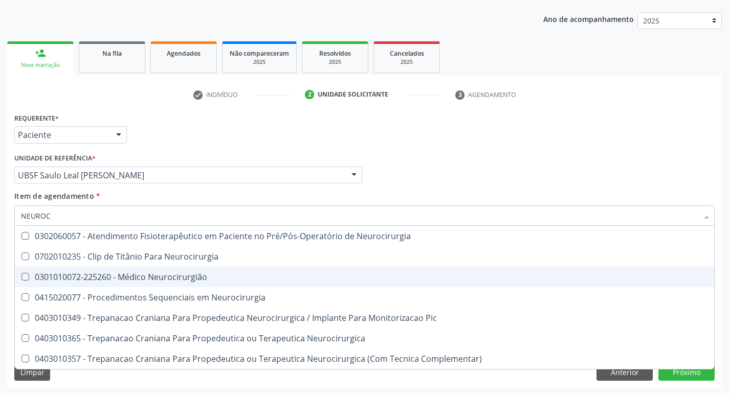
click at [103, 274] on div "0301010072-225260 - Médico Neurocirurgião" at bounding box center [364, 277] width 687 height 8
checkbox Neurocirurgião "true"
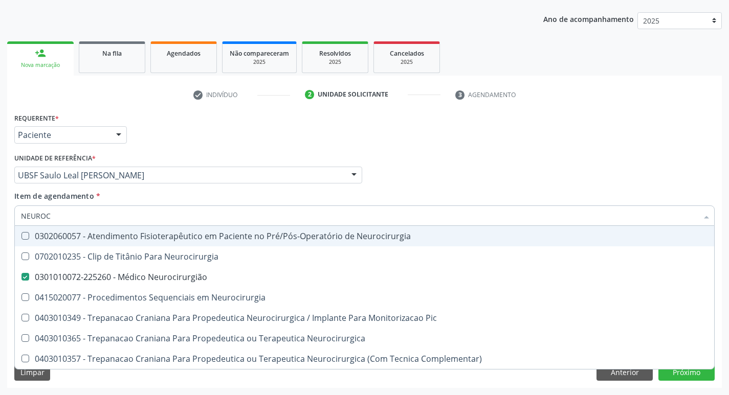
click at [232, 124] on div "Requerente * Paciente Médico(a) Enfermeiro(a) Paciente Nenhum resultado encontr…" at bounding box center [364, 130] width 705 height 40
checkbox Neurocirurgia "true"
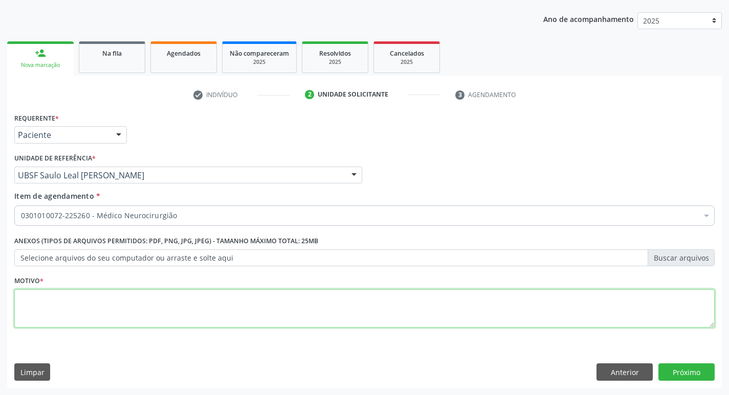
click at [191, 291] on textarea at bounding box center [364, 308] width 700 height 39
type textarea "AVALIAÇÃO"
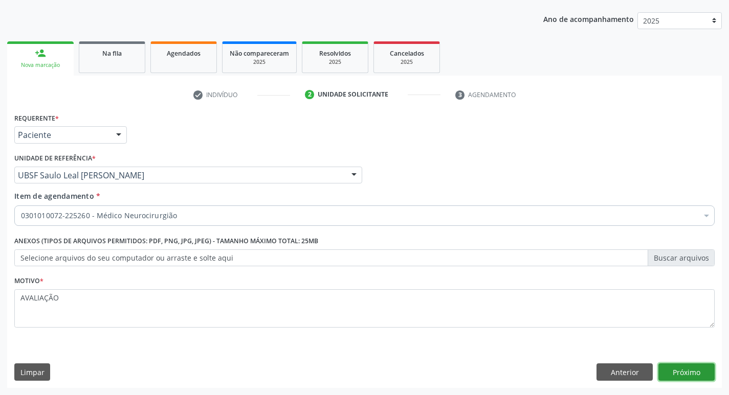
click at [687, 366] on button "Próximo" at bounding box center [686, 372] width 56 height 17
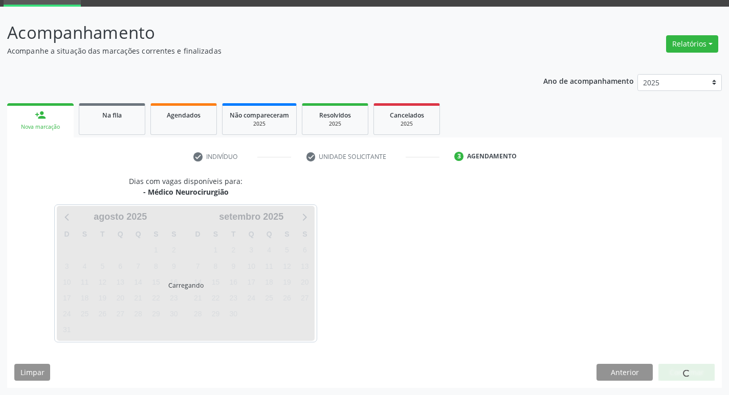
scroll to position [50, 0]
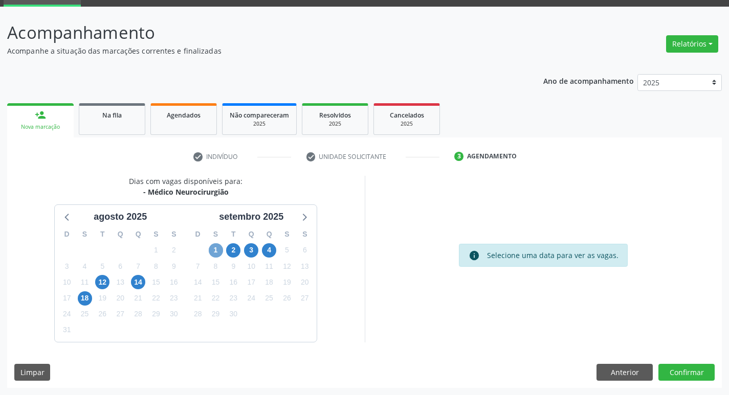
click at [219, 247] on span "1" at bounding box center [216, 250] width 14 height 14
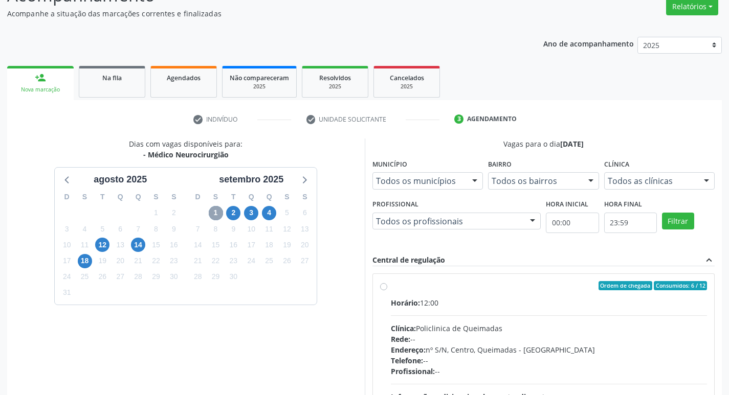
scroll to position [197, 0]
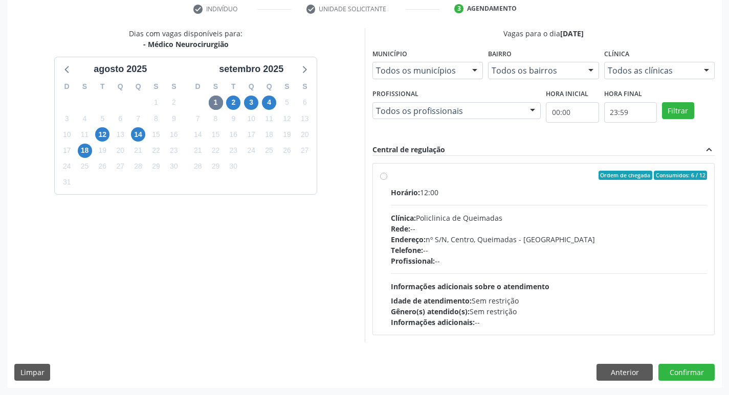
click at [554, 183] on label "Ordem de chegada Consumidos: 6 / 12 Horário: 12:00 Clínica: Policlinica de Quei…" at bounding box center [549, 249] width 317 height 157
click at [387, 180] on input "Ordem de chegada Consumidos: 6 / 12 Horário: 12:00 Clínica: Policlinica de Quei…" at bounding box center [383, 175] width 7 height 9
radio input "true"
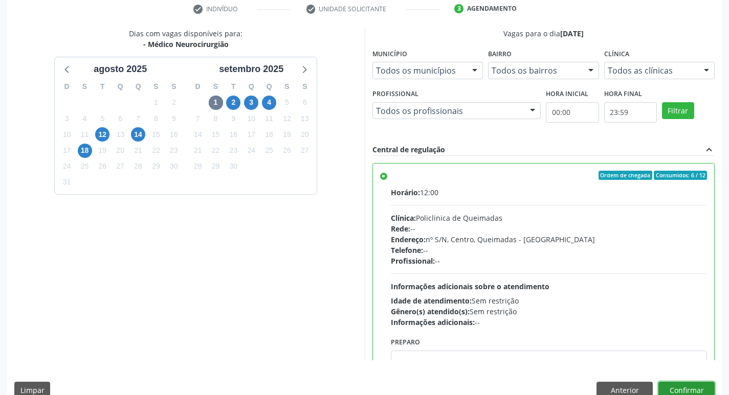
click at [674, 383] on button "Confirmar" at bounding box center [686, 390] width 56 height 17
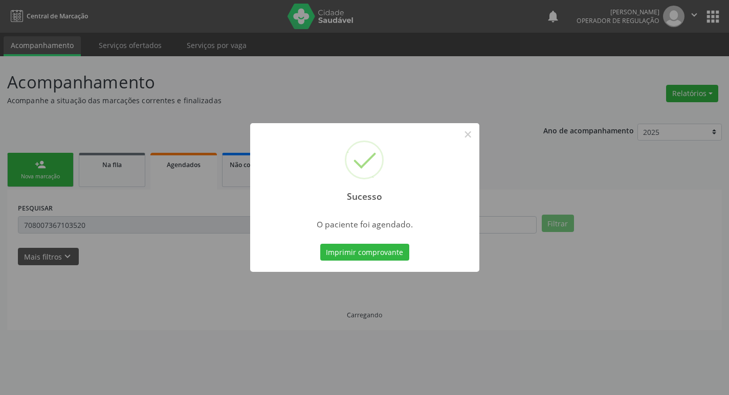
scroll to position [0, 0]
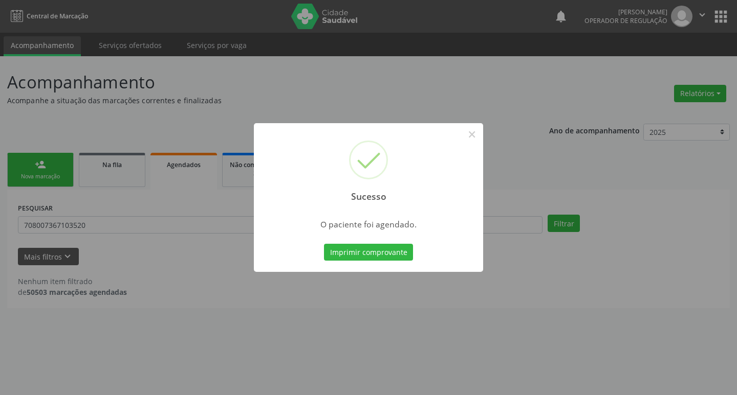
click at [222, 121] on div "Sucesso × O paciente foi agendado. Imprimir comprovante Cancel" at bounding box center [368, 197] width 737 height 395
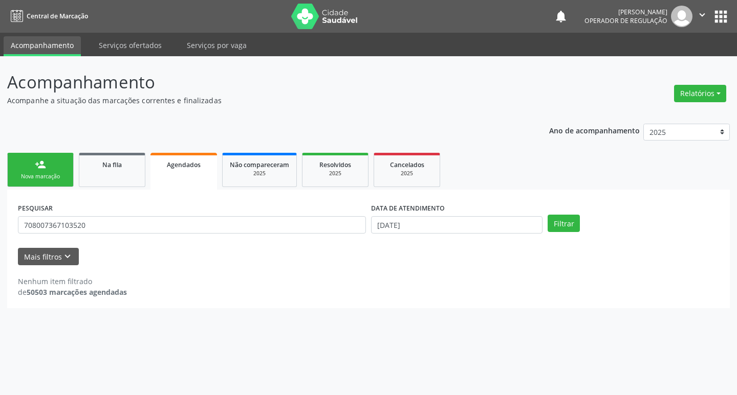
click at [50, 168] on link "person_add Nova marcação" at bounding box center [40, 170] width 66 height 34
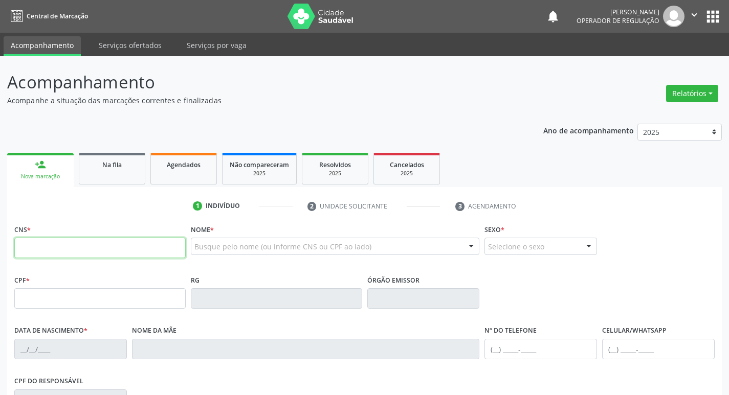
click at [70, 258] on input "text" at bounding box center [99, 248] width 171 height 20
type input "705 8034 1715 8131"
type input "839.598.744-72"
type input "28/12/1970"
type input "Maria Jose Leandro"
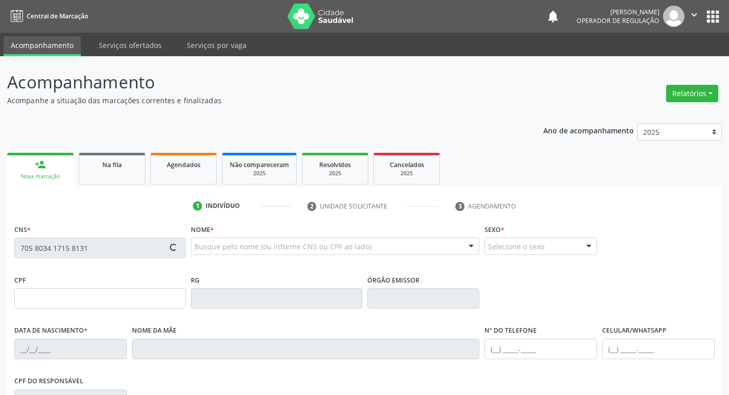
type input "(83) 99999-9999"
type input "651.046.094-72"
type input "S/N"
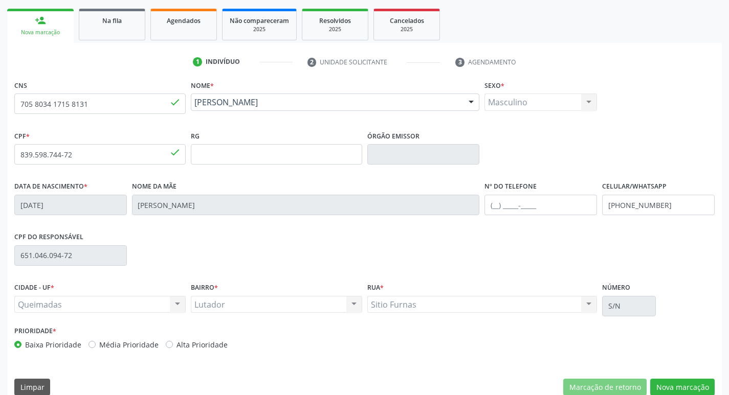
scroll to position [159, 0]
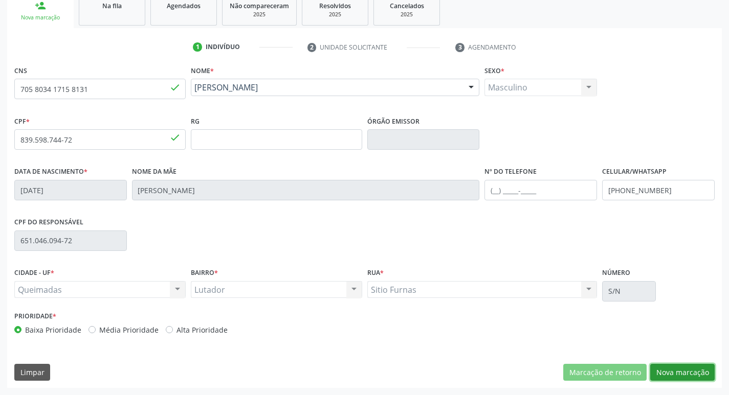
click at [702, 374] on button "Nova marcação" at bounding box center [682, 372] width 64 height 17
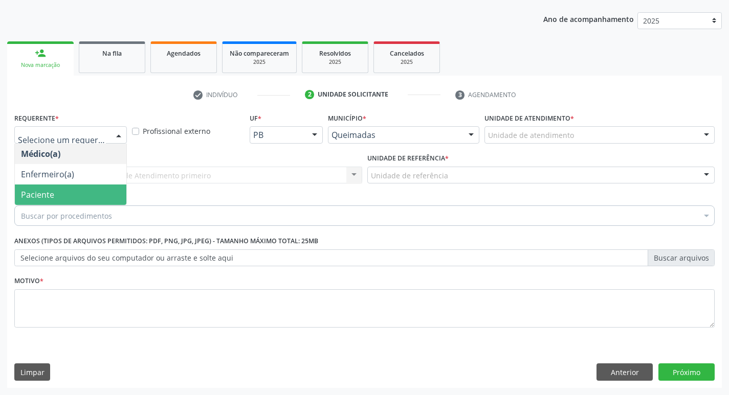
click at [56, 199] on span "Paciente" at bounding box center [71, 195] width 112 height 20
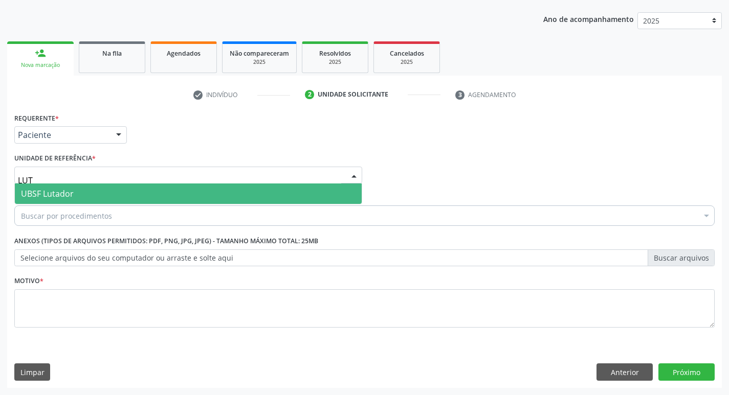
type input "LUTA"
click at [79, 190] on span "UBSF Lutador" at bounding box center [188, 194] width 347 height 20
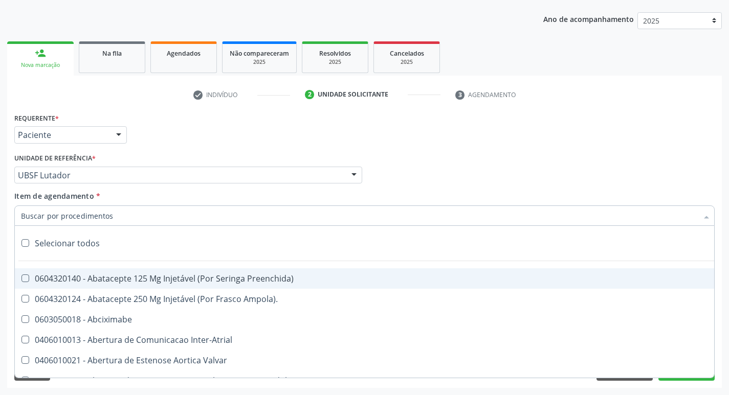
type input "E"
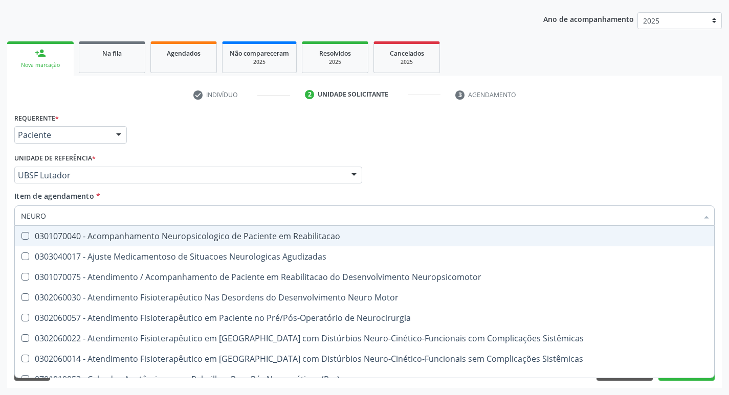
type input "NEUROC"
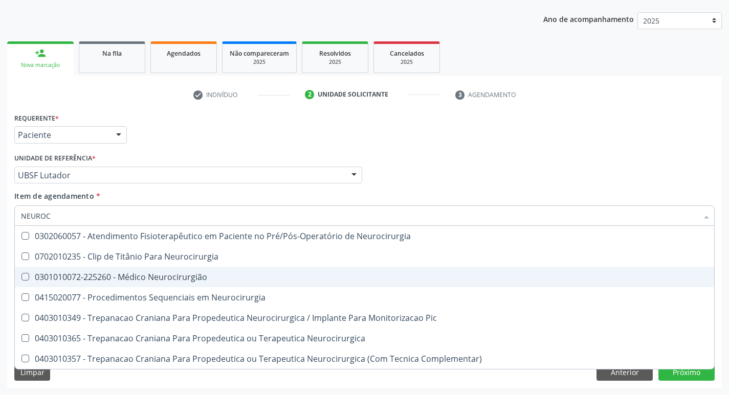
click at [234, 278] on div "0301010072-225260 - Médico Neurocirurgião" at bounding box center [364, 277] width 687 height 8
checkbox Neurocirurgião "true"
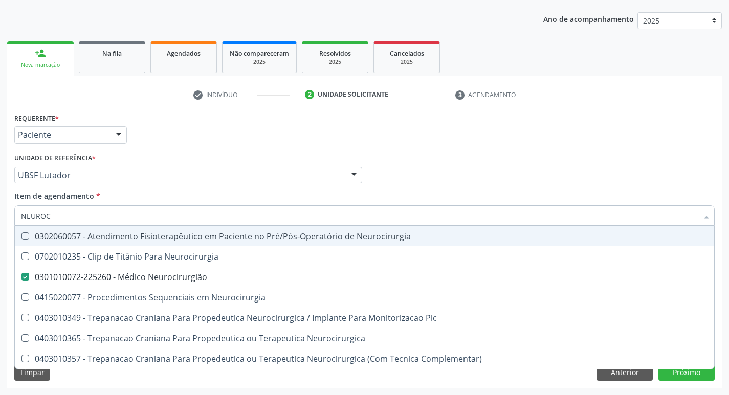
click at [332, 118] on div "Requerente * Paciente Médico(a) Enfermeiro(a) Paciente Nenhum resultado encontr…" at bounding box center [364, 130] width 705 height 40
checkbox Neurocirurgia "true"
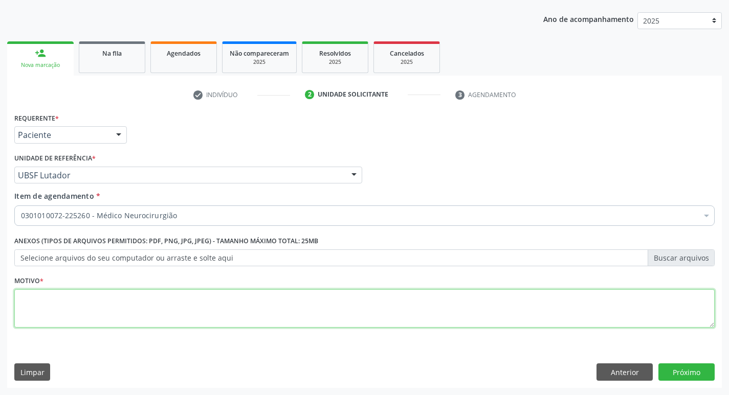
click at [127, 313] on textarea at bounding box center [364, 308] width 700 height 39
type textarea "AVALIAÇÃO"
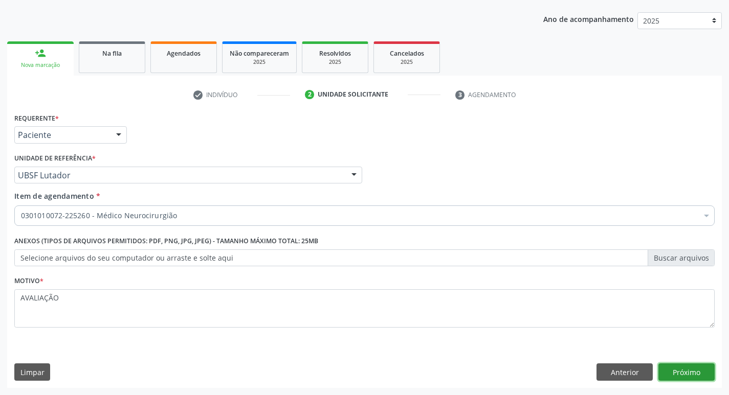
click at [690, 370] on button "Próximo" at bounding box center [686, 372] width 56 height 17
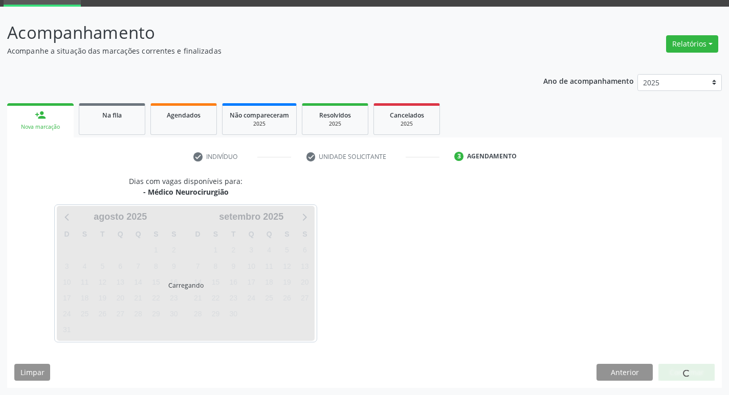
scroll to position [50, 0]
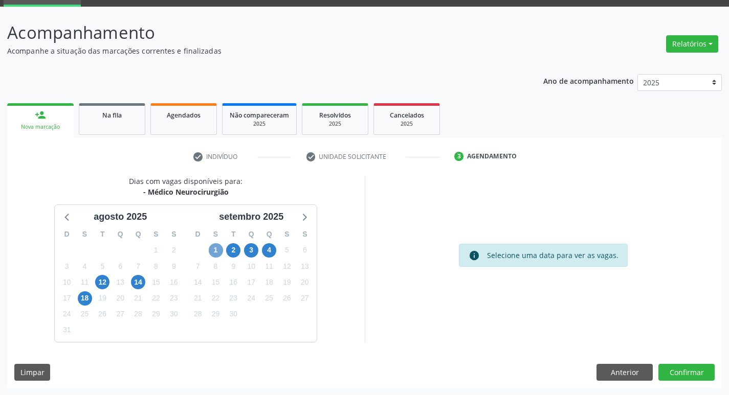
click at [218, 255] on span "1" at bounding box center [216, 250] width 14 height 14
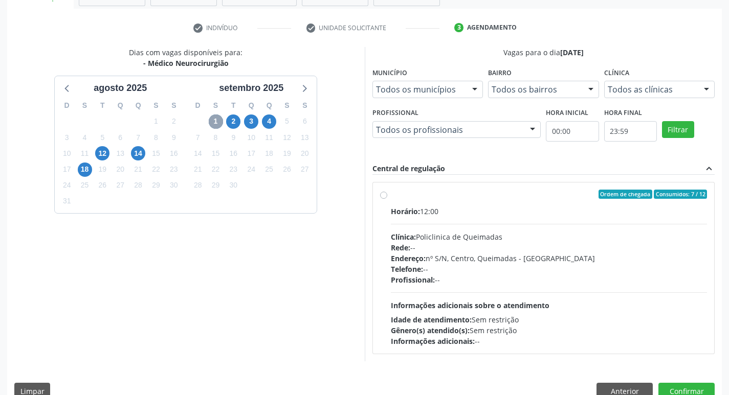
scroll to position [197, 0]
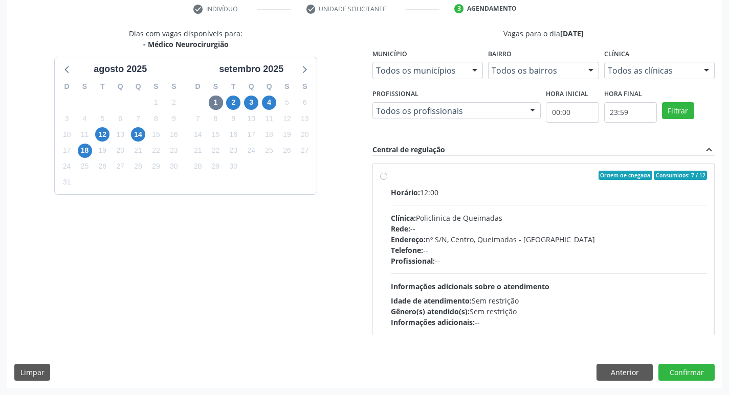
click at [568, 183] on label "Ordem de chegada Consumidos: 7 / 12 Horário: 12:00 Clínica: Policlinica de Quei…" at bounding box center [549, 249] width 317 height 157
click at [387, 180] on input "Ordem de chegada Consumidos: 7 / 12 Horário: 12:00 Clínica: Policlinica de Quei…" at bounding box center [383, 175] width 7 height 9
radio input "true"
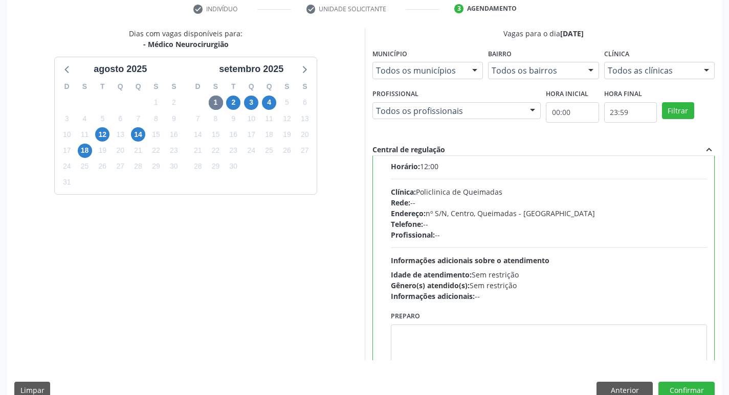
scroll to position [51, 0]
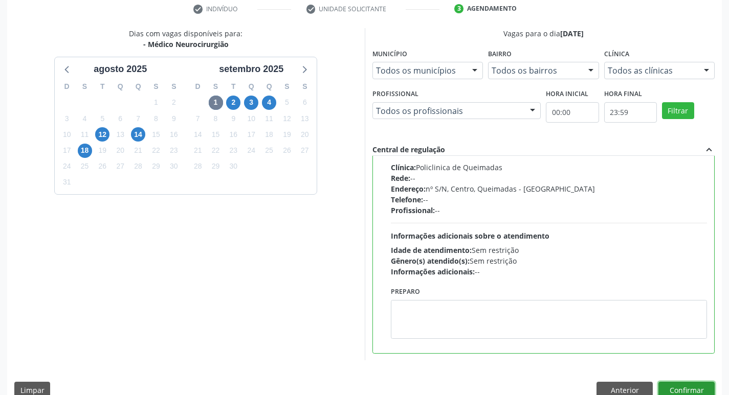
click at [681, 385] on button "Confirmar" at bounding box center [686, 390] width 56 height 17
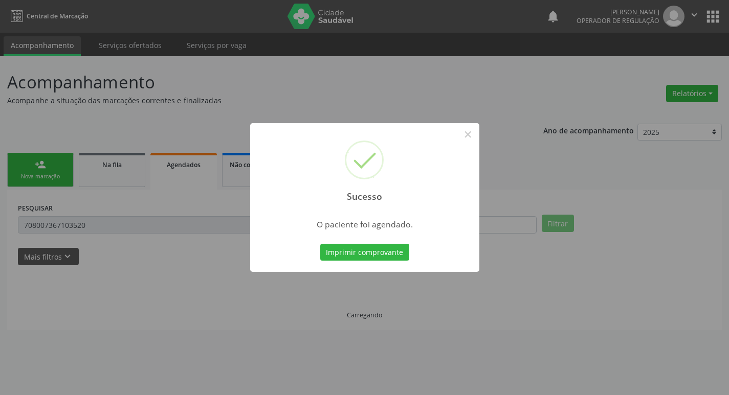
scroll to position [0, 0]
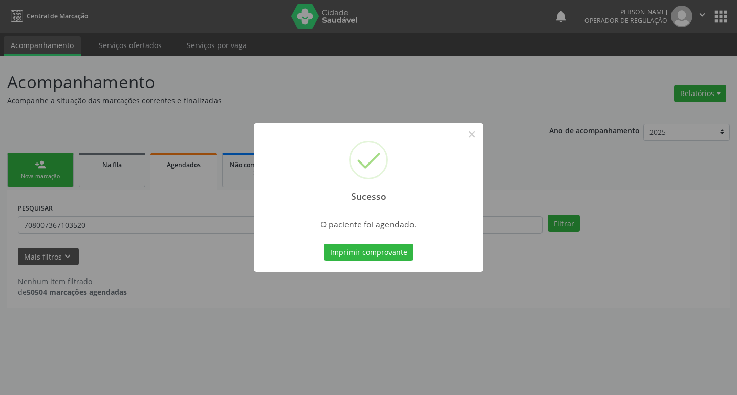
click at [324, 244] on button "Imprimir comprovante" at bounding box center [368, 252] width 89 height 17
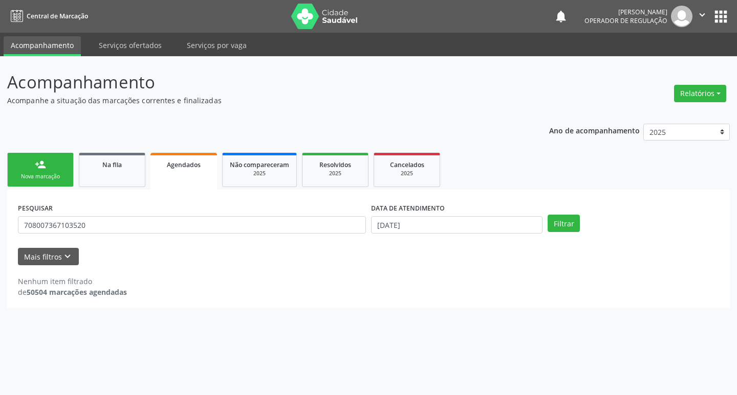
click at [28, 174] on div "Nova marcação" at bounding box center [40, 177] width 51 height 8
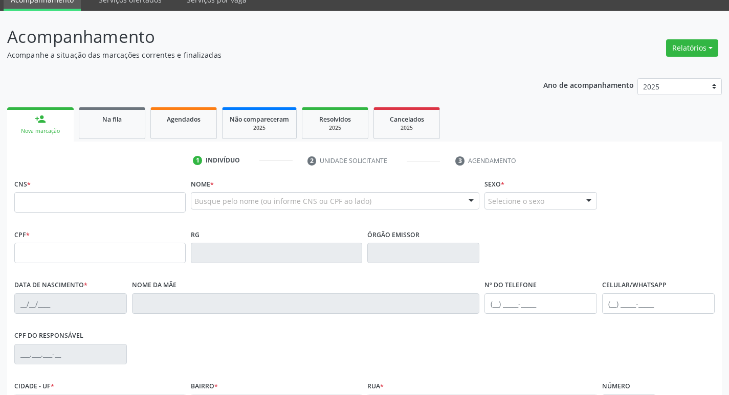
scroll to position [102, 0]
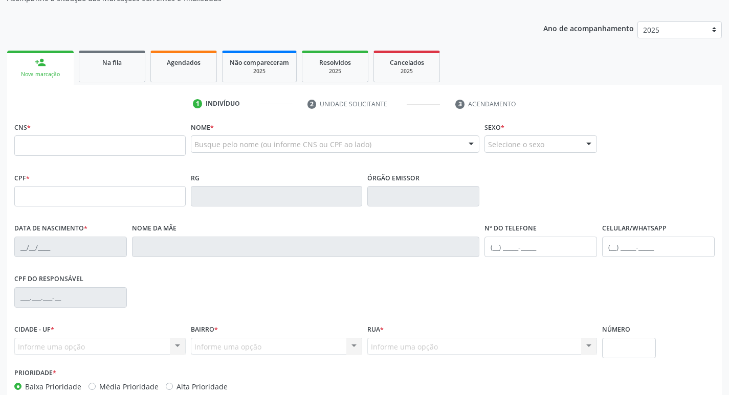
click at [140, 147] on input "text" at bounding box center [99, 146] width 171 height 20
click at [63, 119] on div "1 Indivíduo 2 Unidade solicitante 3 Agendamento CNS * Nome * Busque pelo nome (…" at bounding box center [364, 270] width 715 height 349
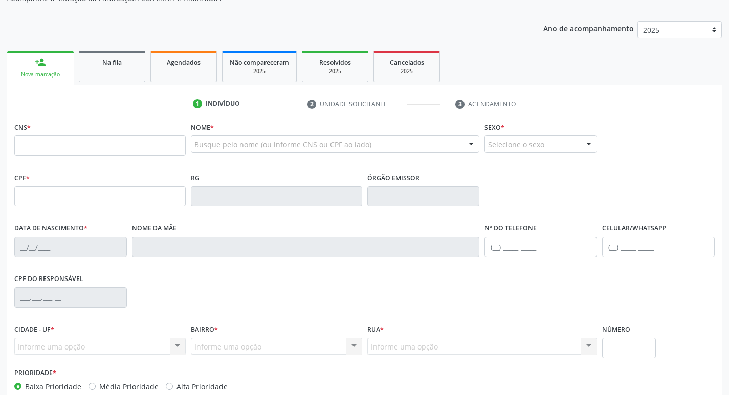
click at [87, 136] on div "CNS *" at bounding box center [99, 138] width 171 height 36
click at [80, 149] on input "text" at bounding box center [99, 146] width 171 height 20
